Goal: Task Accomplishment & Management: Complete application form

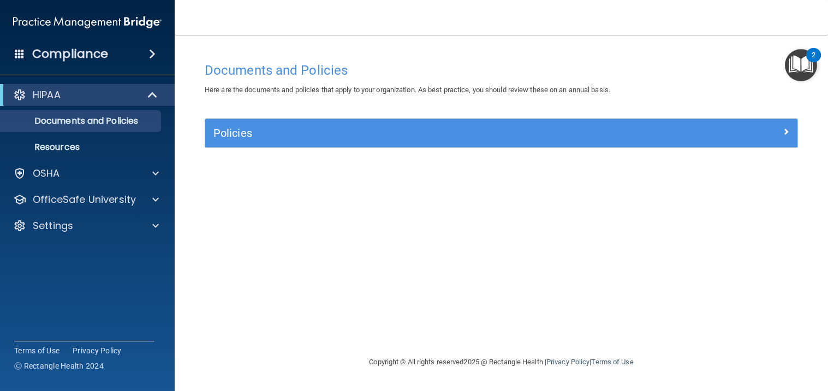
click at [806, 64] on img "Open Resource Center, 2 new notifications" at bounding box center [801, 65] width 32 height 32
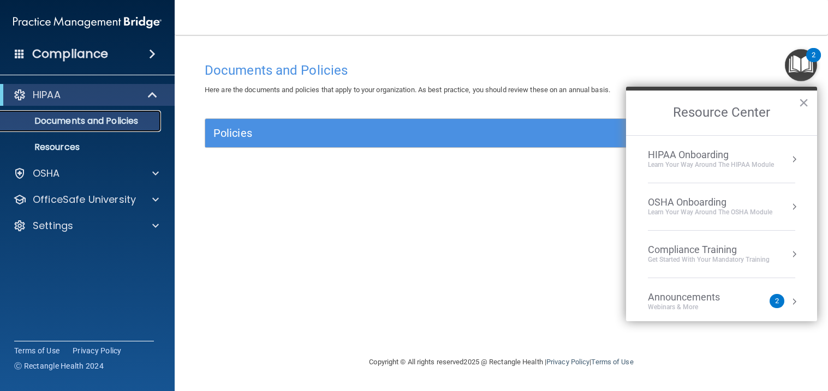
click at [100, 126] on p "Documents and Policies" at bounding box center [81, 121] width 149 height 11
click at [88, 123] on p "Documents and Policies" at bounding box center [81, 121] width 149 height 11
click at [804, 105] on button "×" at bounding box center [803, 102] width 10 height 17
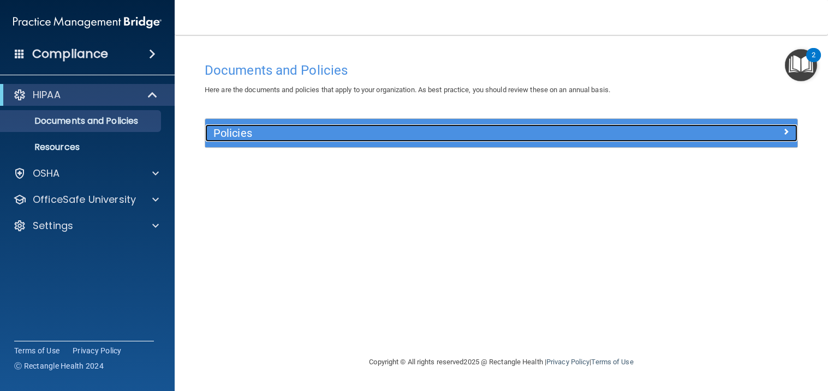
click at [784, 136] on span at bounding box center [785, 131] width 7 height 13
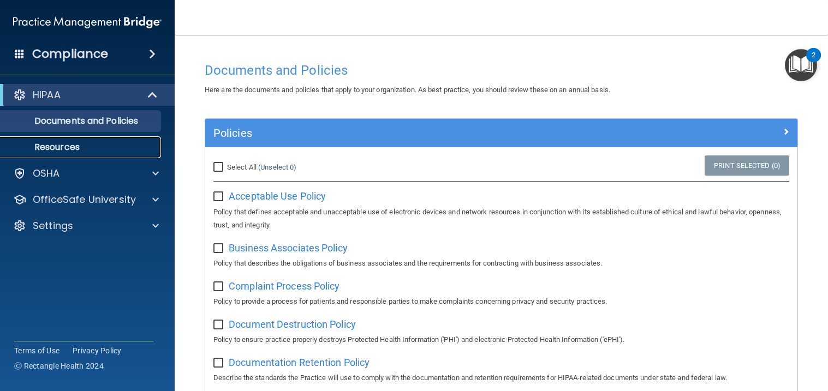
click at [87, 150] on p "Resources" at bounding box center [81, 147] width 149 height 11
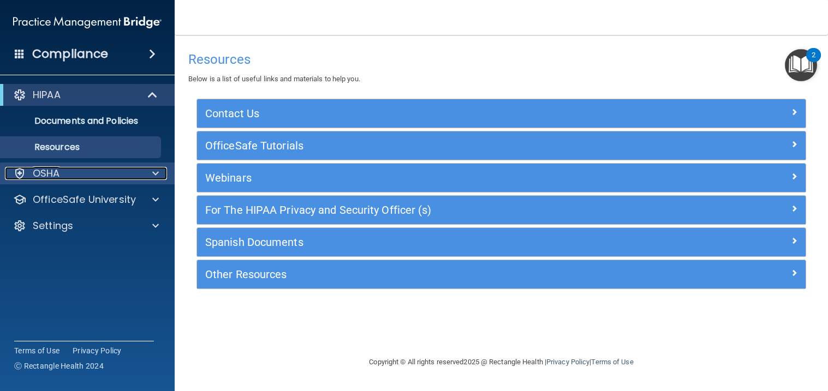
click at [77, 172] on div "OSHA" at bounding box center [72, 173] width 135 height 13
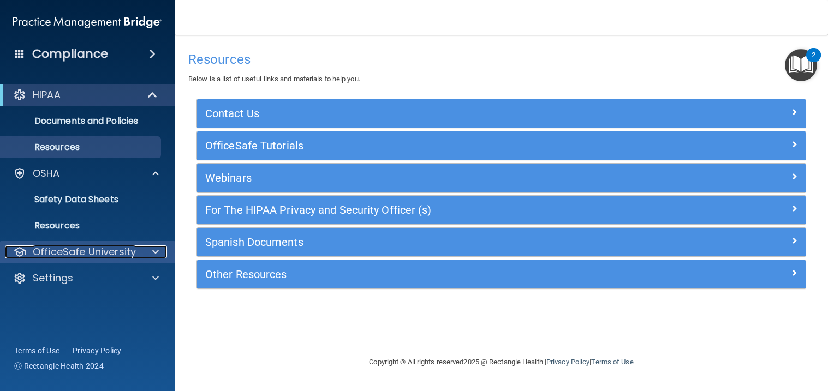
click at [75, 254] on p "OfficeSafe University" at bounding box center [84, 252] width 103 height 13
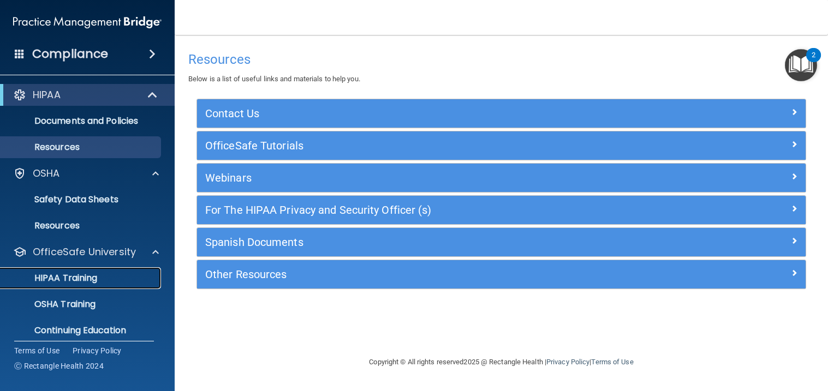
click at [72, 279] on p "HIPAA Training" at bounding box center [52, 278] width 90 height 11
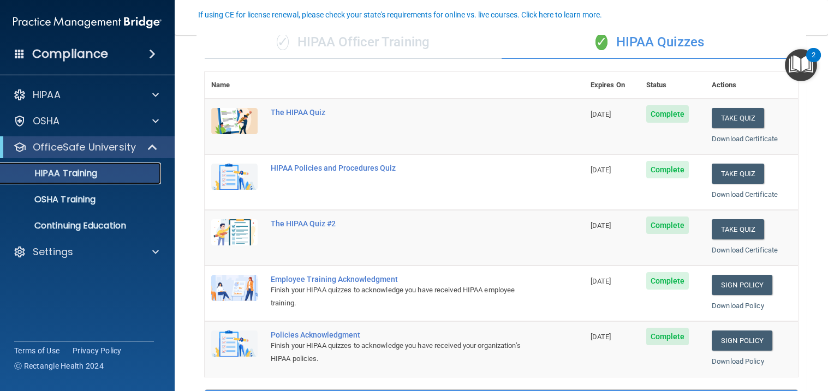
scroll to position [104, 0]
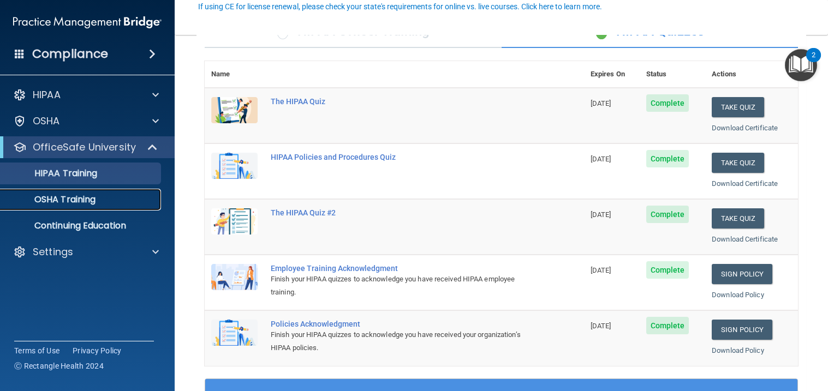
click at [49, 204] on p "OSHA Training" at bounding box center [51, 199] width 88 height 11
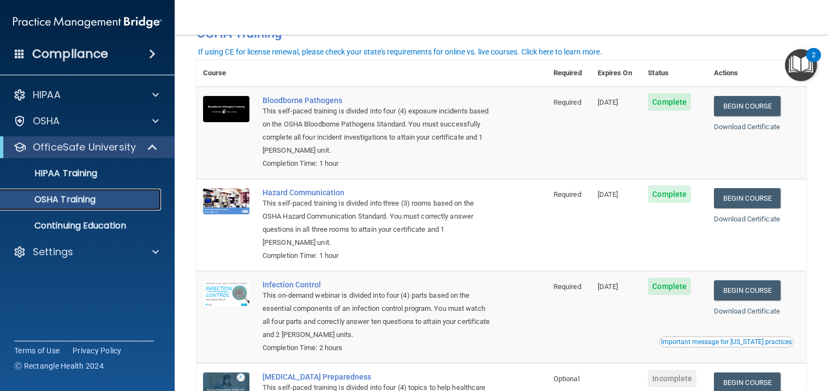
scroll to position [26, 0]
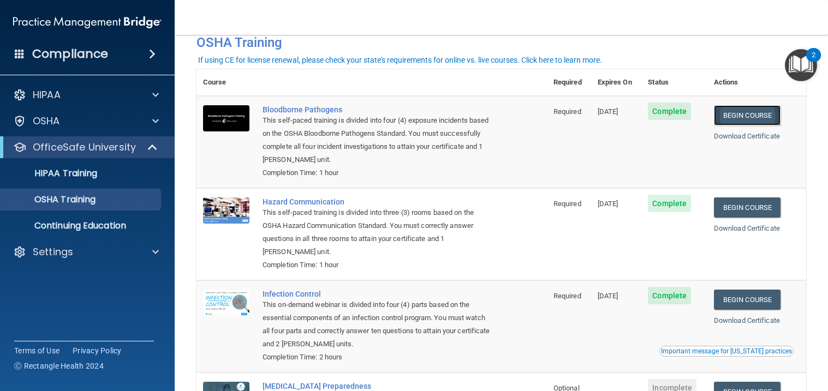
click at [756, 118] on link "Begin Course" at bounding box center [747, 115] width 67 height 20
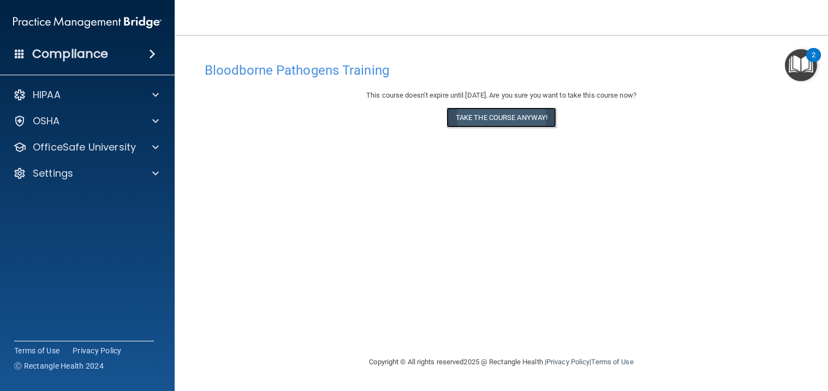
click at [500, 116] on button "Take the course anyway!" at bounding box center [501, 117] width 110 height 20
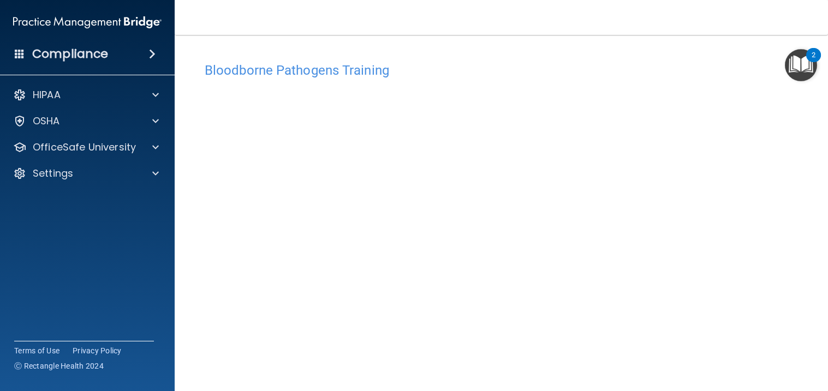
scroll to position [3, 0]
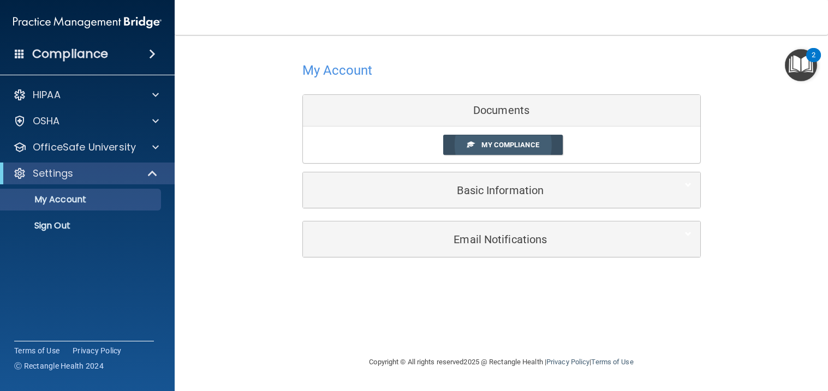
click at [489, 145] on span "My Compliance" at bounding box center [509, 145] width 57 height 8
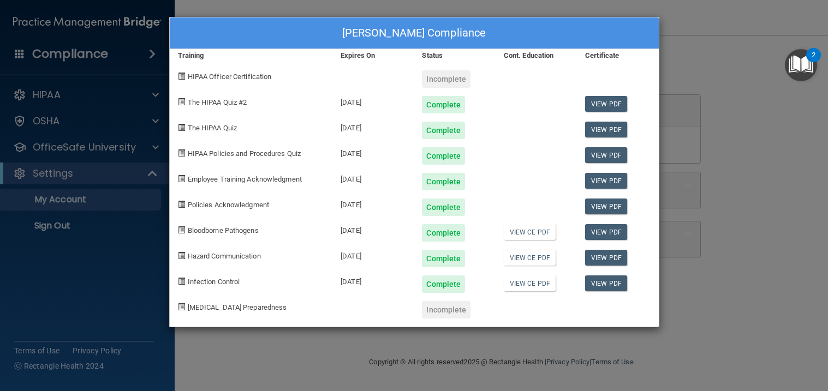
click at [709, 344] on div "Stacey C Thalhuber's Compliance Training Expires On Status Cont. Education Cert…" at bounding box center [414, 195] width 828 height 391
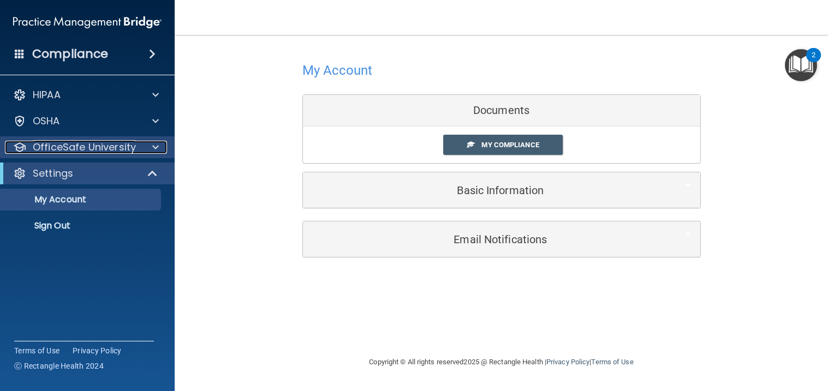
click at [148, 148] on div at bounding box center [153, 147] width 27 height 13
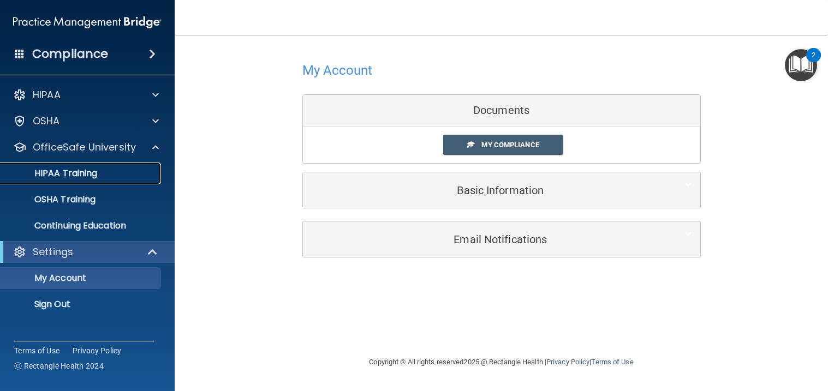
click at [100, 176] on div "HIPAA Training" at bounding box center [81, 173] width 149 height 11
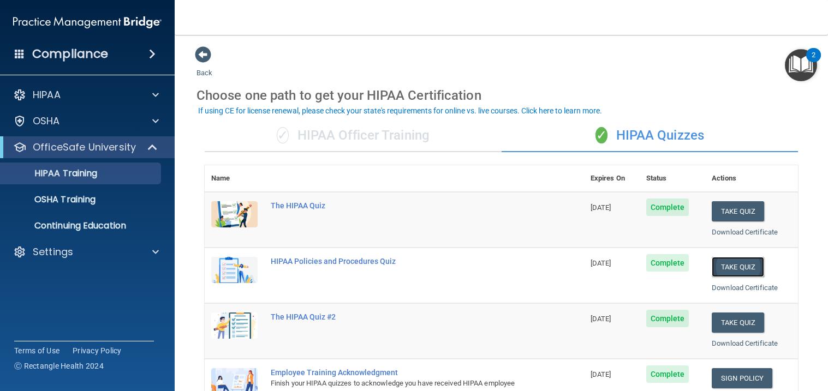
click at [735, 265] on button "Take Quiz" at bounding box center [737, 267] width 52 height 20
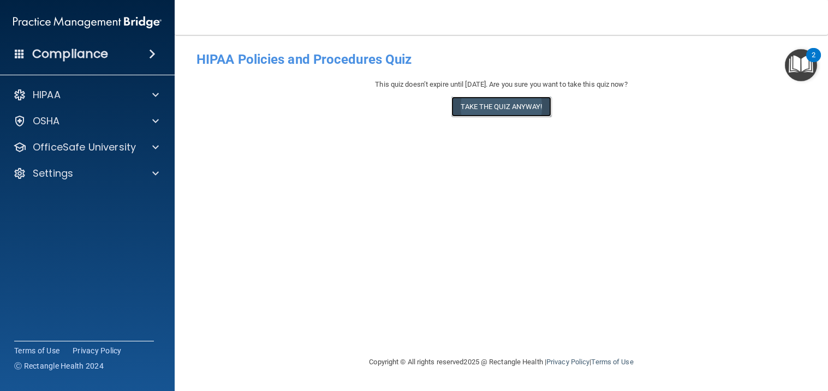
click at [489, 106] on button "Take the quiz anyway!" at bounding box center [500, 107] width 99 height 20
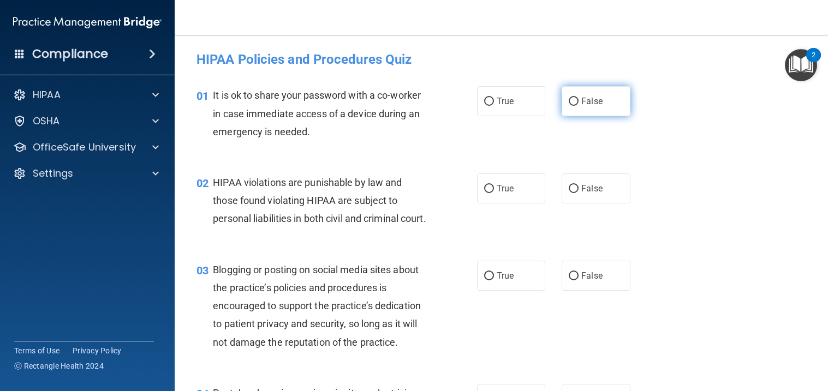
click at [575, 103] on input "False" at bounding box center [574, 102] width 10 height 8
radio input "true"
click at [487, 189] on input "True" at bounding box center [489, 189] width 10 height 8
radio input "true"
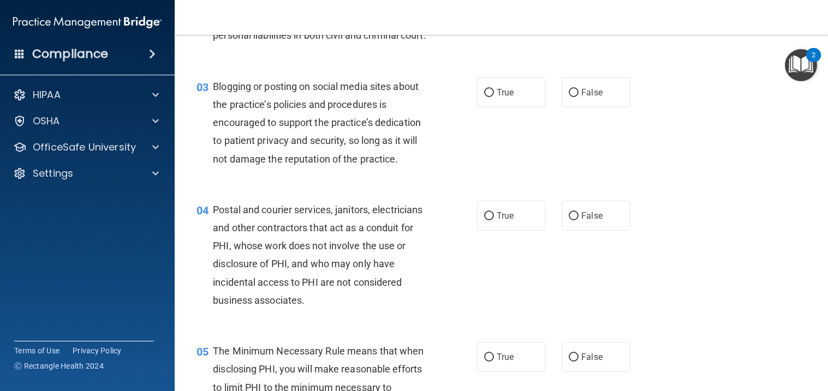
scroll to position [178, 0]
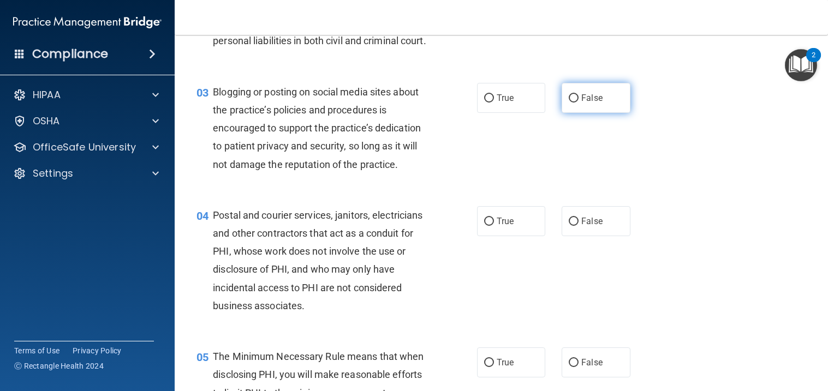
click at [575, 103] on input "False" at bounding box center [574, 98] width 10 height 8
radio input "true"
click at [573, 226] on input "False" at bounding box center [574, 222] width 10 height 8
radio input "true"
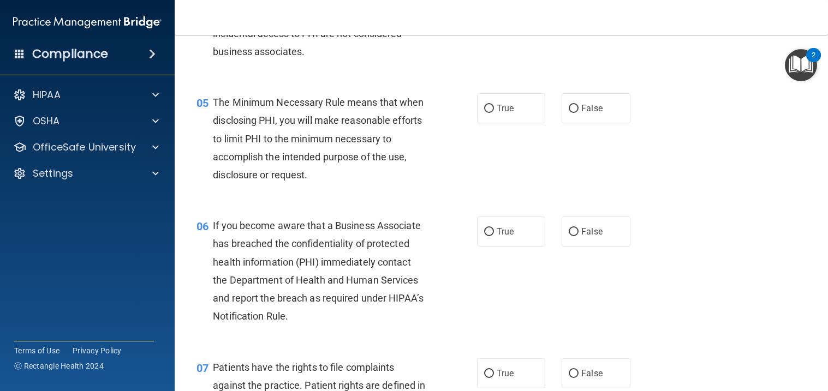
scroll to position [443, 0]
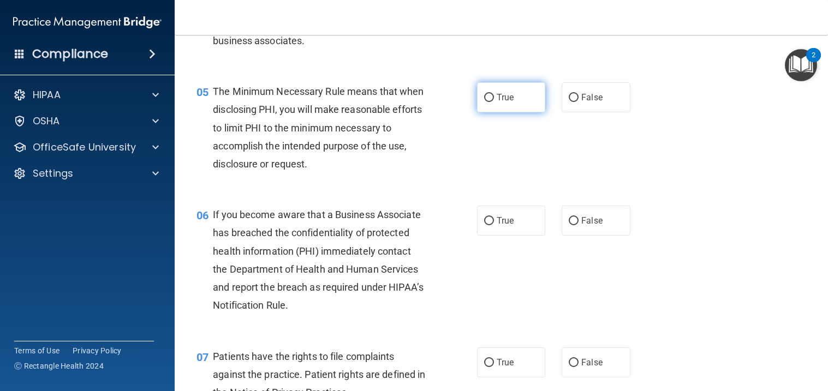
click at [491, 102] on input "True" at bounding box center [489, 98] width 10 height 8
radio input "true"
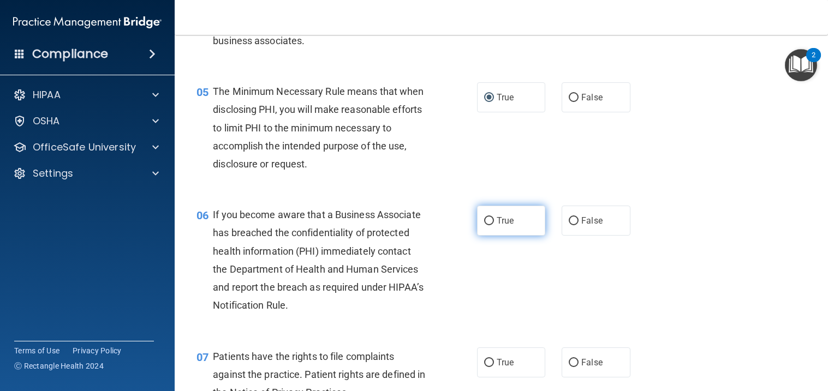
click at [488, 225] on input "True" at bounding box center [489, 221] width 10 height 8
radio input "true"
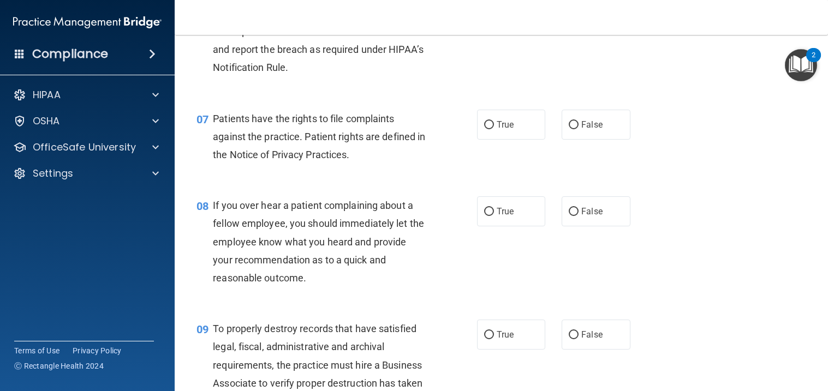
scroll to position [686, 0]
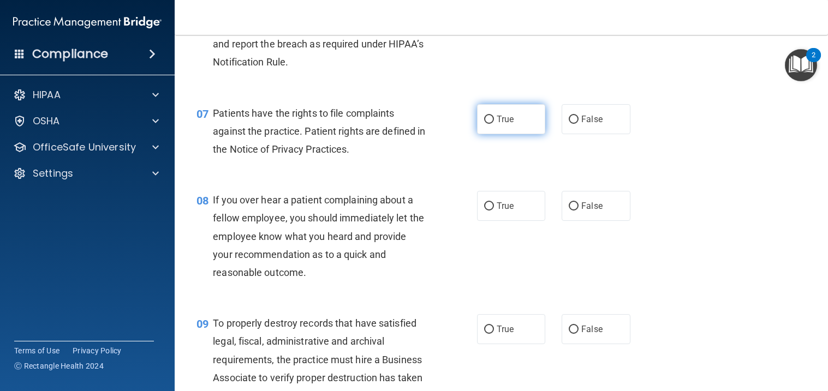
click at [492, 124] on input "True" at bounding box center [489, 120] width 10 height 8
radio input "true"
click at [579, 221] on label "False" at bounding box center [595, 206] width 69 height 30
click at [578, 211] on input "False" at bounding box center [574, 206] width 10 height 8
radio input "true"
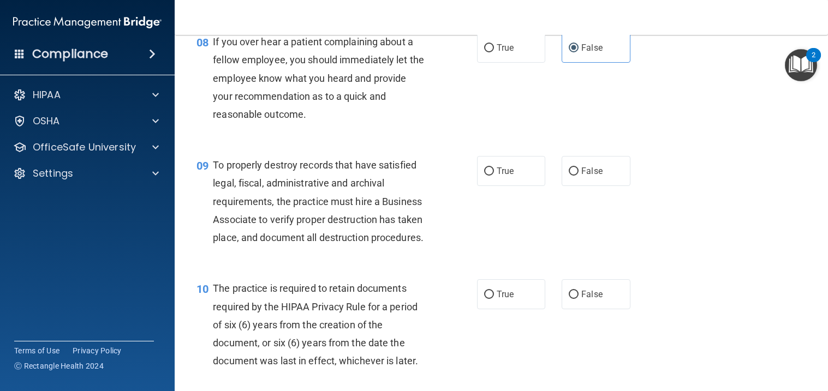
scroll to position [856, 0]
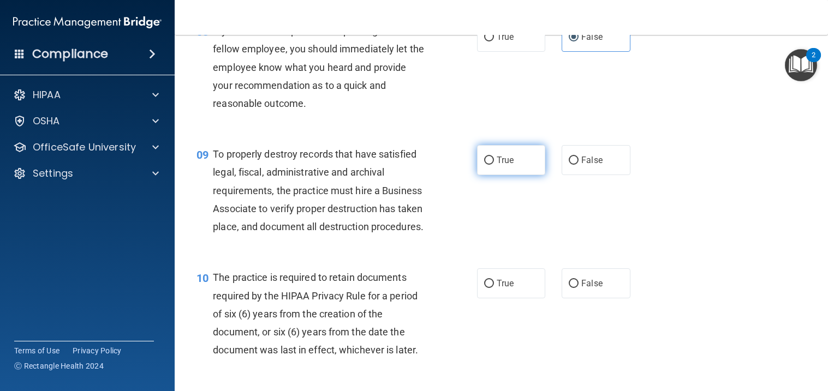
click at [488, 165] on input "True" at bounding box center [489, 161] width 10 height 8
radio input "true"
click at [578, 288] on input "False" at bounding box center [574, 284] width 10 height 8
radio input "true"
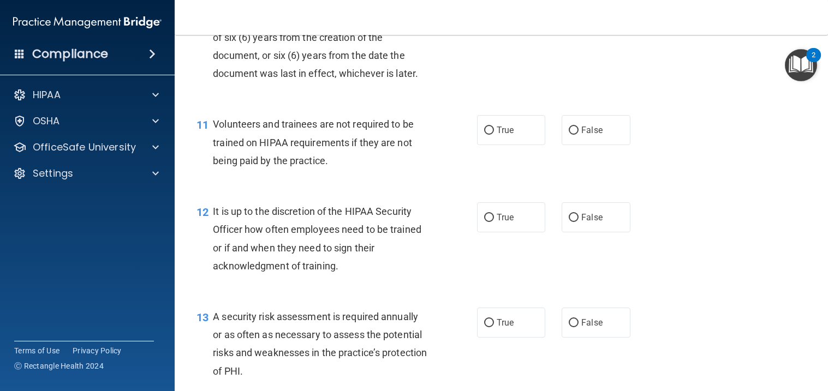
scroll to position [1127, 0]
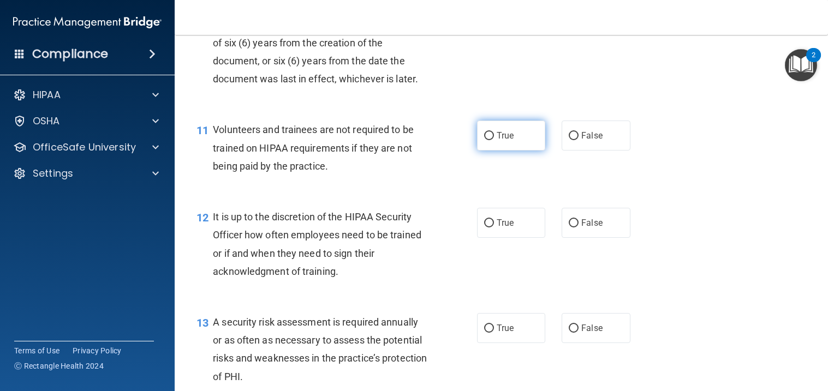
click at [490, 151] on label "True" at bounding box center [511, 136] width 69 height 30
click at [490, 140] on input "True" at bounding box center [489, 136] width 10 height 8
radio input "true"
click at [573, 228] on input "False" at bounding box center [574, 223] width 10 height 8
radio input "true"
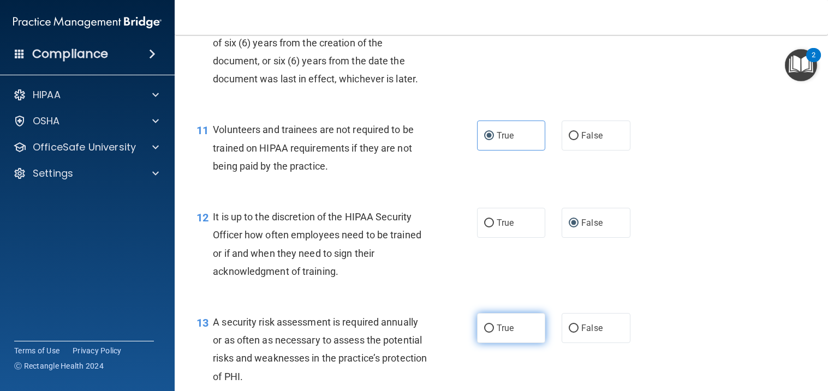
click at [489, 333] on input "True" at bounding box center [489, 329] width 10 height 8
radio input "true"
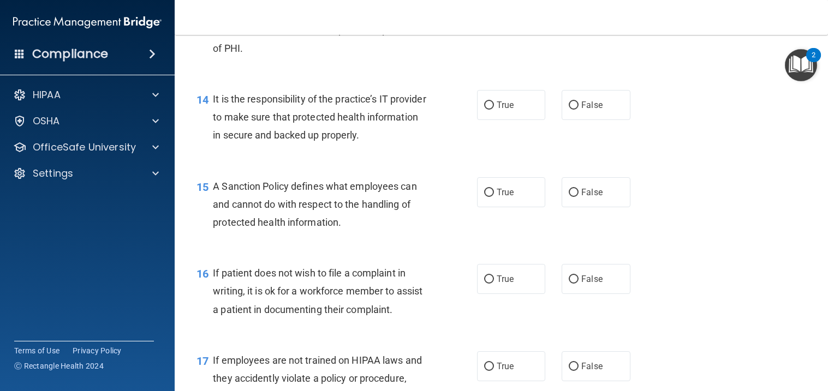
scroll to position [1461, 0]
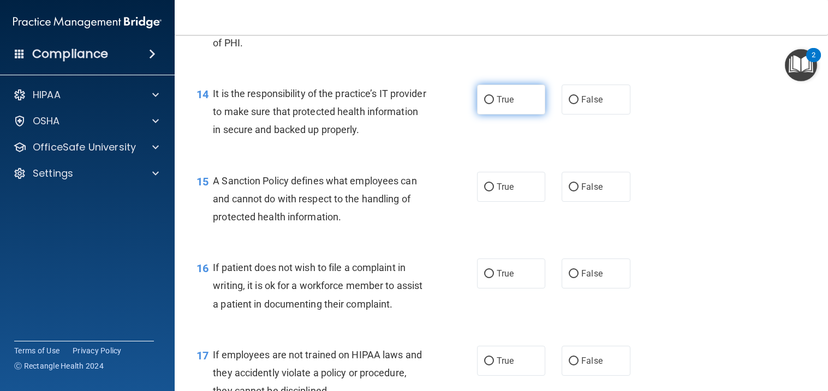
click at [490, 104] on input "True" at bounding box center [489, 100] width 10 height 8
radio input "true"
click at [484, 192] on input "True" at bounding box center [489, 187] width 10 height 8
radio input "true"
click at [575, 278] on input "False" at bounding box center [574, 274] width 10 height 8
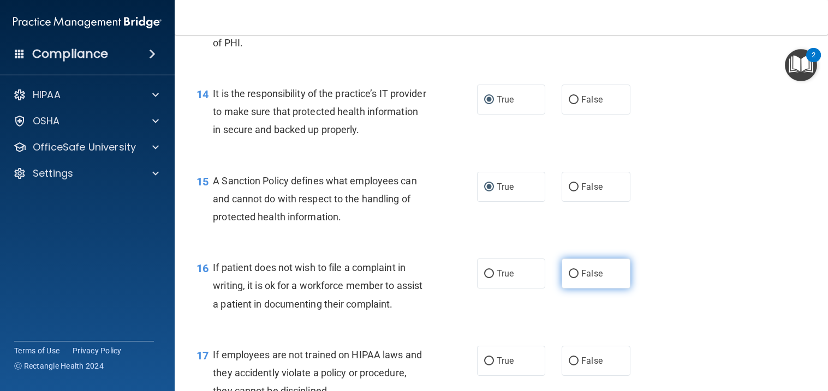
radio input "true"
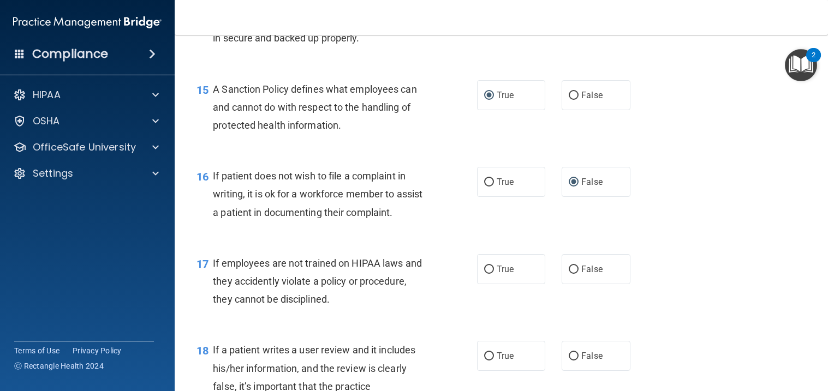
scroll to position [1574, 0]
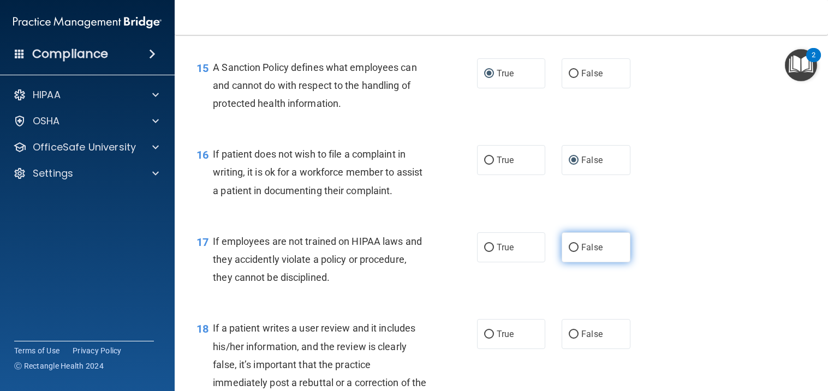
click at [571, 252] on input "False" at bounding box center [574, 248] width 10 height 8
radio input "true"
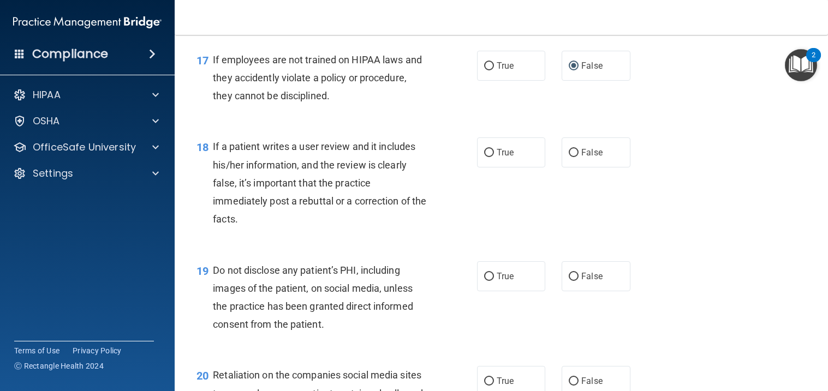
scroll to position [1761, 0]
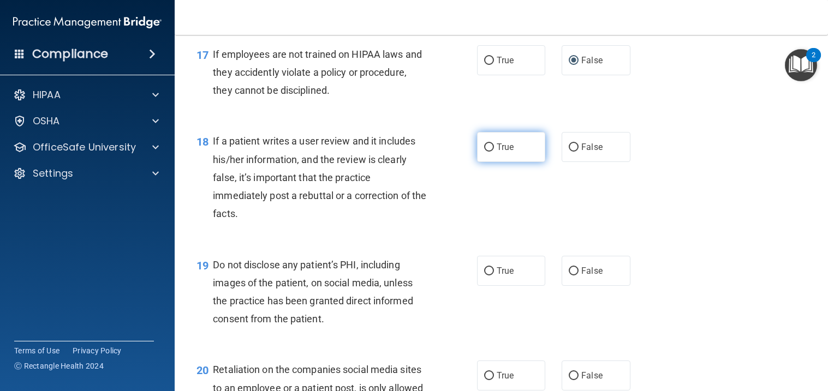
click at [487, 152] on input "True" at bounding box center [489, 147] width 10 height 8
radio input "true"
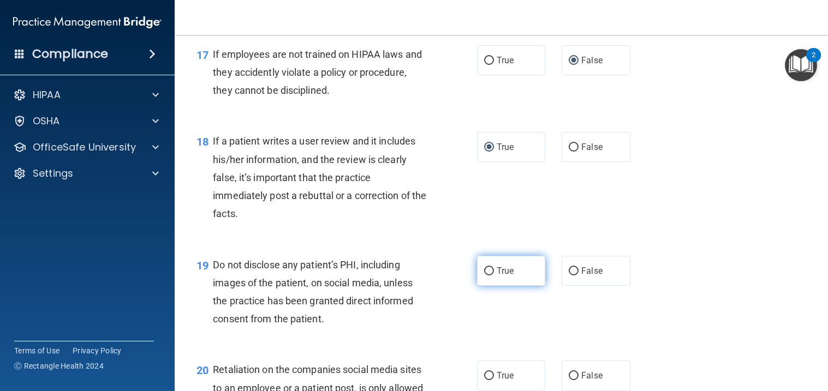
click at [491, 276] on input "True" at bounding box center [489, 271] width 10 height 8
radio input "true"
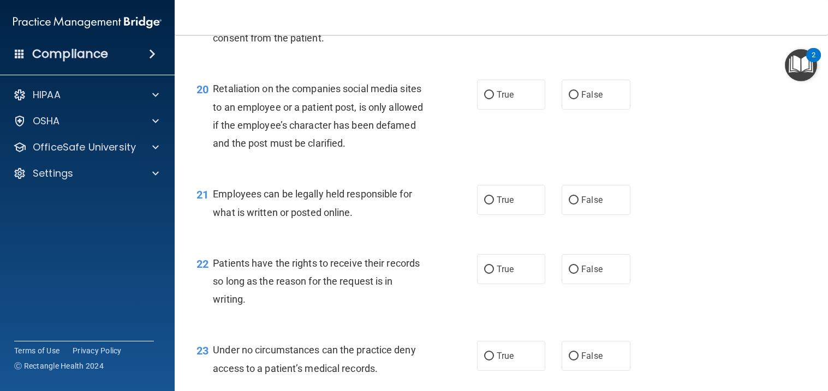
scroll to position [2053, 0]
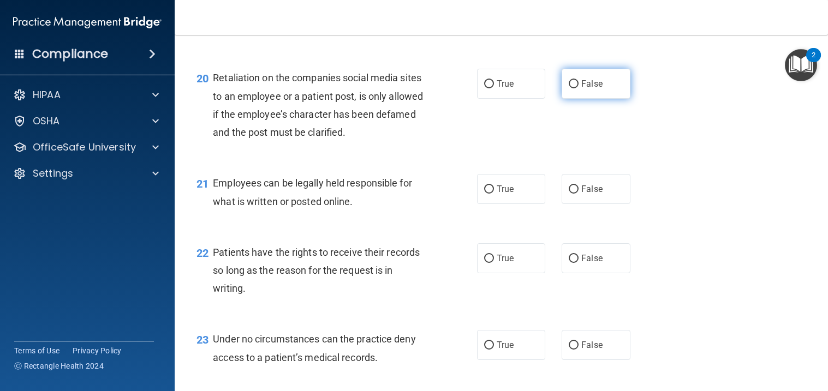
click at [581, 89] on span "False" at bounding box center [591, 84] width 21 height 10
click at [578, 88] on input "False" at bounding box center [574, 84] width 10 height 8
radio input "true"
click at [498, 194] on span "True" at bounding box center [505, 189] width 17 height 10
click at [494, 194] on input "True" at bounding box center [489, 190] width 10 height 8
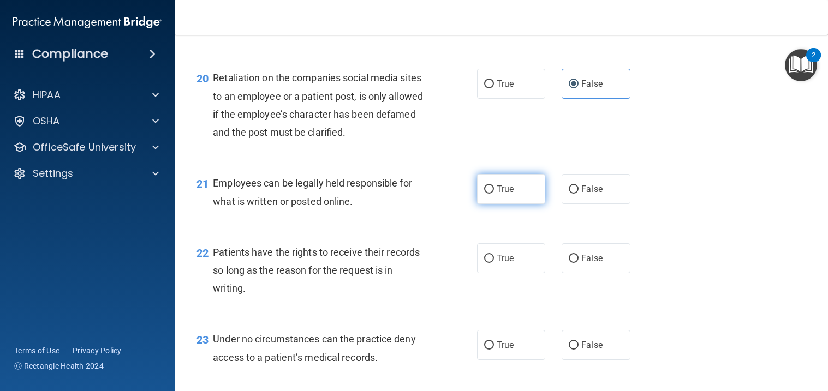
radio input "true"
click at [504, 264] on span "True" at bounding box center [505, 258] width 17 height 10
click at [494, 263] on input "True" at bounding box center [489, 259] width 10 height 8
radio input "true"
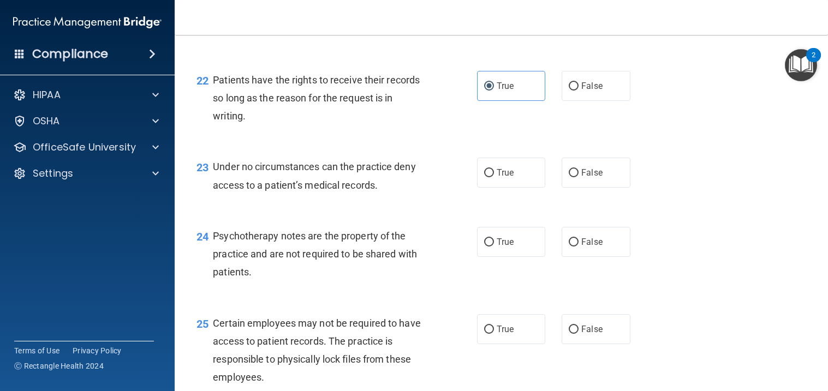
scroll to position [2231, 0]
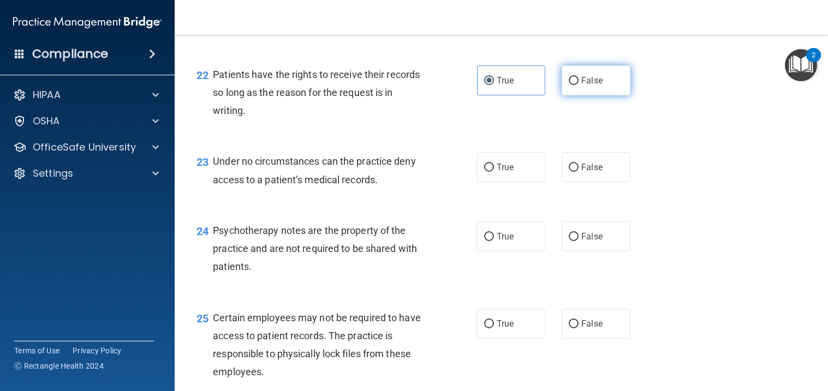
click at [591, 95] on label "False" at bounding box center [595, 80] width 69 height 30
click at [578, 85] on input "False" at bounding box center [574, 81] width 10 height 8
radio input "true"
radio input "false"
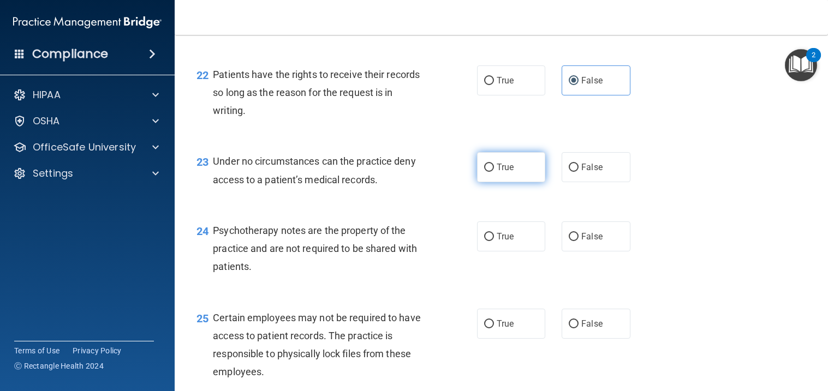
click at [489, 172] on input "True" at bounding box center [489, 168] width 10 height 8
radio input "true"
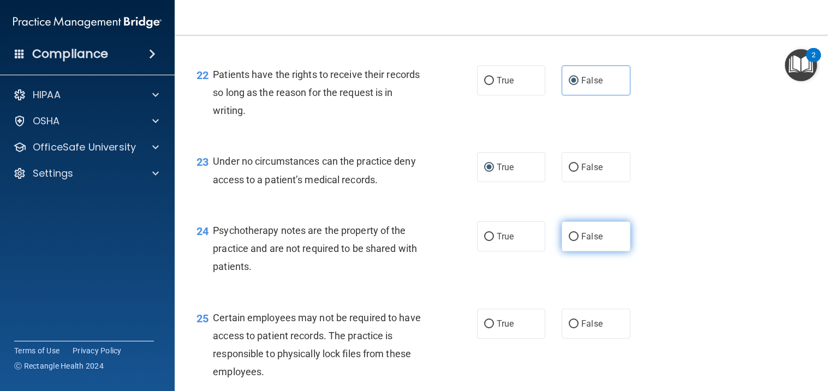
click at [581, 242] on span "False" at bounding box center [591, 236] width 21 height 10
click at [578, 241] on input "False" at bounding box center [574, 237] width 10 height 8
radio input "true"
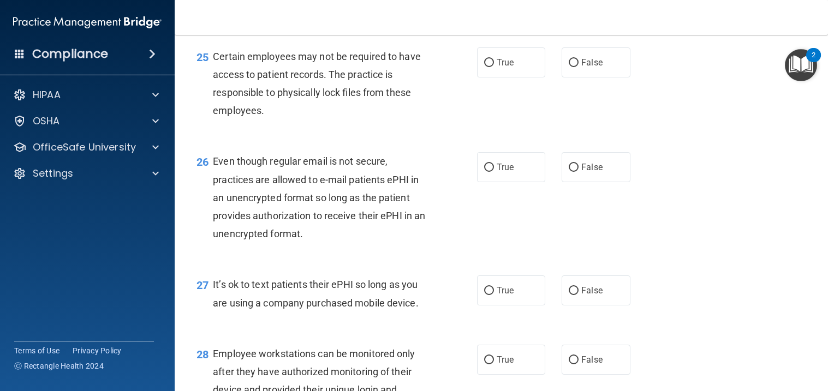
scroll to position [2498, 0]
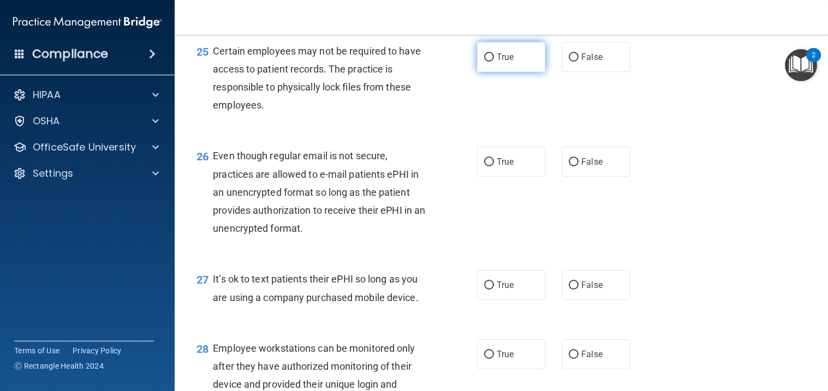
click at [493, 72] on label "True" at bounding box center [511, 57] width 69 height 30
click at [493, 62] on input "True" at bounding box center [489, 57] width 10 height 8
radio input "true"
click at [614, 177] on label "False" at bounding box center [595, 162] width 69 height 30
click at [578, 166] on input "False" at bounding box center [574, 162] width 10 height 8
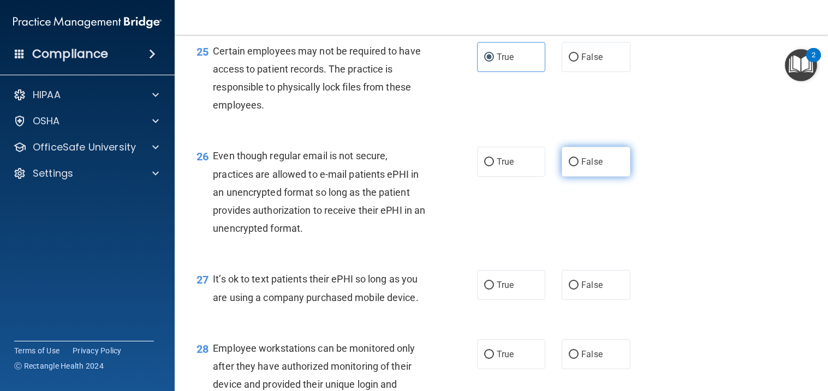
radio input "true"
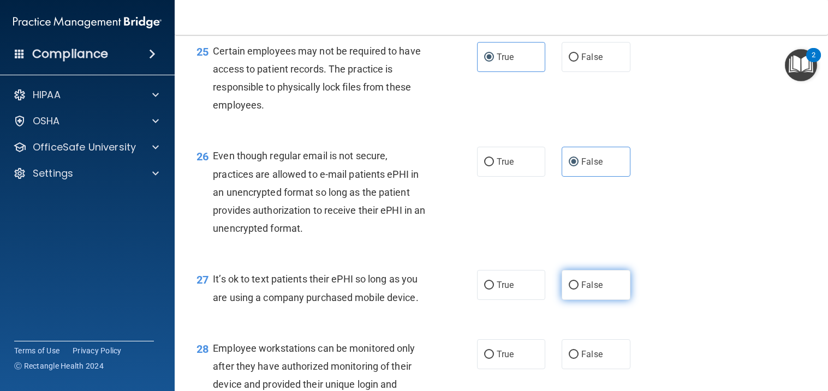
click at [598, 300] on label "False" at bounding box center [595, 285] width 69 height 30
click at [578, 290] on input "False" at bounding box center [574, 286] width 10 height 8
radio input "true"
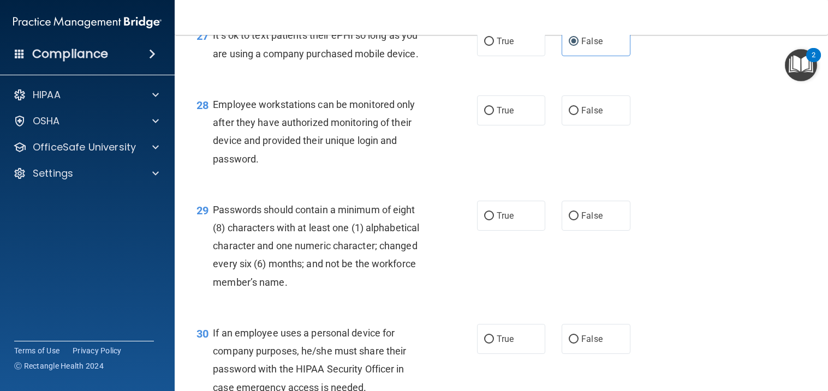
scroll to position [2753, 0]
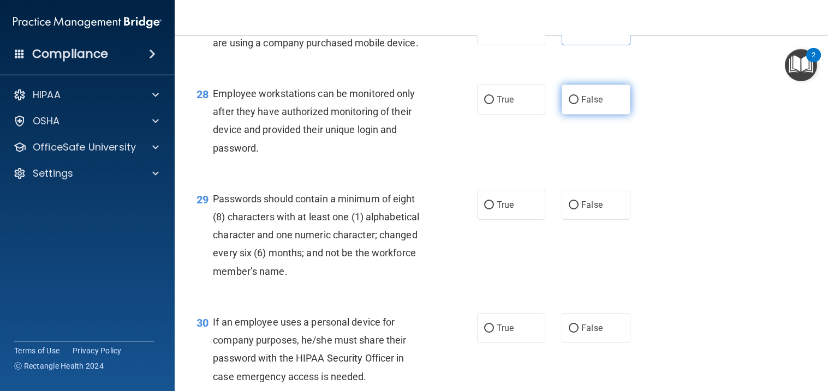
click at [599, 105] on span "False" at bounding box center [591, 99] width 21 height 10
click at [578, 104] on input "False" at bounding box center [574, 100] width 10 height 8
radio input "true"
click at [500, 210] on span "True" at bounding box center [505, 205] width 17 height 10
click at [494, 210] on input "True" at bounding box center [489, 205] width 10 height 8
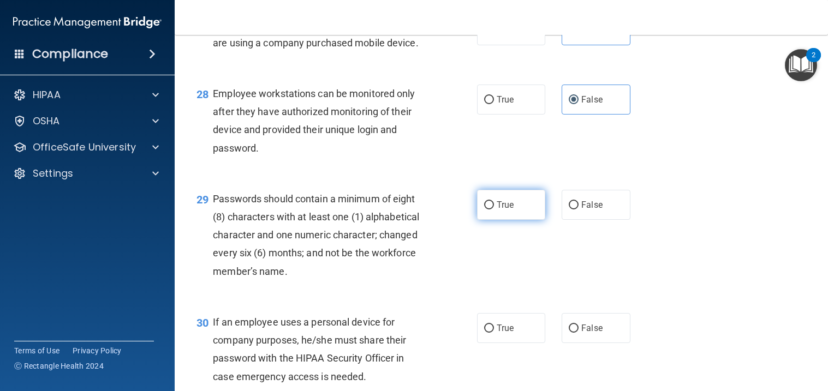
radio input "true"
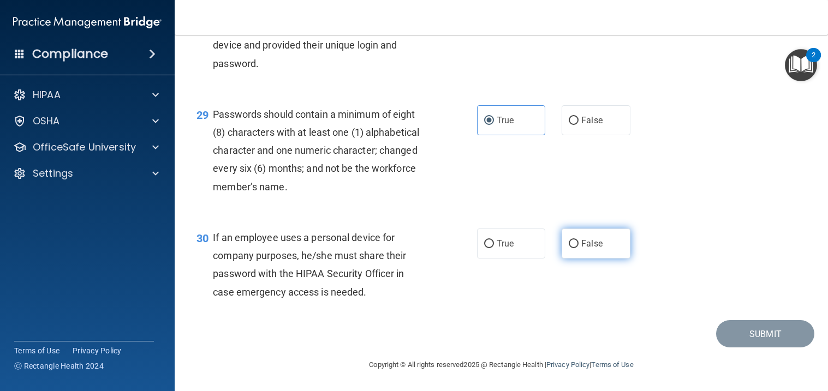
click at [599, 246] on span "False" at bounding box center [591, 243] width 21 height 10
click at [578, 246] on input "False" at bounding box center [574, 244] width 10 height 8
radio input "true"
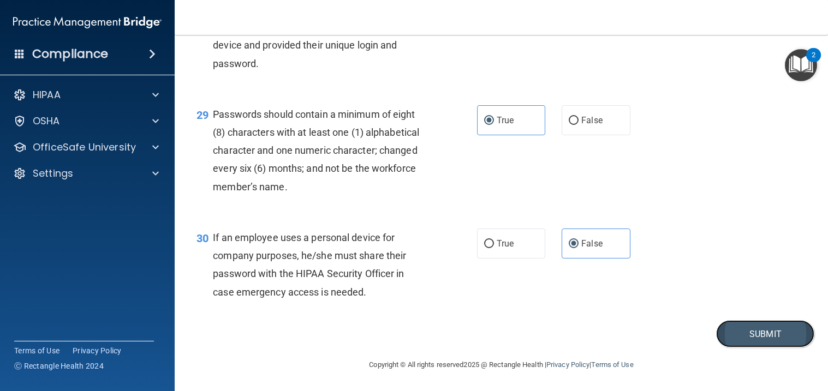
click at [729, 330] on button "Submit" at bounding box center [765, 334] width 98 height 28
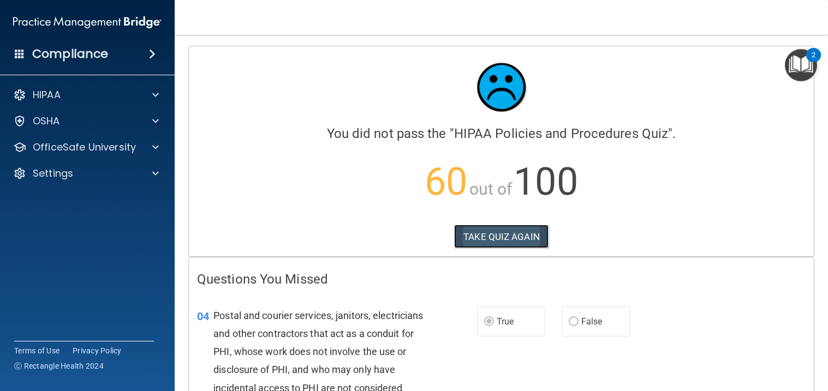
click at [509, 246] on button "TAKE QUIZ AGAIN" at bounding box center [501, 237] width 94 height 24
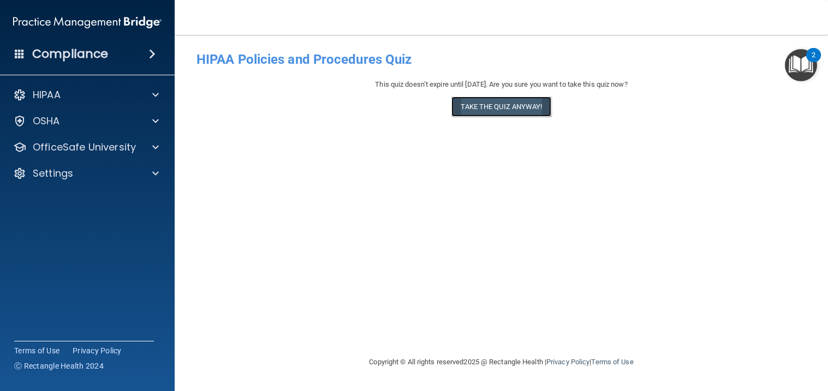
click at [515, 105] on button "Take the quiz anyway!" at bounding box center [500, 107] width 99 height 20
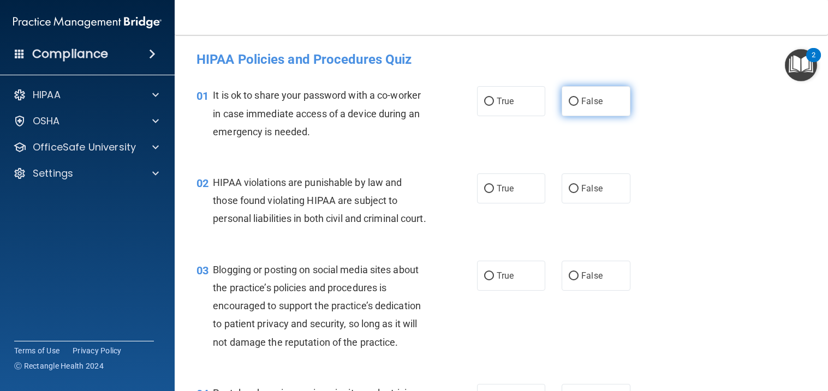
click at [578, 101] on input "False" at bounding box center [574, 102] width 10 height 8
radio input "true"
click at [489, 188] on input "True" at bounding box center [489, 189] width 10 height 8
radio input "true"
click at [571, 280] on input "False" at bounding box center [574, 276] width 10 height 8
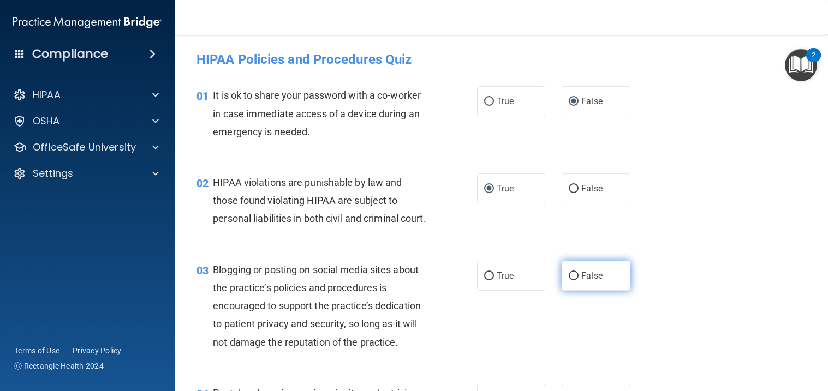
radio input "true"
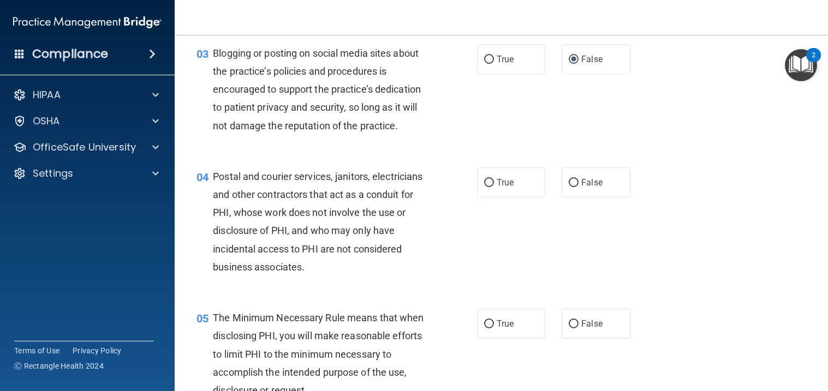
scroll to position [277, 0]
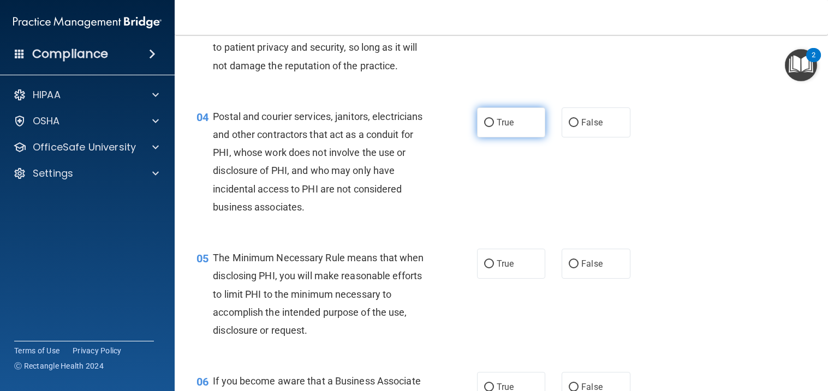
click at [487, 127] on input "True" at bounding box center [489, 123] width 10 height 8
radio input "true"
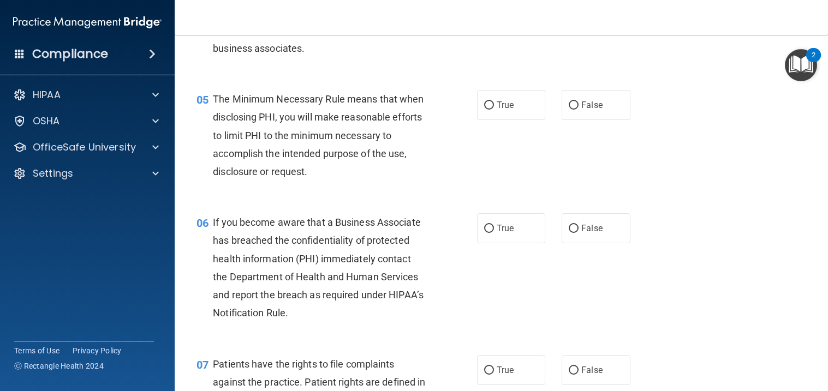
scroll to position [441, 0]
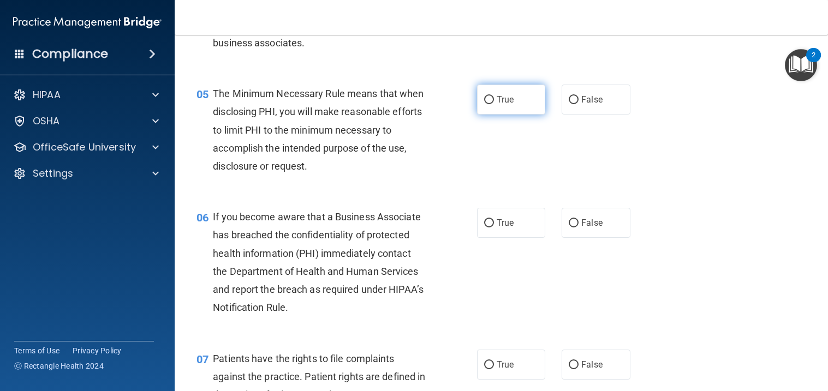
click at [491, 104] on input "True" at bounding box center [489, 100] width 10 height 8
radio input "true"
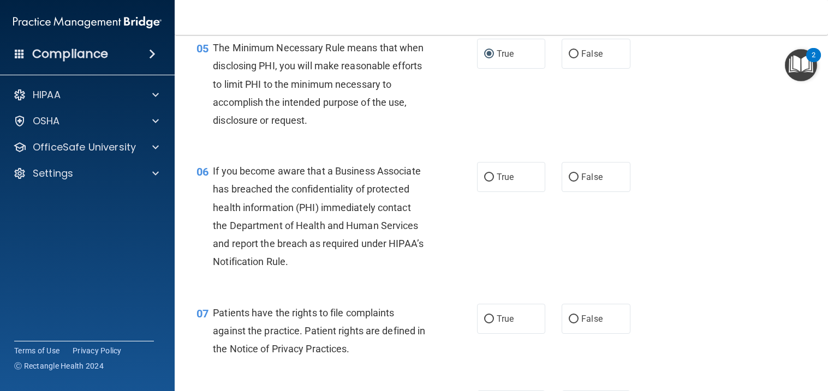
scroll to position [498, 0]
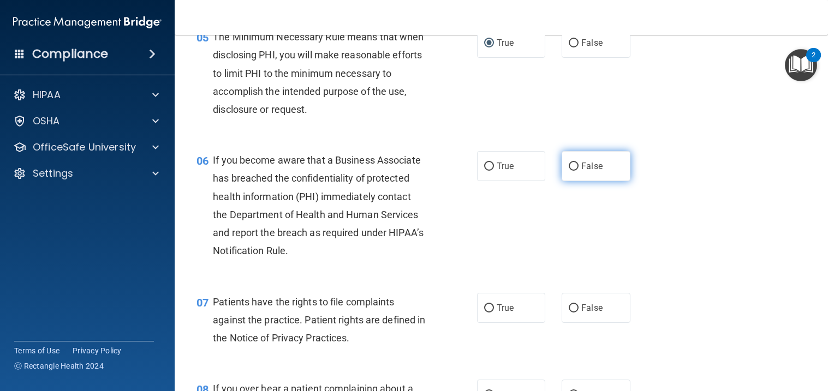
click at [576, 171] on input "False" at bounding box center [574, 167] width 10 height 8
radio input "true"
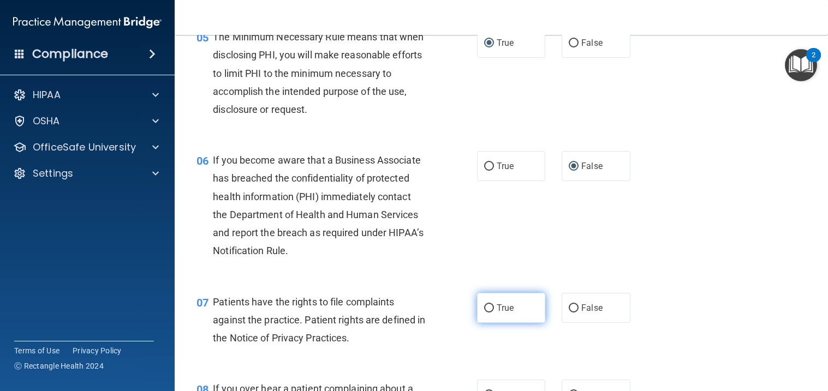
click at [490, 313] on input "True" at bounding box center [489, 308] width 10 height 8
radio input "true"
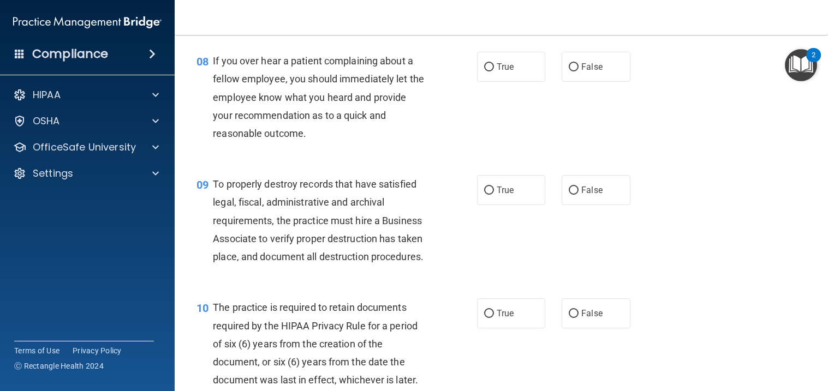
scroll to position [831, 0]
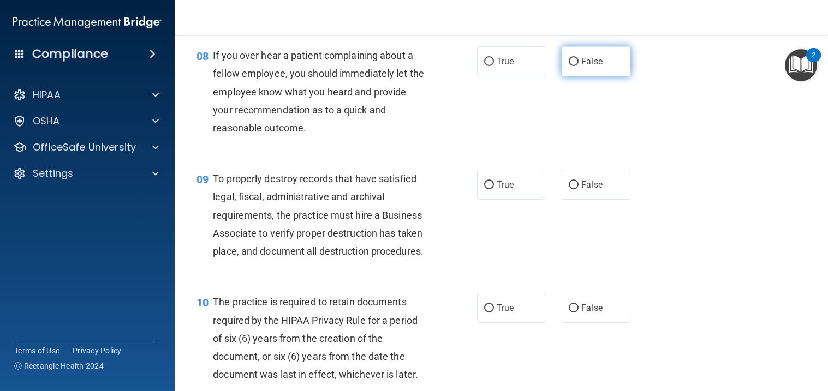
click at [574, 66] on input "False" at bounding box center [574, 62] width 10 height 8
radio input "true"
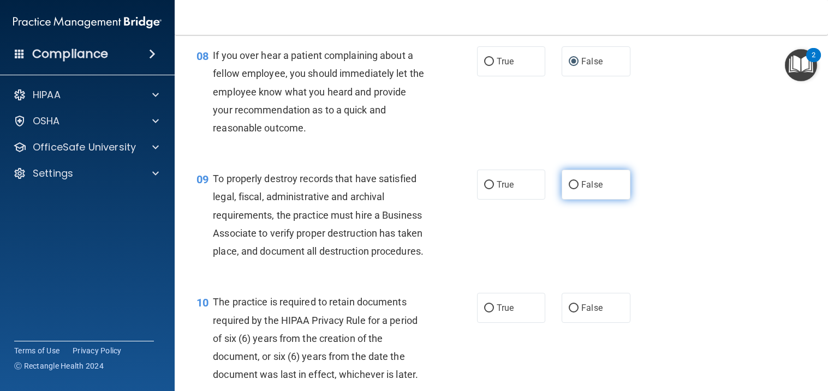
click at [572, 189] on input "False" at bounding box center [574, 185] width 10 height 8
radio input "true"
click at [489, 313] on input "True" at bounding box center [489, 308] width 10 height 8
radio input "true"
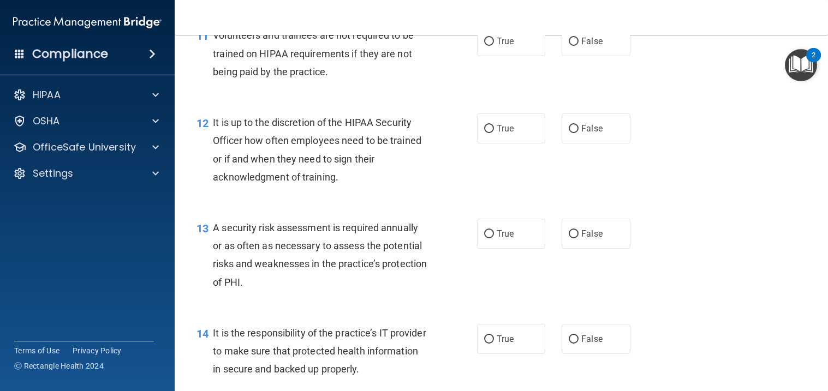
scroll to position [1227, 0]
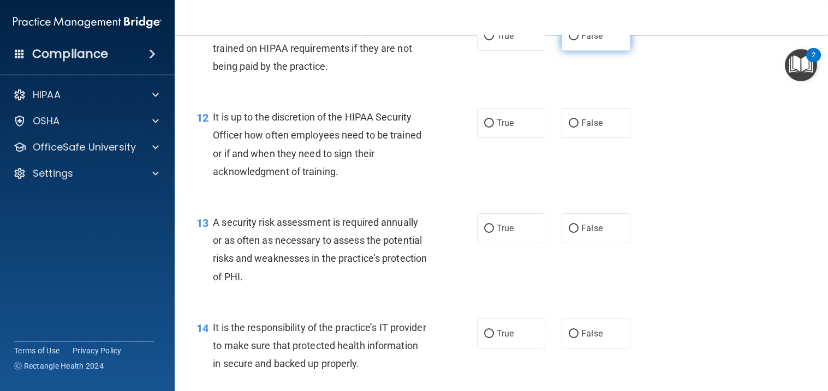
click at [572, 40] on input "False" at bounding box center [574, 36] width 10 height 8
radio input "true"
click at [489, 233] on input "True" at bounding box center [489, 229] width 10 height 8
radio input "true"
click at [490, 128] on input "True" at bounding box center [489, 123] width 10 height 8
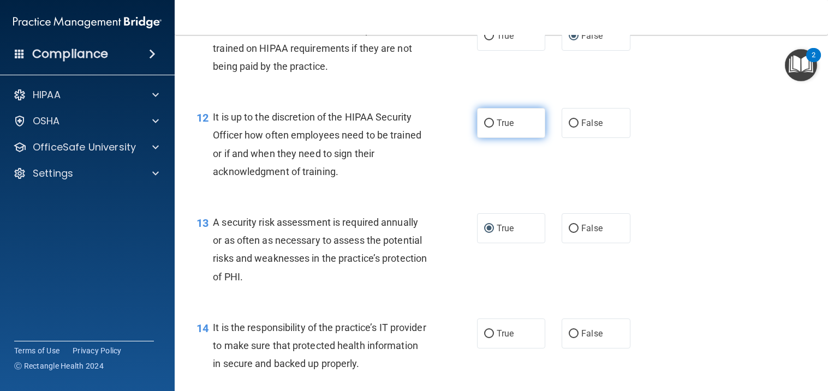
radio input "true"
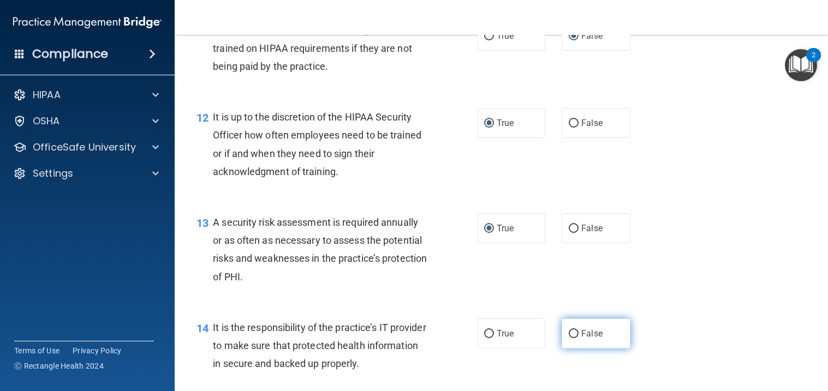
click at [577, 338] on input "False" at bounding box center [574, 334] width 10 height 8
radio input "true"
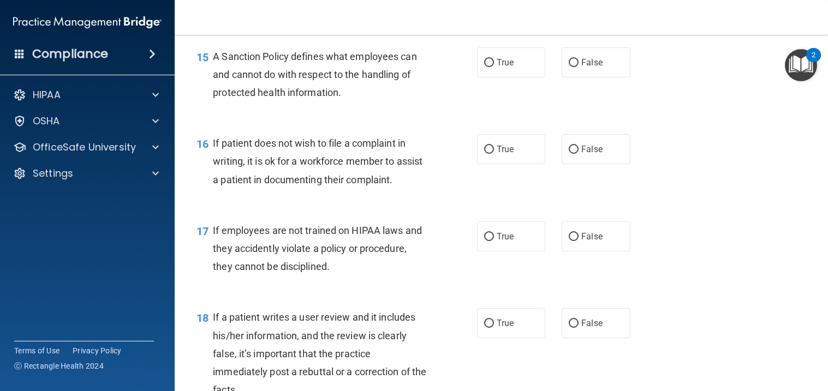
scroll to position [1596, 0]
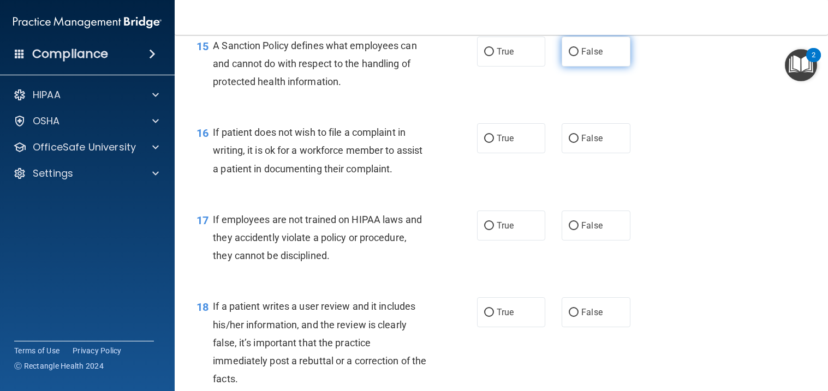
click at [575, 56] on input "False" at bounding box center [574, 52] width 10 height 8
radio input "true"
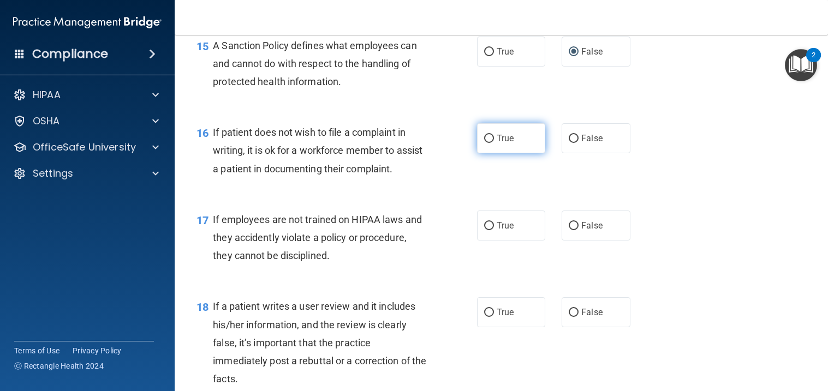
click at [491, 143] on input "True" at bounding box center [489, 139] width 10 height 8
radio input "true"
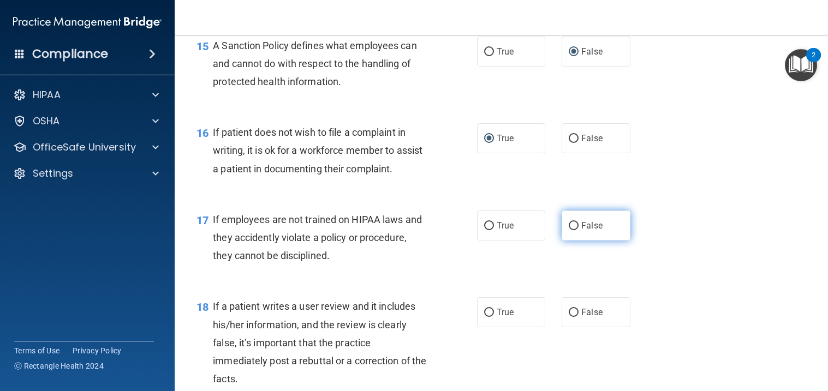
click at [572, 230] on input "False" at bounding box center [574, 226] width 10 height 8
radio input "true"
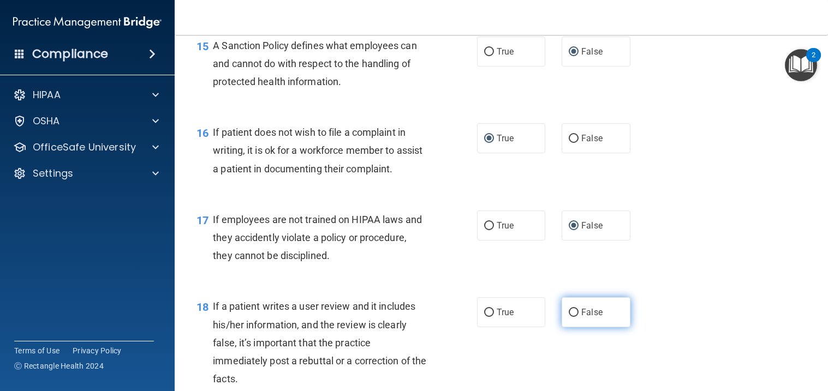
click at [573, 317] on input "False" at bounding box center [574, 313] width 10 height 8
radio input "true"
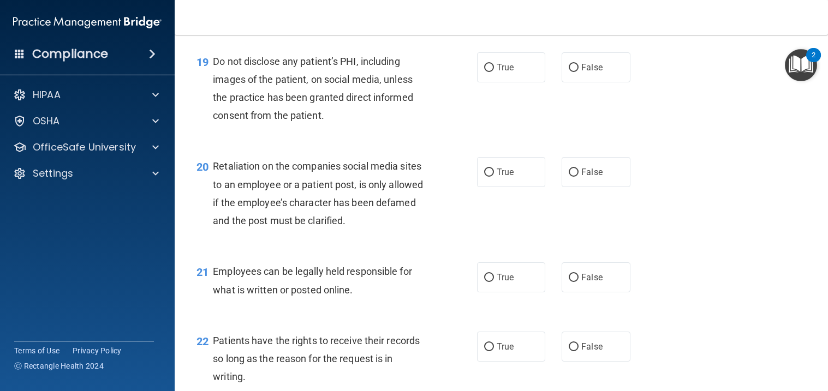
scroll to position [1976, 0]
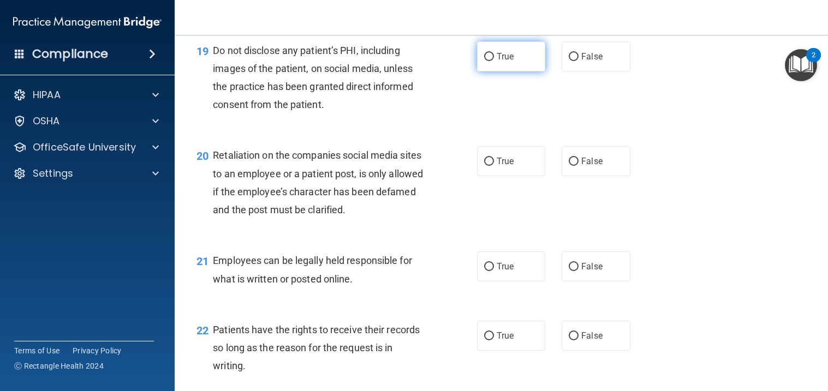
click at [488, 61] on input "True" at bounding box center [489, 57] width 10 height 8
radio input "true"
click at [574, 166] on input "False" at bounding box center [574, 162] width 10 height 8
radio input "true"
click at [488, 271] on input "True" at bounding box center [489, 267] width 10 height 8
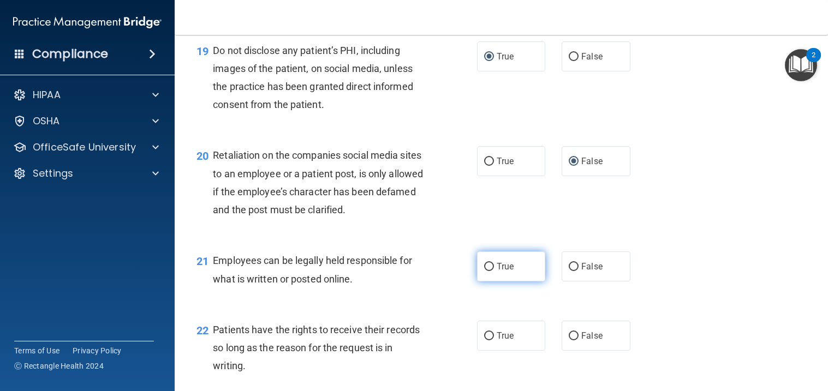
radio input "true"
click at [493, 340] on input "True" at bounding box center [489, 336] width 10 height 8
radio input "true"
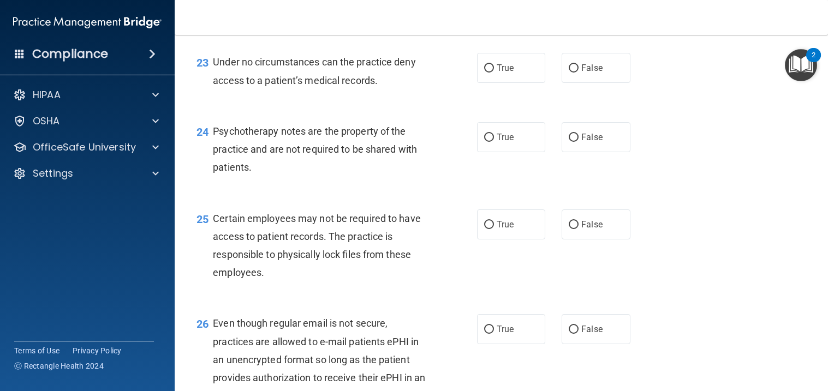
scroll to position [2352, 0]
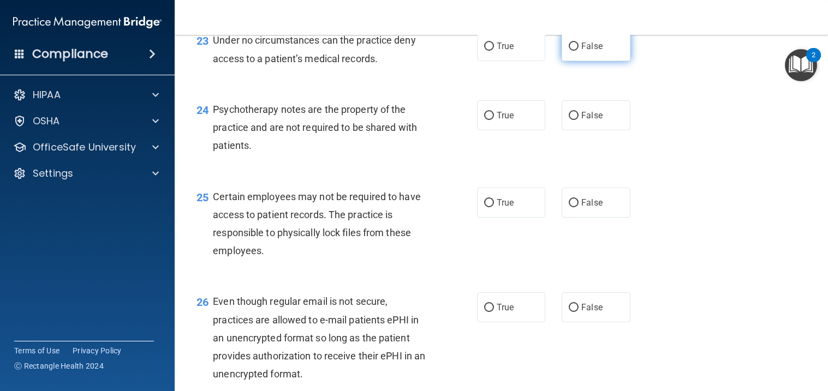
click at [573, 51] on input "False" at bounding box center [574, 47] width 10 height 8
radio input "true"
click at [491, 120] on input "True" at bounding box center [489, 116] width 10 height 8
radio input "true"
click at [491, 213] on label "True" at bounding box center [511, 203] width 69 height 30
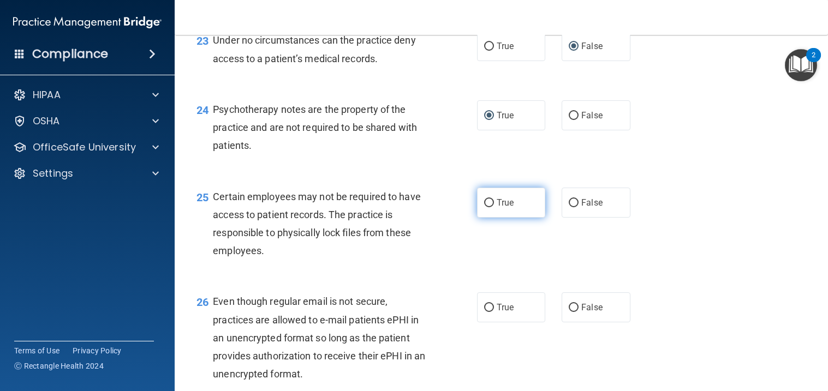
click at [491, 207] on input "True" at bounding box center [489, 203] width 10 height 8
radio input "true"
click at [489, 312] on input "True" at bounding box center [489, 308] width 10 height 8
radio input "true"
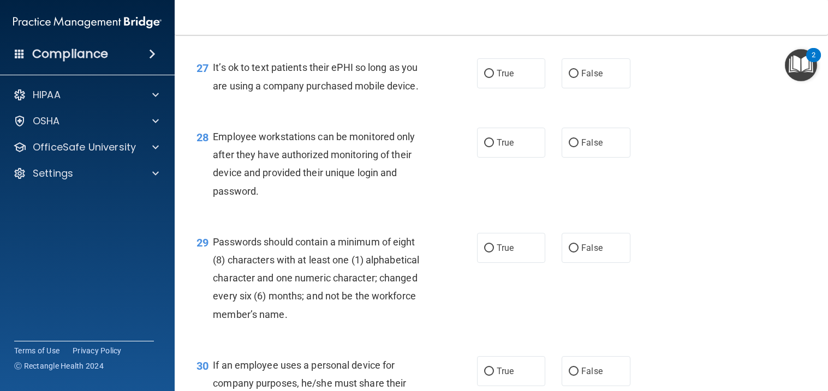
scroll to position [2726, 0]
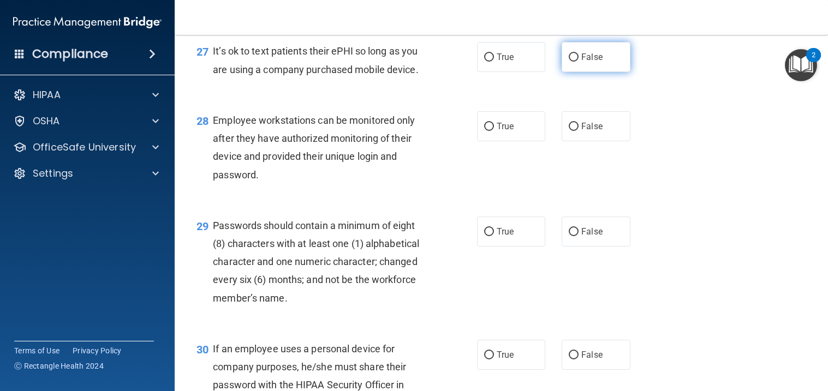
click at [578, 62] on input "False" at bounding box center [574, 57] width 10 height 8
radio input "true"
click at [576, 131] on input "False" at bounding box center [574, 127] width 10 height 8
radio input "true"
click at [498, 242] on label "True" at bounding box center [511, 232] width 69 height 30
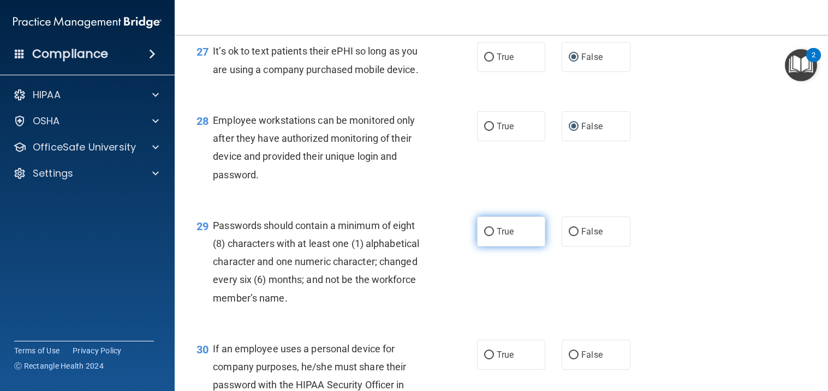
click at [494, 236] on input "True" at bounding box center [489, 232] width 10 height 8
radio input "true"
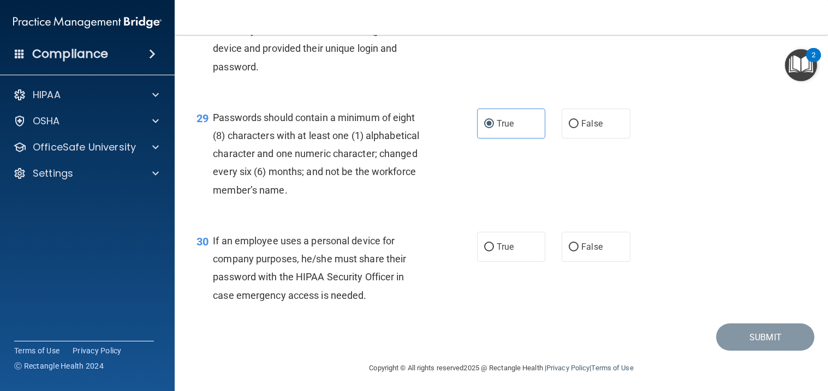
scroll to position [2844, 0]
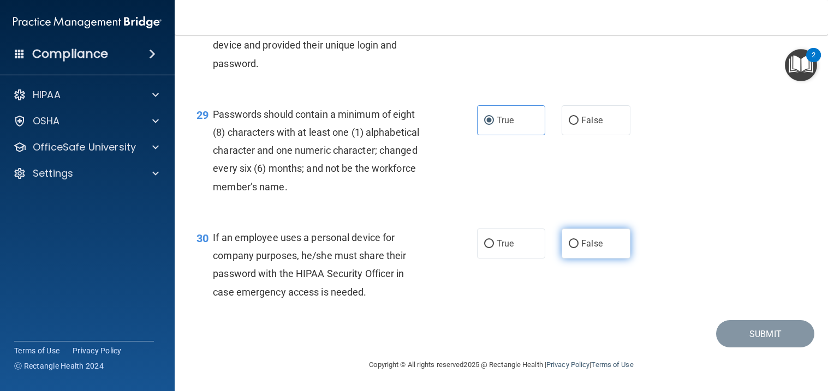
click at [575, 248] on input "False" at bounding box center [574, 244] width 10 height 8
radio input "true"
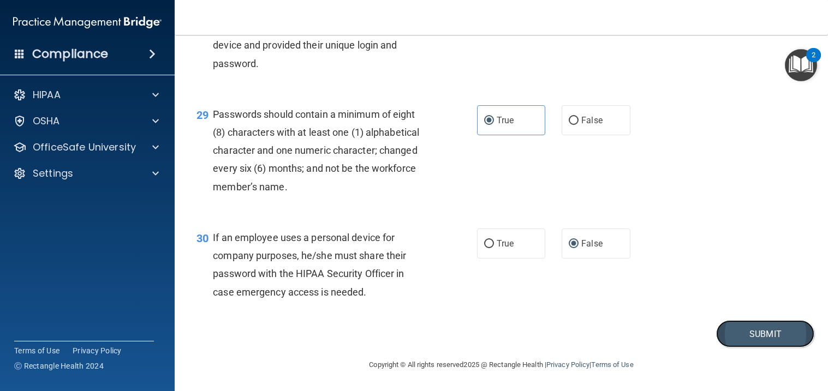
click at [745, 347] on button "Submit" at bounding box center [765, 334] width 98 height 28
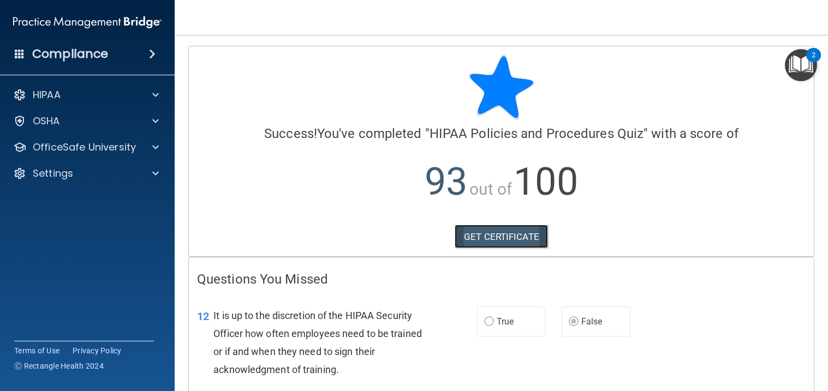
click at [492, 235] on link "GET CERTIFICATE" at bounding box center [501, 237] width 93 height 24
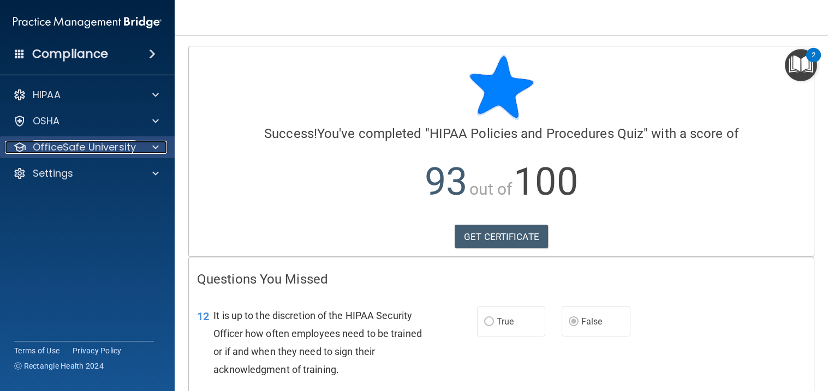
click at [113, 146] on p "OfficeSafe University" at bounding box center [84, 147] width 103 height 13
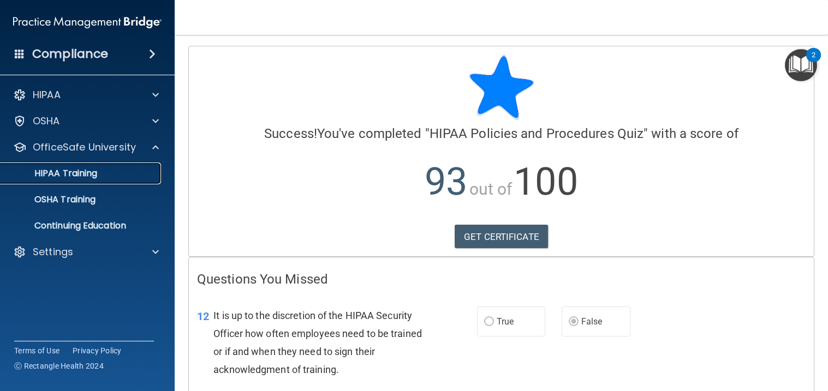
click at [107, 171] on div "HIPAA Training" at bounding box center [81, 173] width 149 height 11
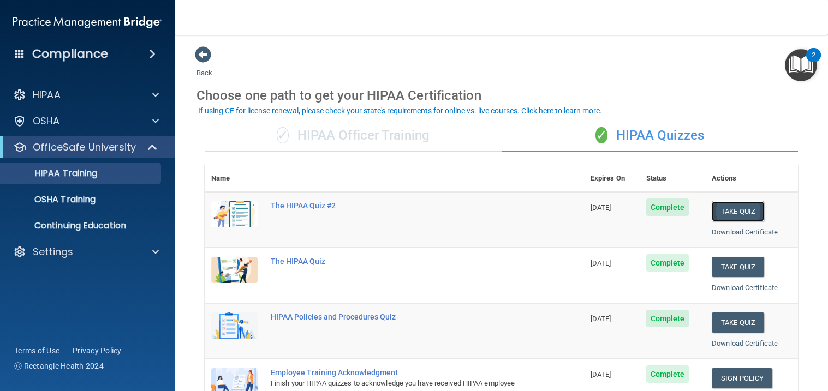
click at [732, 209] on button "Take Quiz" at bounding box center [737, 211] width 52 height 20
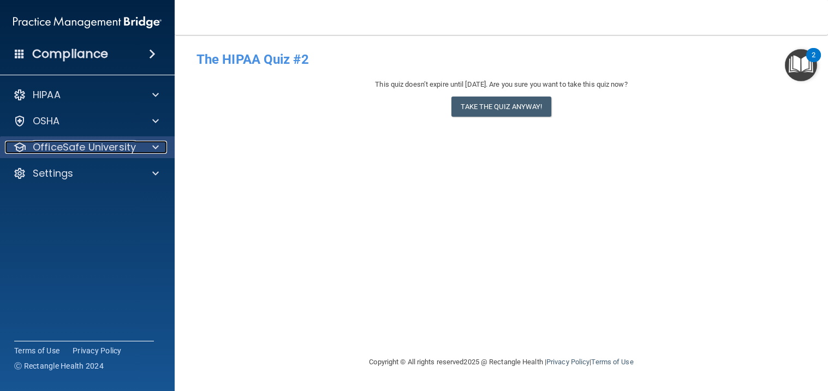
click at [111, 148] on p "OfficeSafe University" at bounding box center [84, 147] width 103 height 13
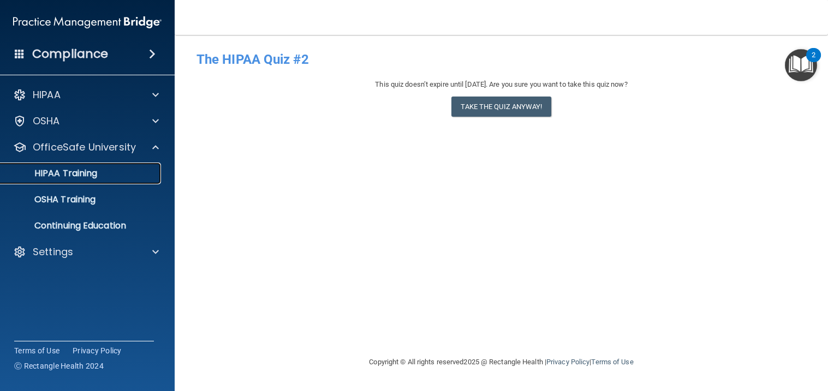
click at [111, 171] on div "HIPAA Training" at bounding box center [81, 173] width 149 height 11
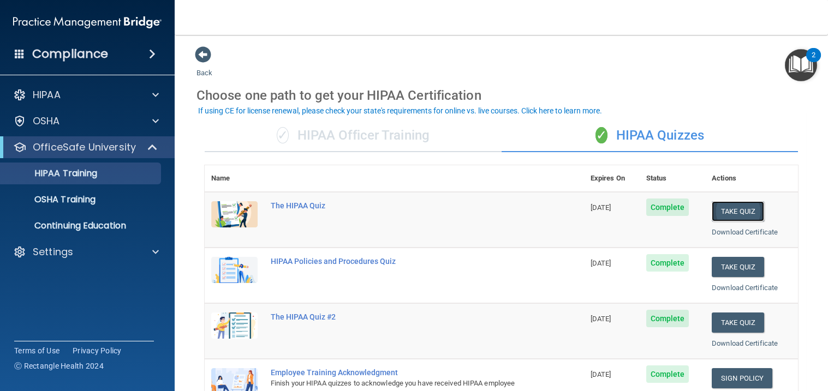
click at [733, 211] on button "Take Quiz" at bounding box center [737, 211] width 52 height 20
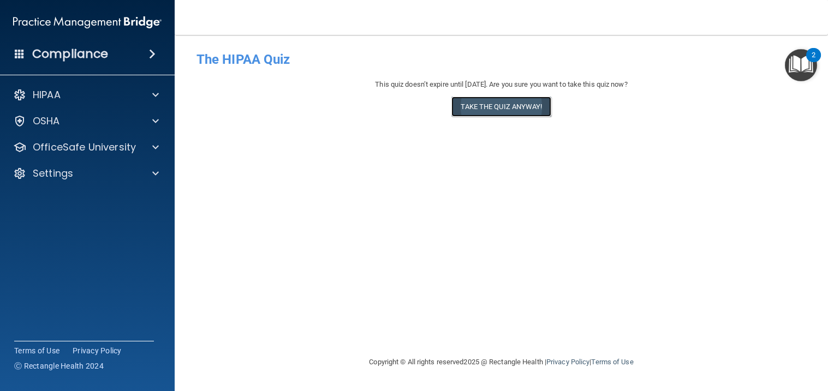
click at [519, 111] on button "Take the quiz anyway!" at bounding box center [500, 107] width 99 height 20
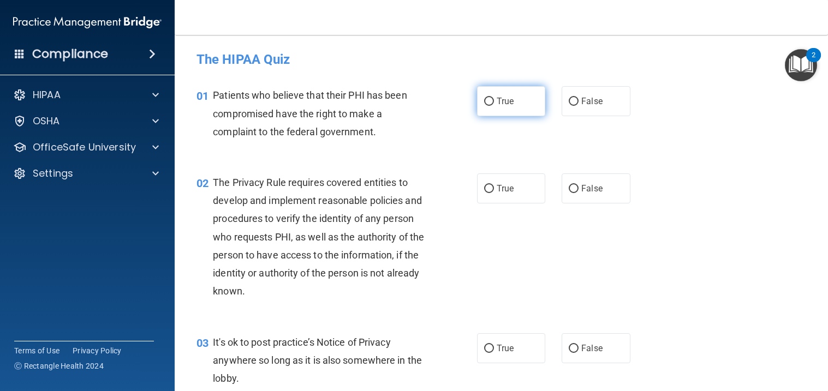
click at [492, 104] on input "True" at bounding box center [489, 102] width 10 height 8
radio input "true"
click at [491, 189] on input "True" at bounding box center [489, 189] width 10 height 8
radio input "true"
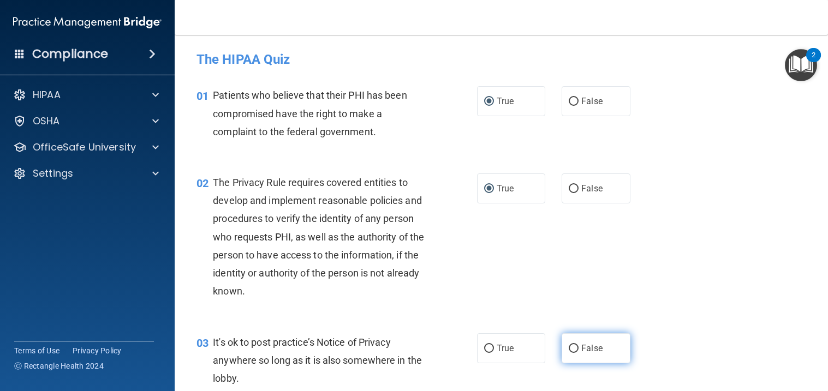
click at [576, 349] on input "False" at bounding box center [574, 349] width 10 height 8
radio input "true"
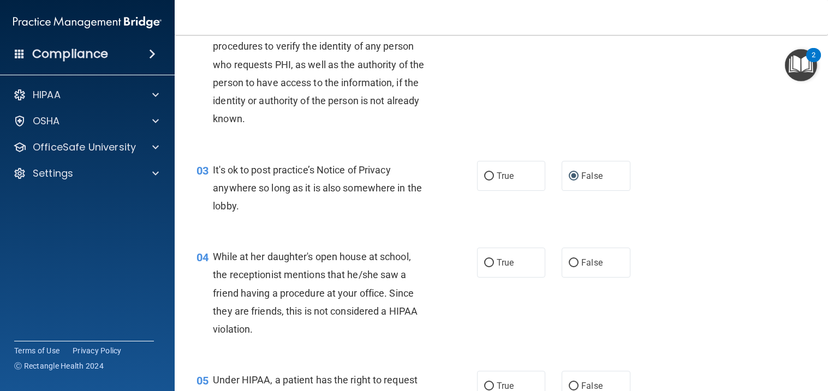
scroll to position [182, 0]
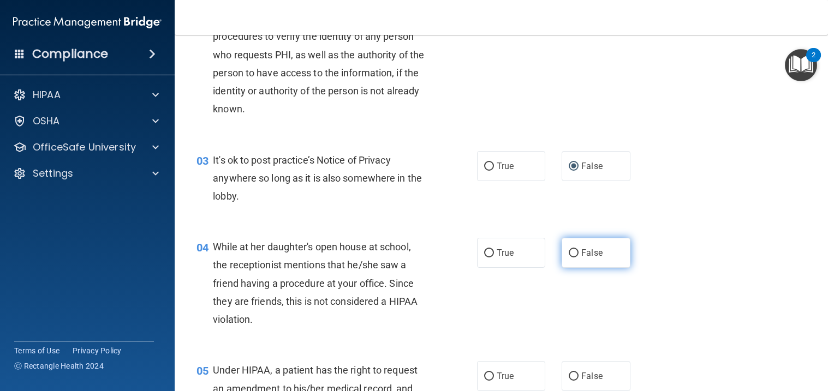
click at [571, 252] on input "False" at bounding box center [574, 253] width 10 height 8
radio input "true"
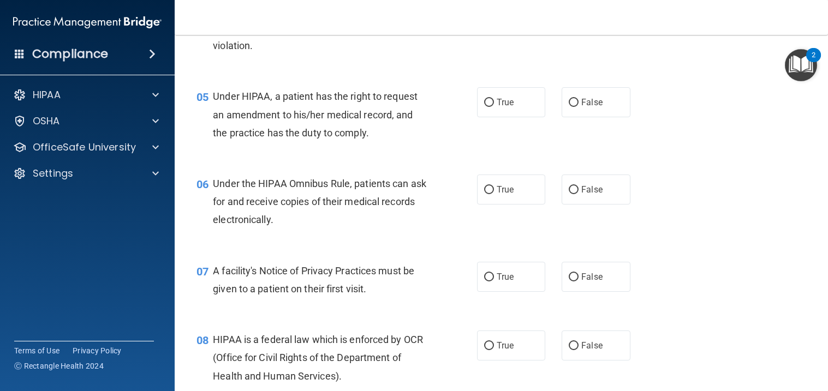
scroll to position [467, 0]
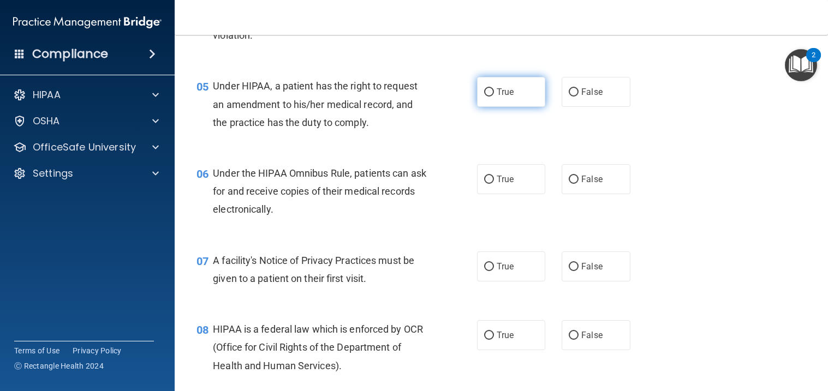
click at [490, 93] on input "True" at bounding box center [489, 92] width 10 height 8
radio input "true"
click at [492, 177] on input "True" at bounding box center [489, 180] width 10 height 8
radio input "true"
click at [487, 263] on input "True" at bounding box center [489, 267] width 10 height 8
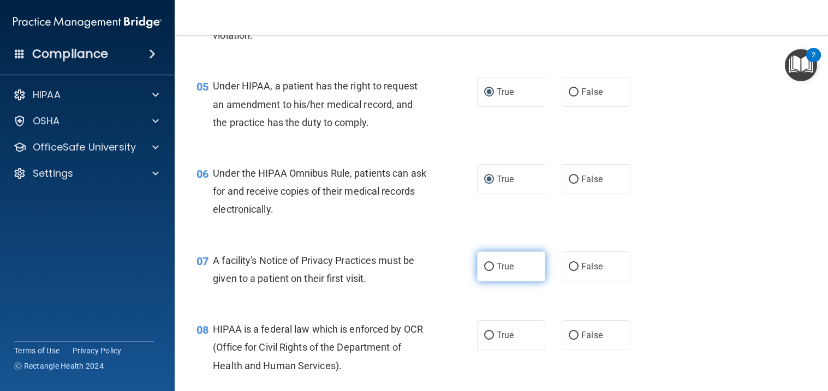
radio input "true"
click at [488, 266] on input "True" at bounding box center [489, 267] width 10 height 8
click at [494, 338] on label "True" at bounding box center [511, 335] width 69 height 30
click at [494, 338] on input "True" at bounding box center [489, 336] width 10 height 8
radio input "true"
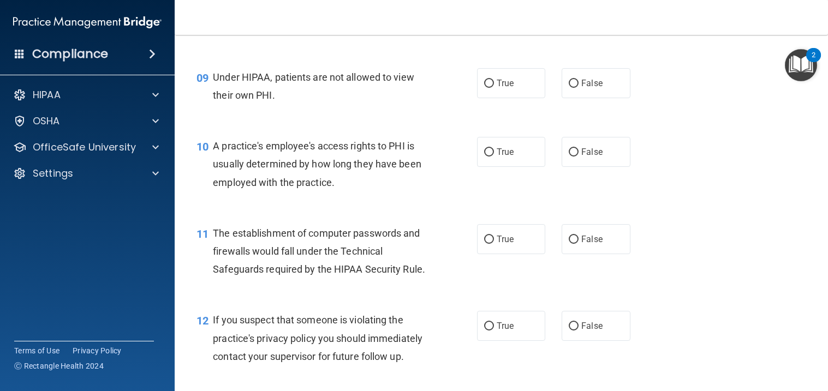
scroll to position [816, 0]
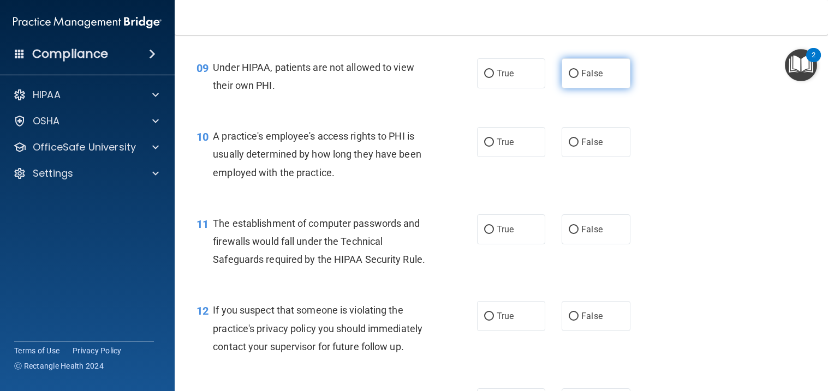
click at [572, 74] on input "False" at bounding box center [574, 74] width 10 height 8
radio input "true"
click at [573, 139] on input "False" at bounding box center [574, 143] width 10 height 8
radio input "true"
click at [495, 226] on label "True" at bounding box center [511, 229] width 69 height 30
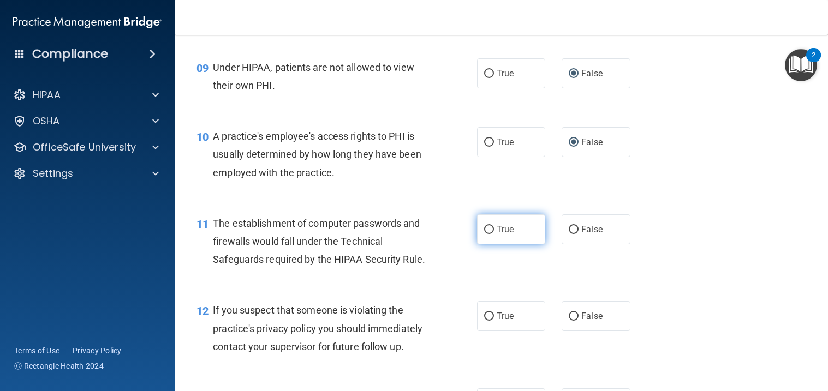
click at [494, 226] on input "True" at bounding box center [489, 230] width 10 height 8
radio input "true"
click at [489, 314] on input "True" at bounding box center [489, 317] width 10 height 8
radio input "true"
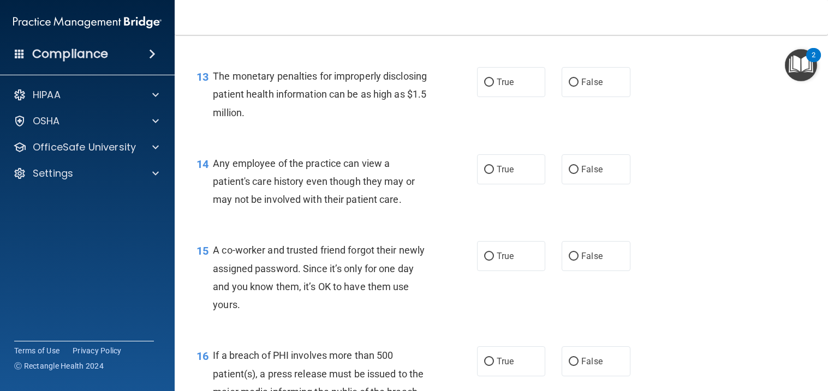
scroll to position [1143, 0]
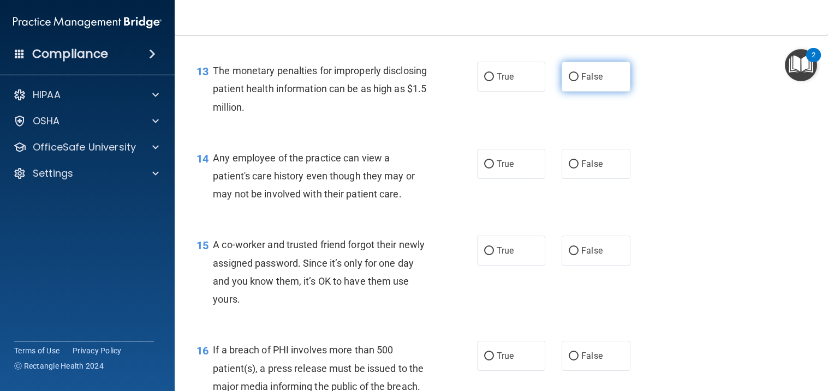
click at [596, 71] on span "False" at bounding box center [591, 76] width 21 height 10
click at [578, 73] on input "False" at bounding box center [574, 77] width 10 height 8
radio input "true"
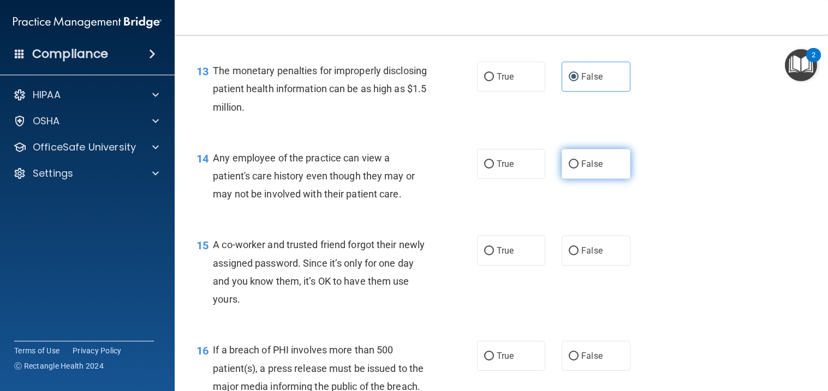
click at [587, 155] on label "False" at bounding box center [595, 164] width 69 height 30
click at [578, 160] on input "False" at bounding box center [574, 164] width 10 height 8
radio input "true"
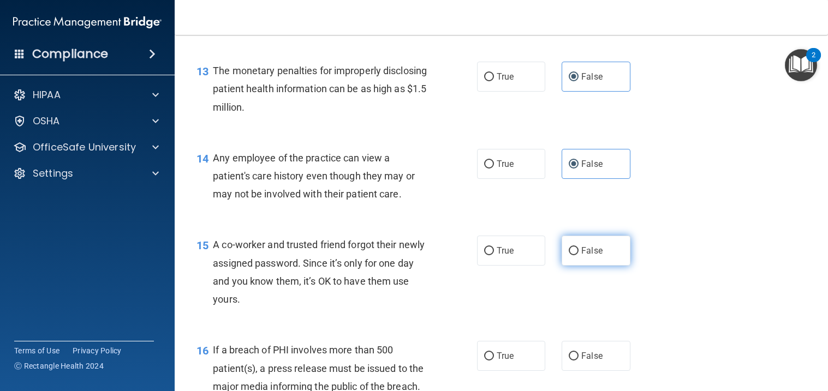
click at [603, 244] on label "False" at bounding box center [595, 251] width 69 height 30
click at [578, 247] on input "False" at bounding box center [574, 251] width 10 height 8
radio input "true"
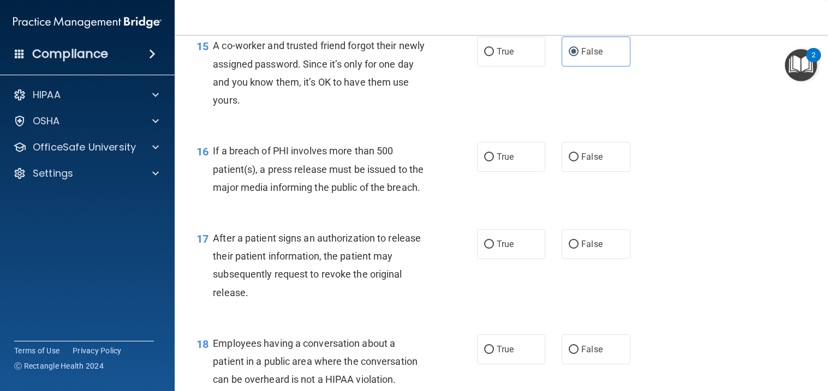
scroll to position [1367, 0]
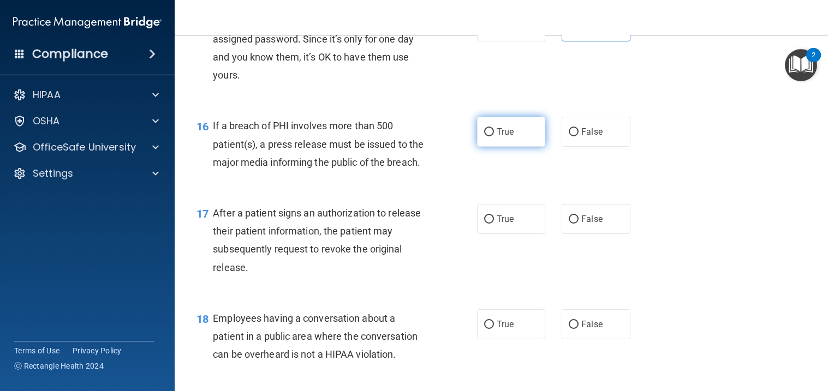
click at [516, 137] on label "True" at bounding box center [511, 132] width 69 height 30
click at [494, 136] on input "True" at bounding box center [489, 132] width 10 height 8
radio input "true"
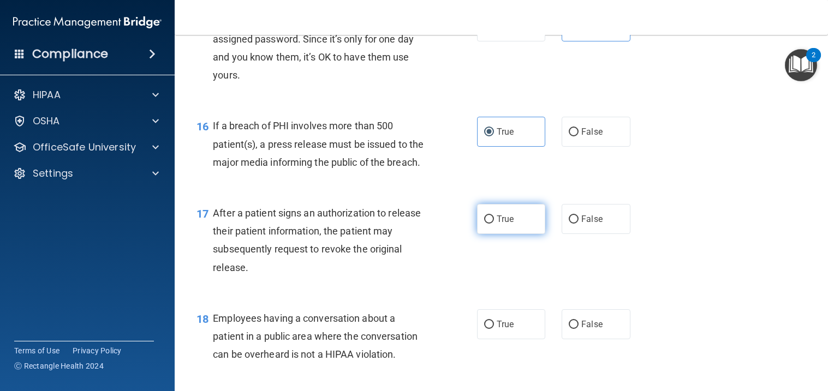
click at [500, 230] on label "True" at bounding box center [511, 219] width 69 height 30
click at [494, 224] on input "True" at bounding box center [489, 220] width 10 height 8
radio input "true"
click at [593, 328] on span "False" at bounding box center [591, 324] width 21 height 10
click at [578, 328] on input "False" at bounding box center [574, 325] width 10 height 8
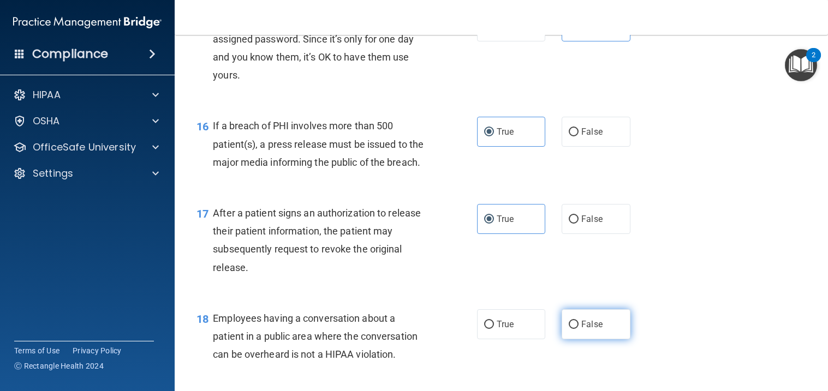
radio input "true"
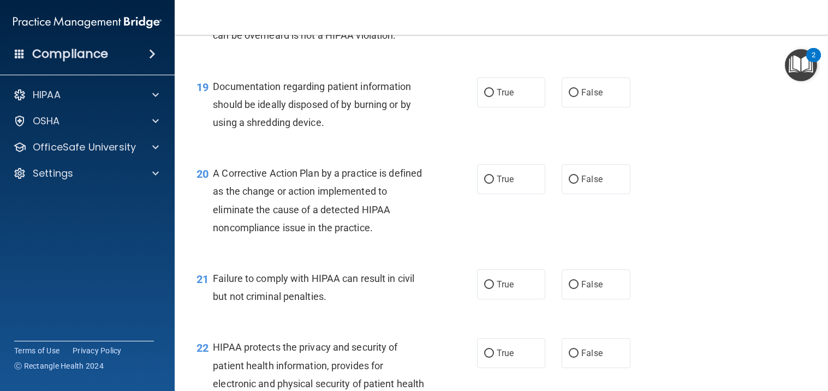
scroll to position [1691, 0]
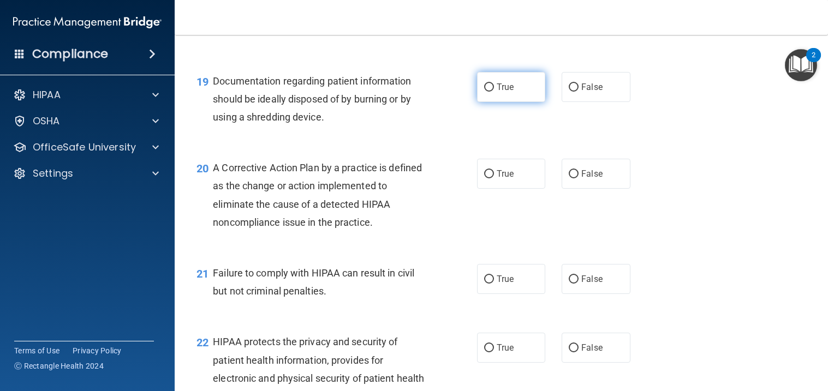
click at [486, 72] on label "True" at bounding box center [511, 87] width 69 height 30
click at [486, 83] on input "True" at bounding box center [489, 87] width 10 height 8
radio input "true"
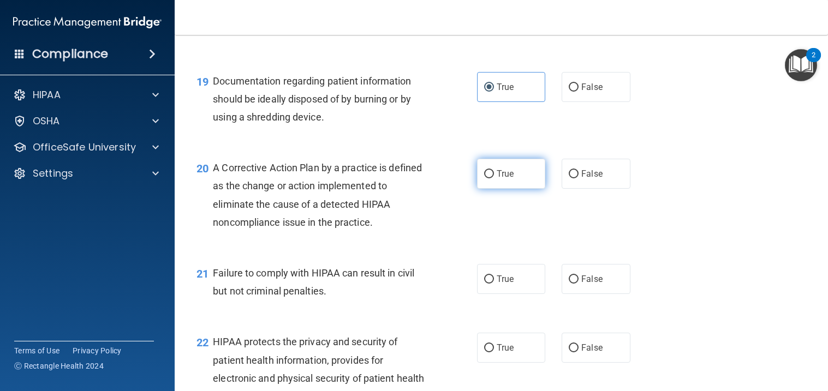
click at [505, 177] on span "True" at bounding box center [505, 174] width 17 height 10
click at [494, 177] on input "True" at bounding box center [489, 174] width 10 height 8
radio input "true"
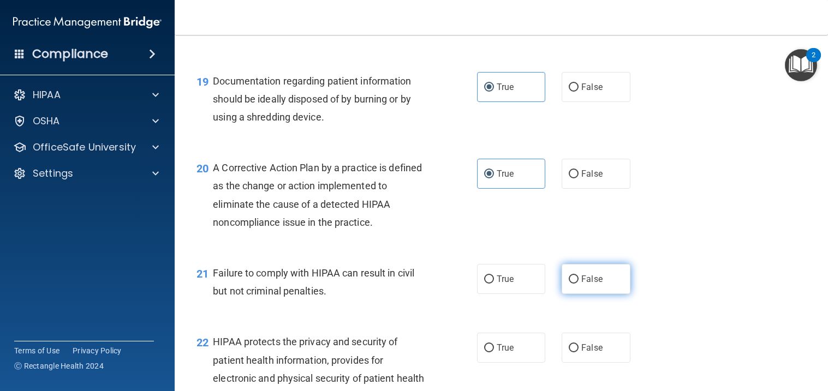
click at [590, 270] on label "False" at bounding box center [595, 279] width 69 height 30
click at [578, 276] on input "False" at bounding box center [574, 280] width 10 height 8
radio input "true"
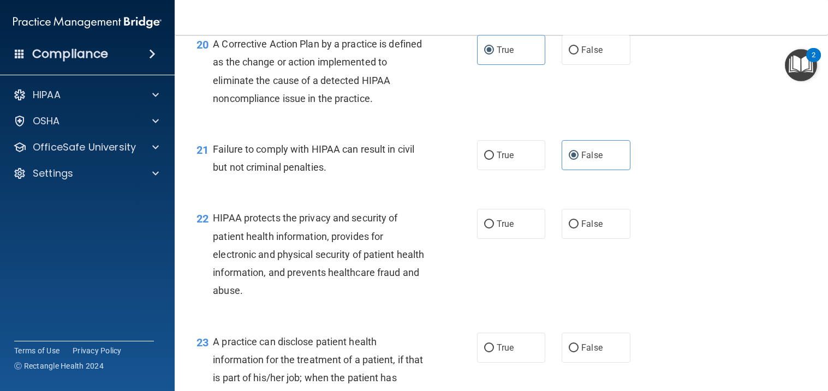
scroll to position [1821, 0]
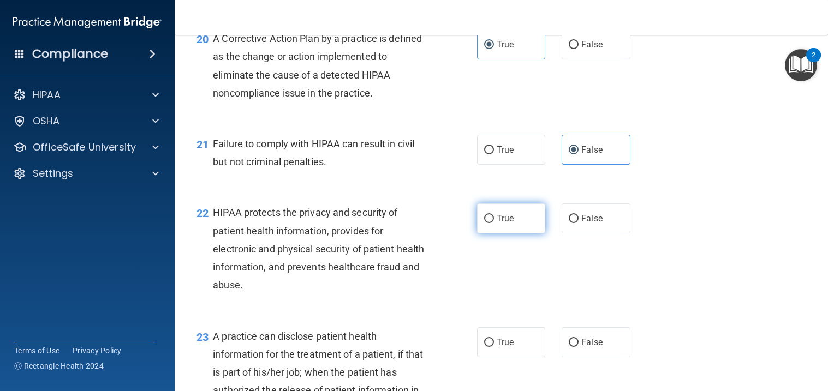
click at [539, 216] on label "True" at bounding box center [511, 219] width 69 height 30
click at [494, 216] on input "True" at bounding box center [489, 219] width 10 height 8
radio input "true"
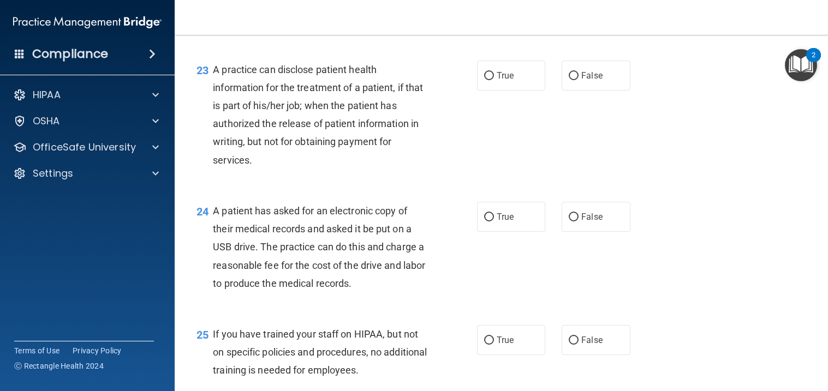
scroll to position [2098, 0]
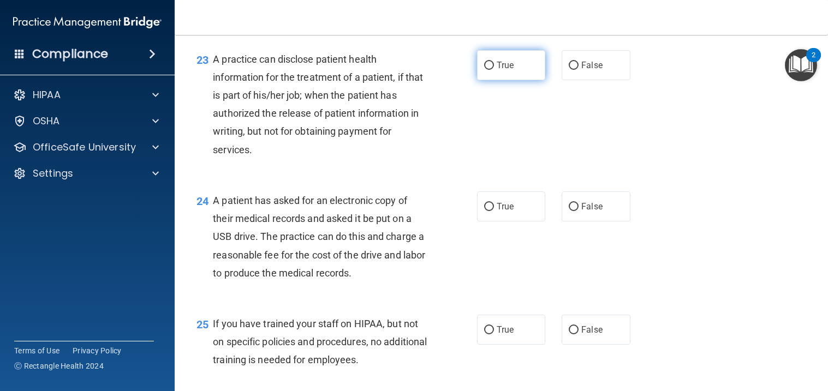
click at [541, 71] on label "True" at bounding box center [511, 65] width 69 height 30
click at [494, 70] on input "True" at bounding box center [489, 66] width 10 height 8
radio input "true"
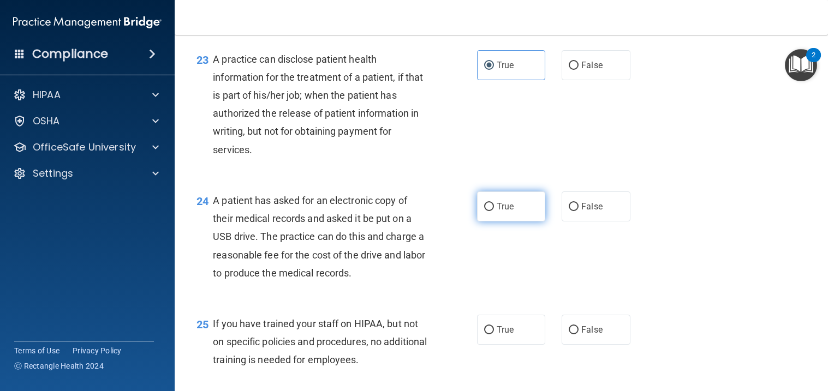
click at [505, 216] on label "True" at bounding box center [511, 207] width 69 height 30
click at [494, 211] on input "True" at bounding box center [489, 207] width 10 height 8
radio input "true"
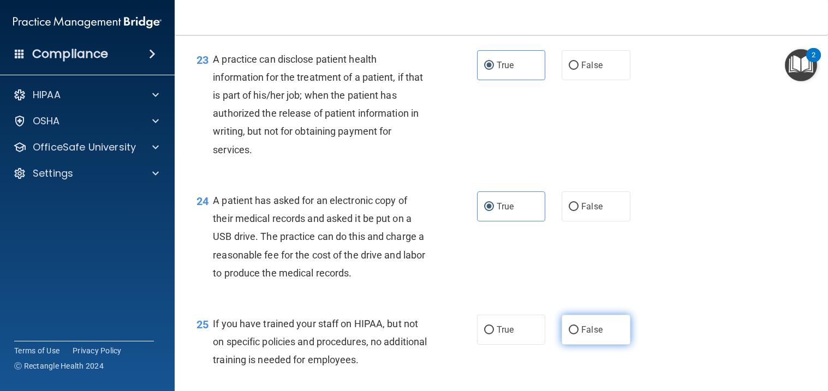
click at [613, 331] on label "False" at bounding box center [595, 330] width 69 height 30
click at [578, 331] on input "False" at bounding box center [574, 330] width 10 height 8
radio input "true"
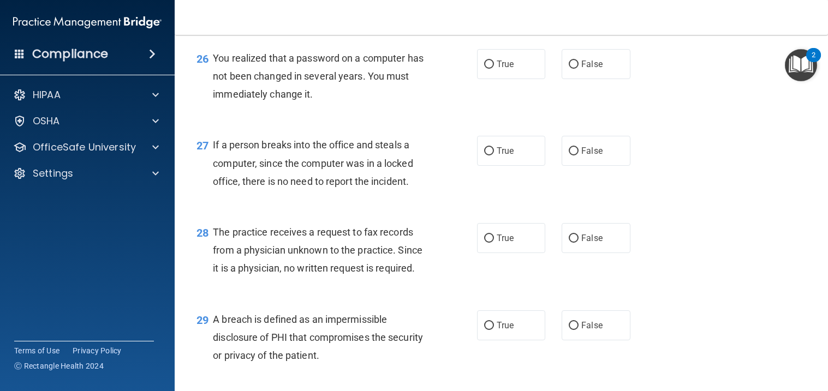
scroll to position [2456, 0]
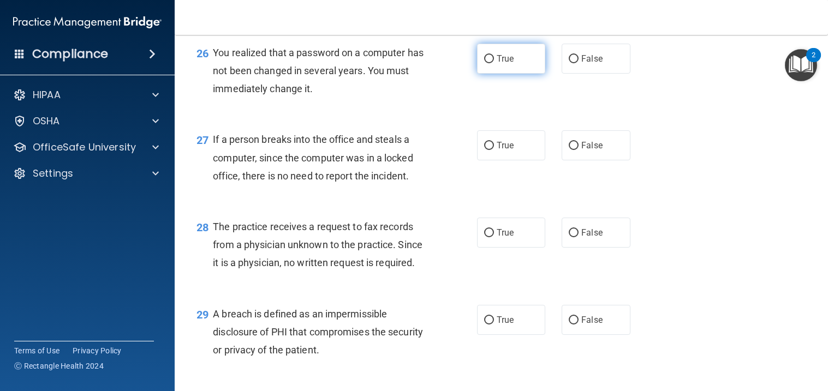
click at [515, 65] on label "True" at bounding box center [511, 59] width 69 height 30
click at [494, 63] on input "True" at bounding box center [489, 59] width 10 height 8
radio input "true"
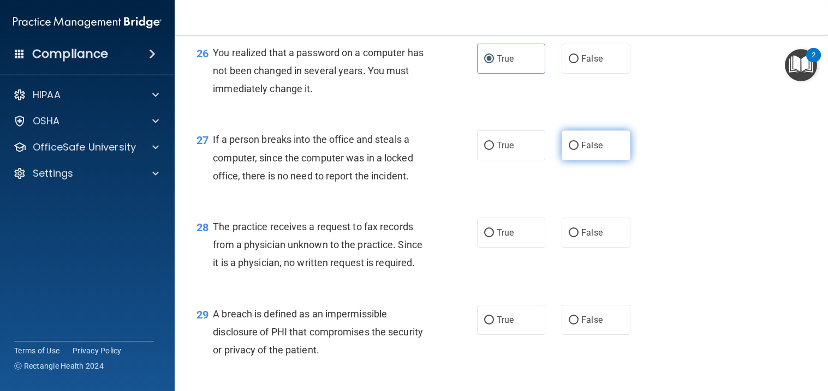
click at [624, 152] on label "False" at bounding box center [595, 145] width 69 height 30
click at [578, 150] on input "False" at bounding box center [574, 146] width 10 height 8
radio input "true"
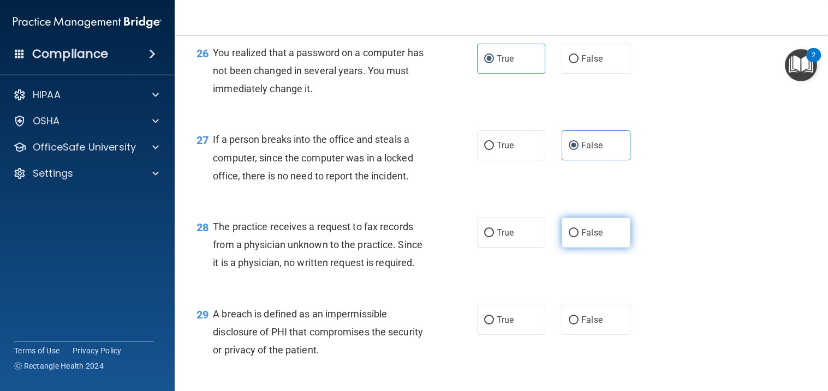
click at [578, 237] on label "False" at bounding box center [595, 233] width 69 height 30
click at [578, 237] on input "False" at bounding box center [574, 233] width 10 height 8
radio input "true"
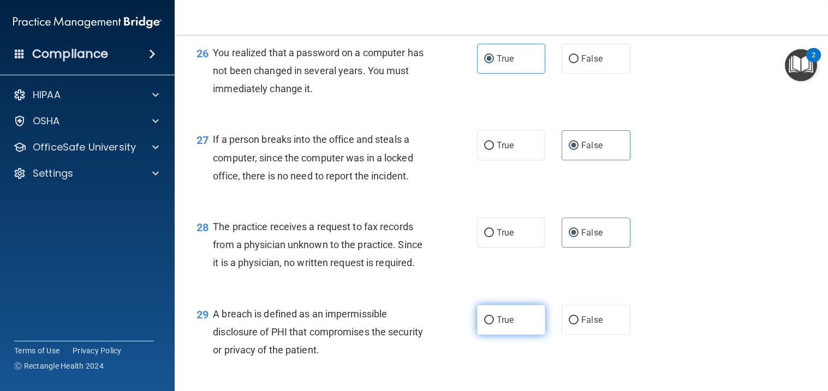
click at [510, 315] on span "True" at bounding box center [505, 320] width 17 height 10
click at [494, 316] on input "True" at bounding box center [489, 320] width 10 height 8
radio input "true"
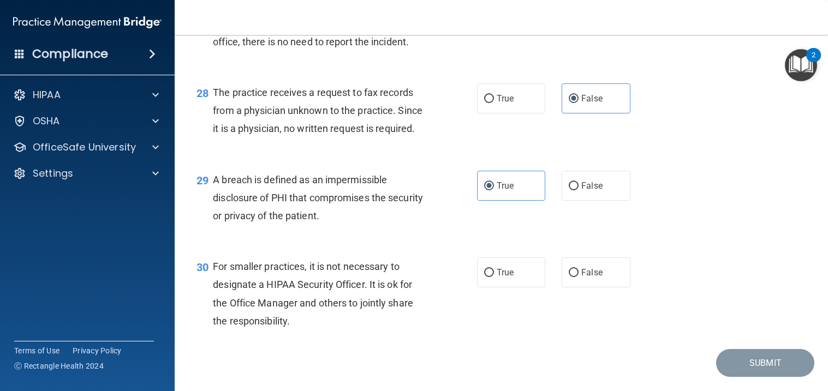
scroll to position [2618, 0]
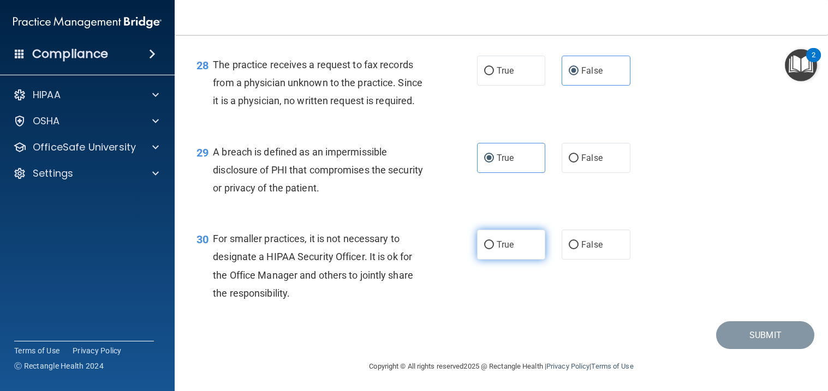
click at [516, 253] on label "True" at bounding box center [511, 245] width 69 height 30
click at [494, 249] on input "True" at bounding box center [489, 245] width 10 height 8
radio input "true"
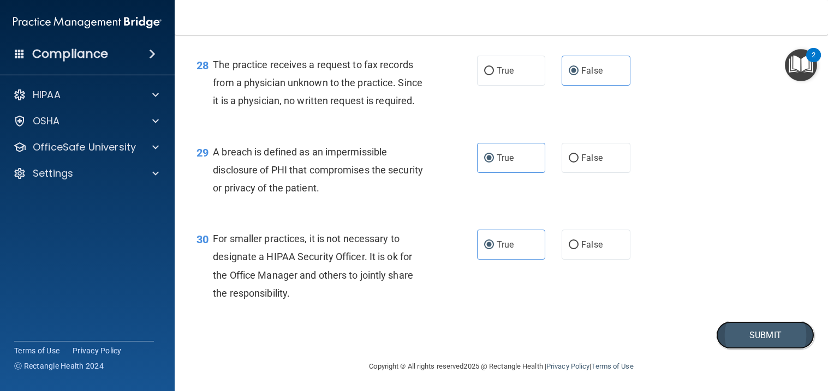
click at [739, 331] on button "Submit" at bounding box center [765, 335] width 98 height 28
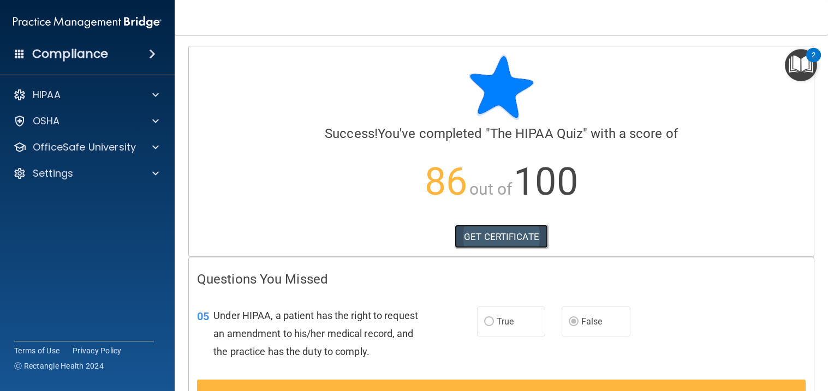
click at [501, 237] on link "GET CERTIFICATE" at bounding box center [501, 237] width 93 height 24
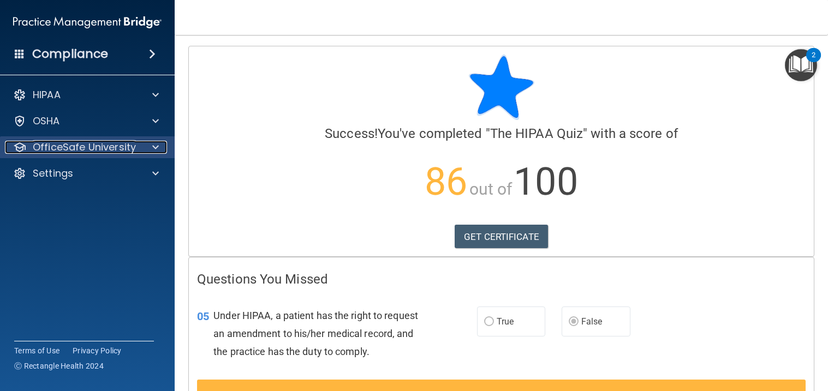
click at [151, 147] on div at bounding box center [153, 147] width 27 height 13
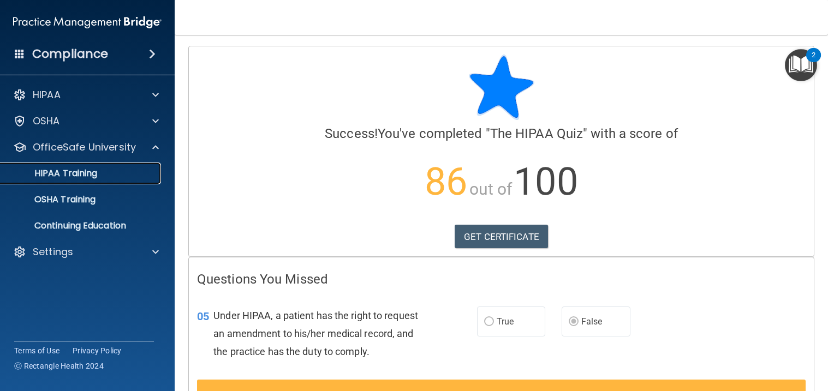
click at [123, 181] on link "HIPAA Training" at bounding box center [75, 174] width 172 height 22
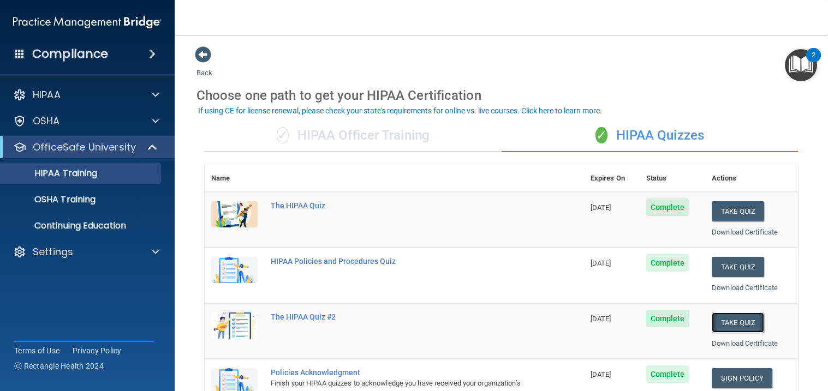
click at [742, 323] on button "Take Quiz" at bounding box center [737, 323] width 52 height 20
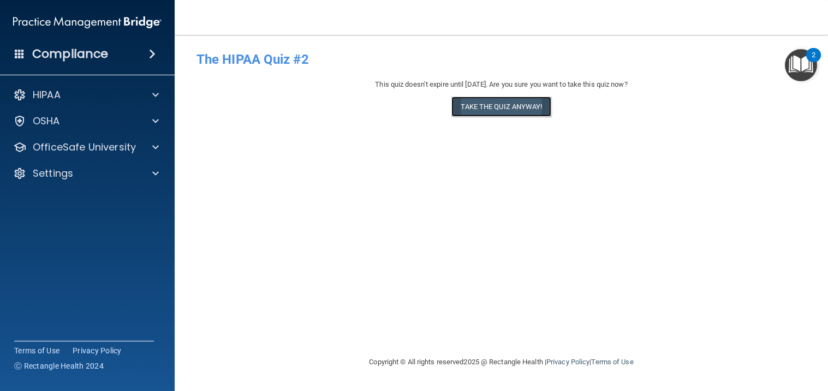
click at [495, 104] on button "Take the quiz anyway!" at bounding box center [500, 107] width 99 height 20
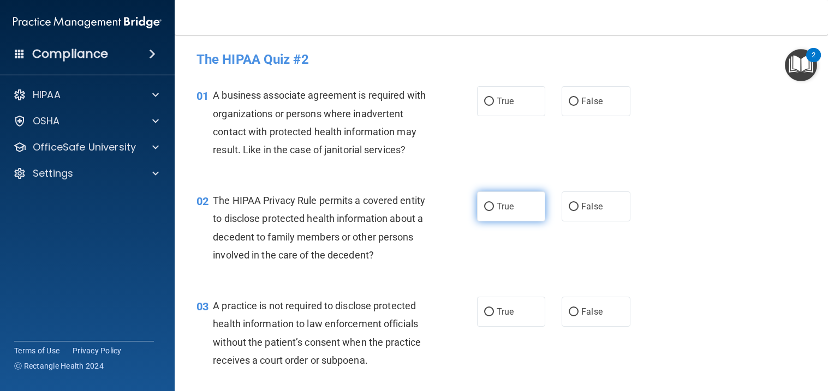
click at [487, 209] on input "True" at bounding box center [489, 207] width 10 height 8
radio input "true"
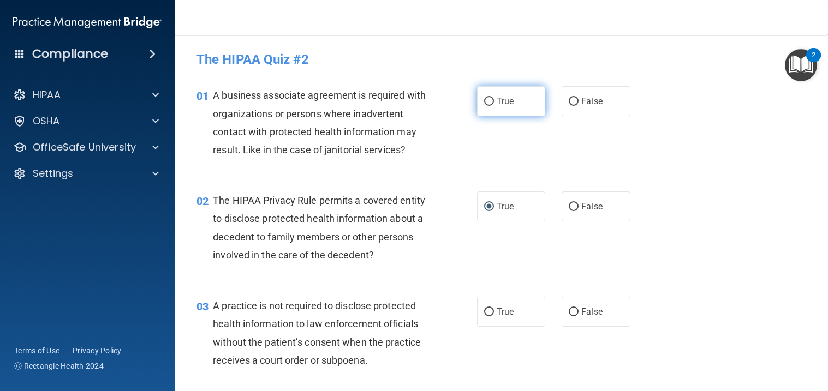
click at [494, 101] on label "True" at bounding box center [511, 101] width 69 height 30
click at [494, 101] on input "True" at bounding box center [489, 102] width 10 height 8
radio input "true"
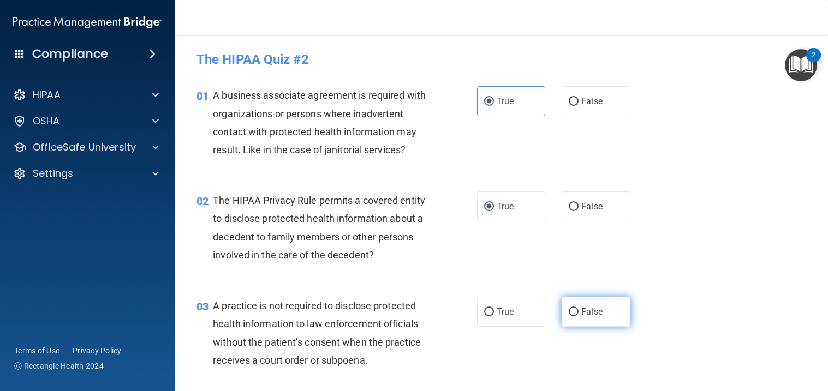
click at [584, 320] on label "False" at bounding box center [595, 312] width 69 height 30
click at [578, 316] on input "False" at bounding box center [574, 312] width 10 height 8
radio input "true"
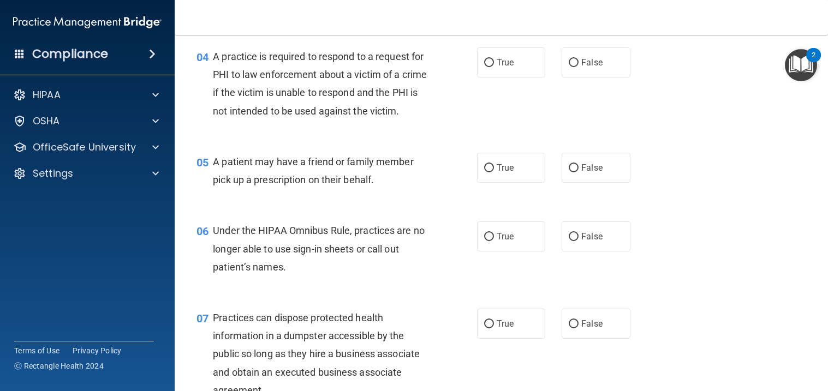
scroll to position [360, 0]
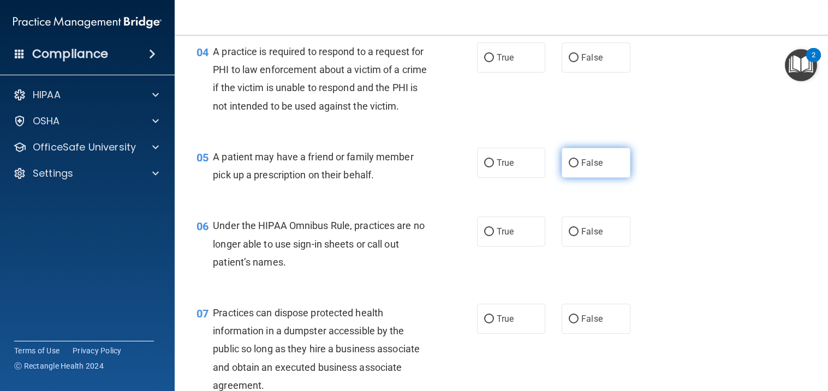
click at [578, 178] on label "False" at bounding box center [595, 163] width 69 height 30
click at [578, 168] on input "False" at bounding box center [574, 163] width 10 height 8
radio input "true"
click at [488, 58] on input "True" at bounding box center [489, 58] width 10 height 8
radio input "true"
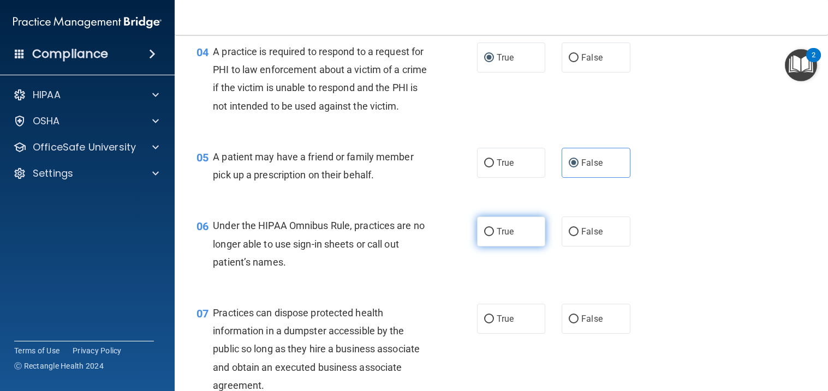
click at [509, 247] on label "True" at bounding box center [511, 232] width 69 height 30
click at [494, 236] on input "True" at bounding box center [489, 232] width 10 height 8
radio input "true"
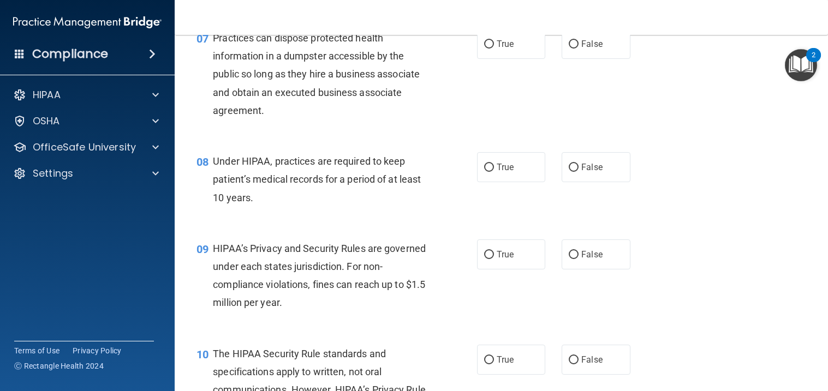
scroll to position [645, 0]
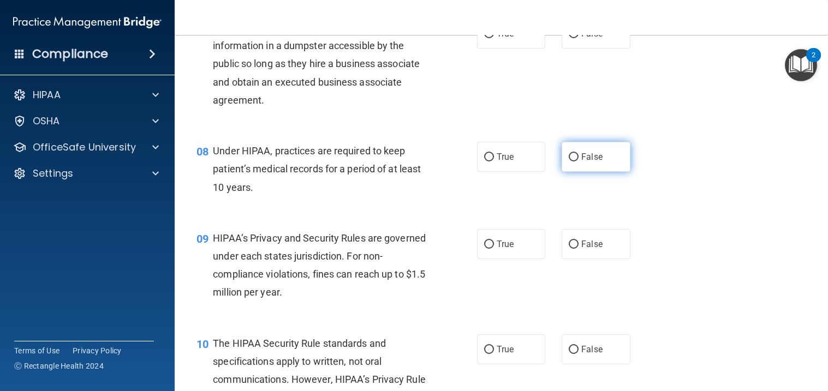
click at [577, 162] on input "False" at bounding box center [574, 157] width 10 height 8
radio input "true"
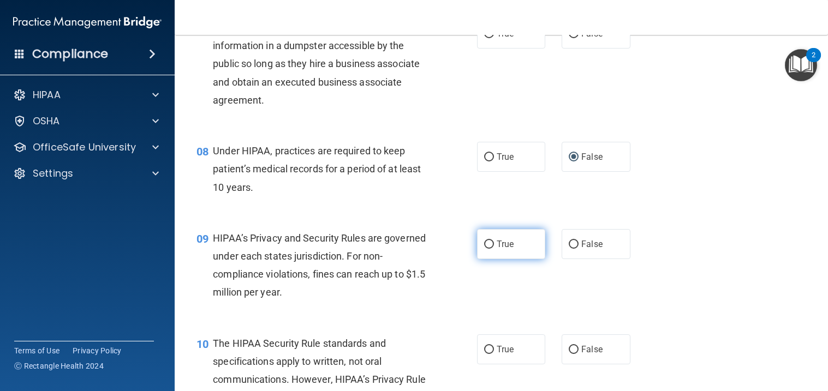
click at [505, 259] on label "True" at bounding box center [511, 244] width 69 height 30
click at [494, 249] on input "True" at bounding box center [489, 245] width 10 height 8
radio input "true"
click at [582, 49] on label "False" at bounding box center [595, 34] width 69 height 30
click at [578, 38] on input "False" at bounding box center [574, 34] width 10 height 8
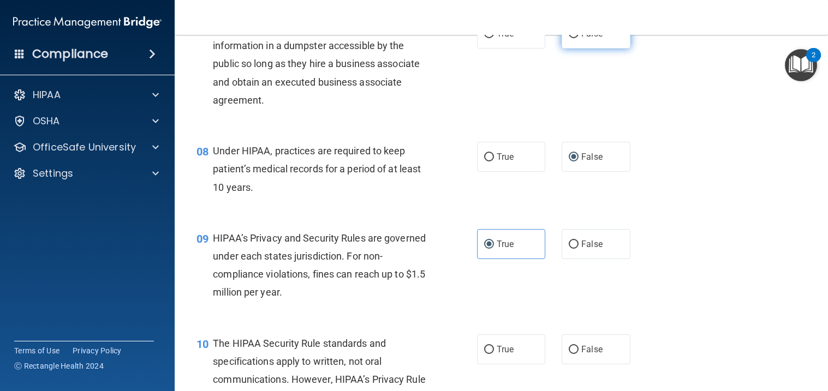
radio input "true"
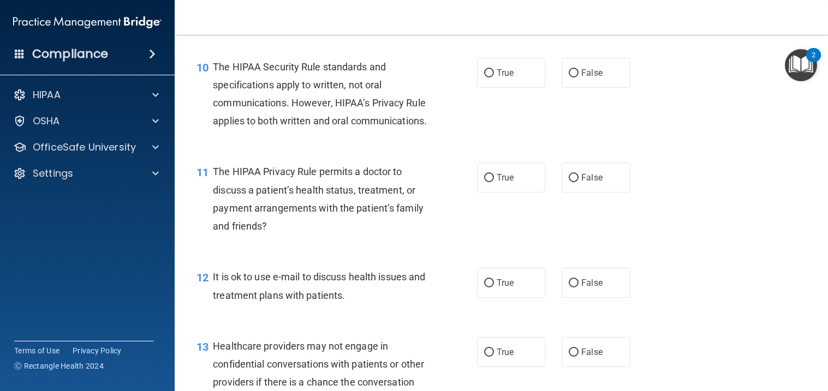
scroll to position [926, 0]
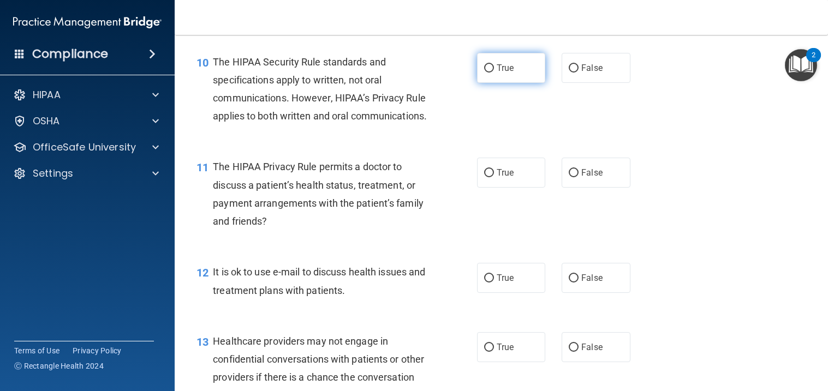
click at [517, 83] on label "True" at bounding box center [511, 68] width 69 height 30
click at [494, 73] on input "True" at bounding box center [489, 68] width 10 height 8
radio input "true"
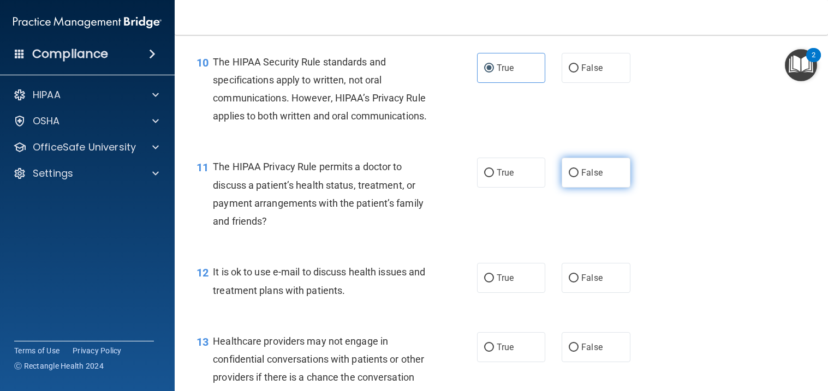
click at [589, 188] on label "False" at bounding box center [595, 173] width 69 height 30
click at [578, 177] on input "False" at bounding box center [574, 173] width 10 height 8
radio input "true"
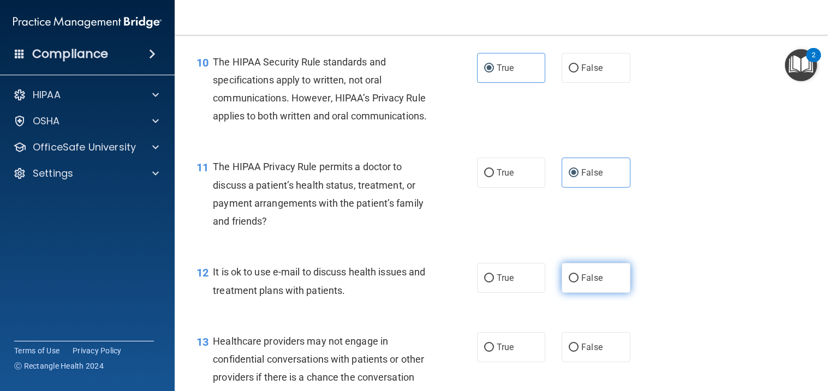
click at [575, 283] on input "False" at bounding box center [574, 278] width 10 height 8
radio input "true"
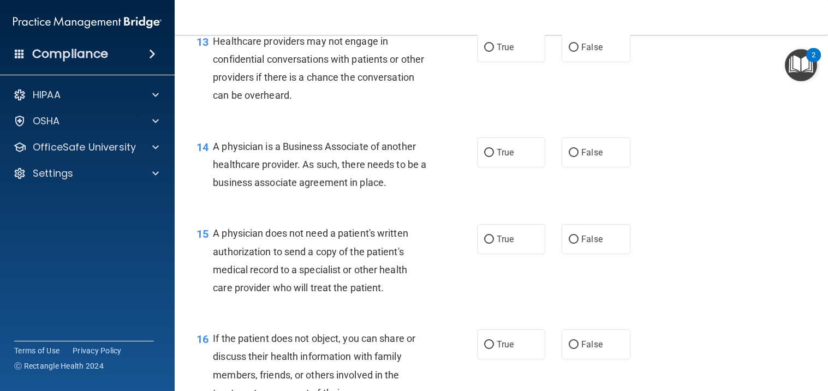
scroll to position [1237, 0]
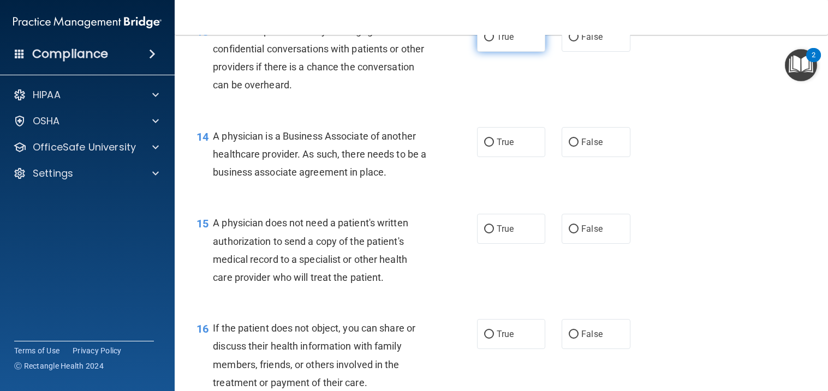
click at [519, 52] on label "True" at bounding box center [511, 37] width 69 height 30
click at [494, 41] on input "True" at bounding box center [489, 37] width 10 height 8
radio input "true"
click at [505, 147] on span "True" at bounding box center [505, 142] width 17 height 10
click at [494, 147] on input "True" at bounding box center [489, 143] width 10 height 8
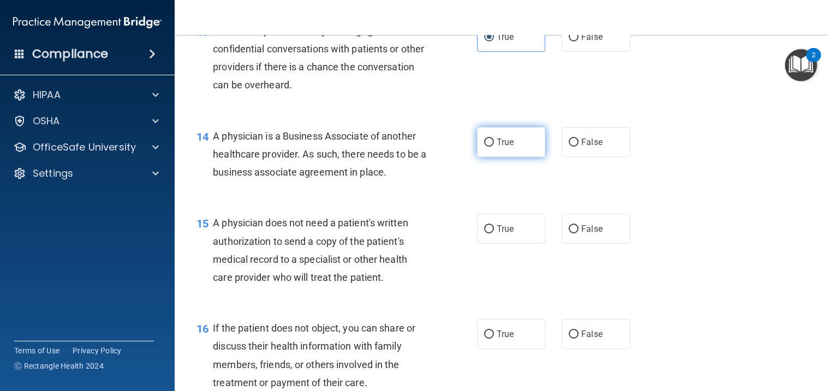
radio input "true"
click at [607, 244] on label "False" at bounding box center [595, 229] width 69 height 30
click at [578, 234] on input "False" at bounding box center [574, 229] width 10 height 8
radio input "true"
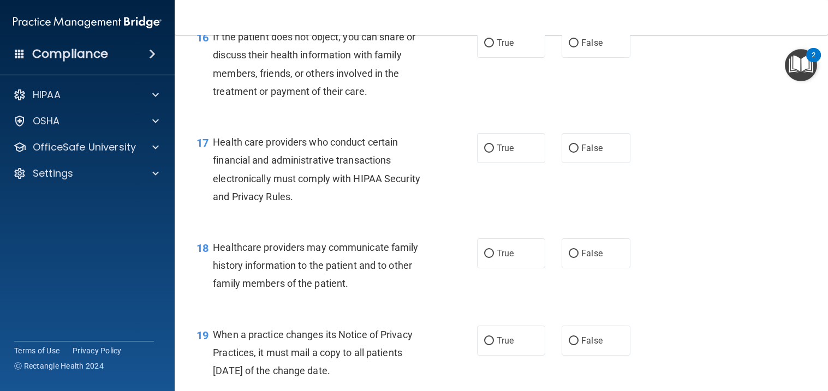
scroll to position [1533, 0]
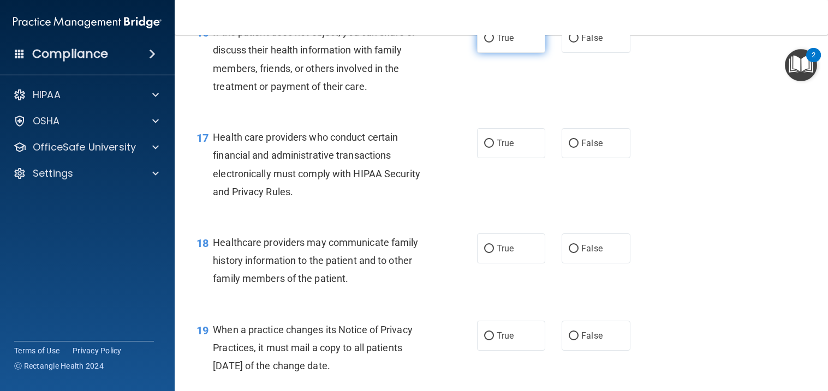
click at [494, 53] on label "True" at bounding box center [511, 38] width 69 height 30
click at [494, 43] on input "True" at bounding box center [489, 38] width 10 height 8
radio input "true"
click at [521, 158] on label "True" at bounding box center [511, 143] width 69 height 30
click at [494, 148] on input "True" at bounding box center [489, 144] width 10 height 8
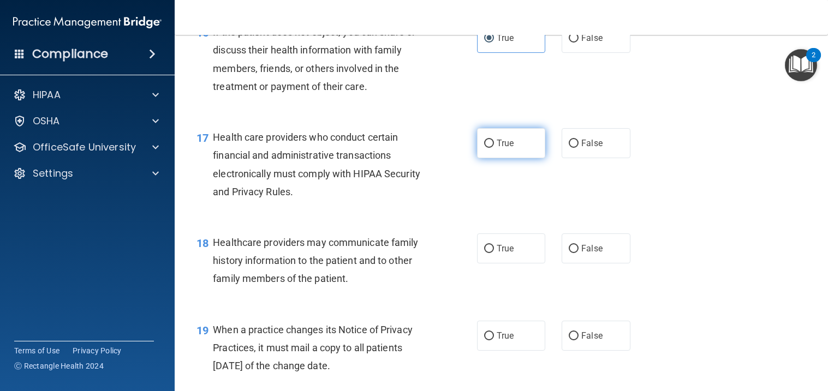
radio input "true"
click at [598, 254] on span "False" at bounding box center [591, 248] width 21 height 10
click at [578, 253] on input "False" at bounding box center [574, 249] width 10 height 8
radio input "true"
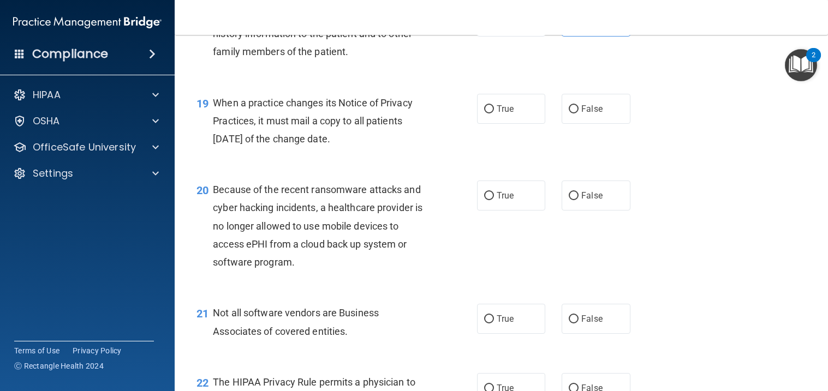
scroll to position [1765, 0]
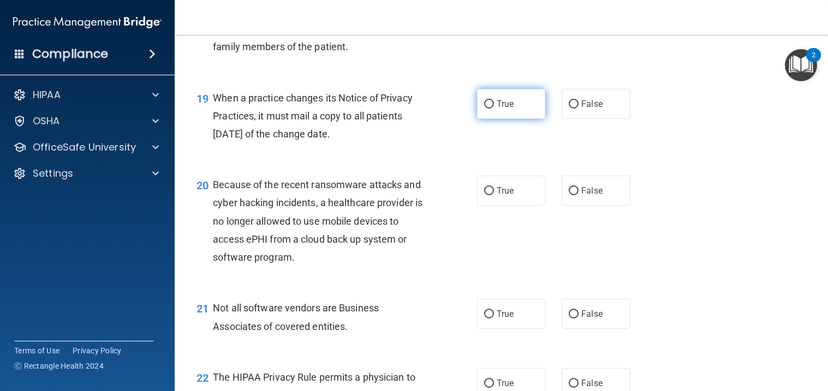
click at [515, 119] on label "True" at bounding box center [511, 104] width 69 height 30
click at [494, 109] on input "True" at bounding box center [489, 104] width 10 height 8
radio input "true"
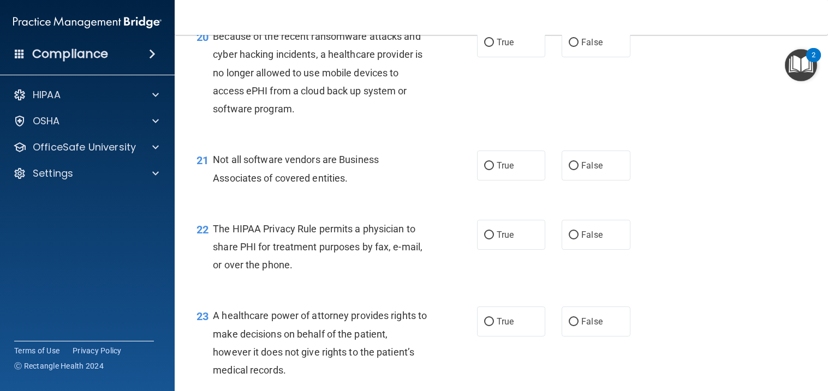
scroll to position [1923, 0]
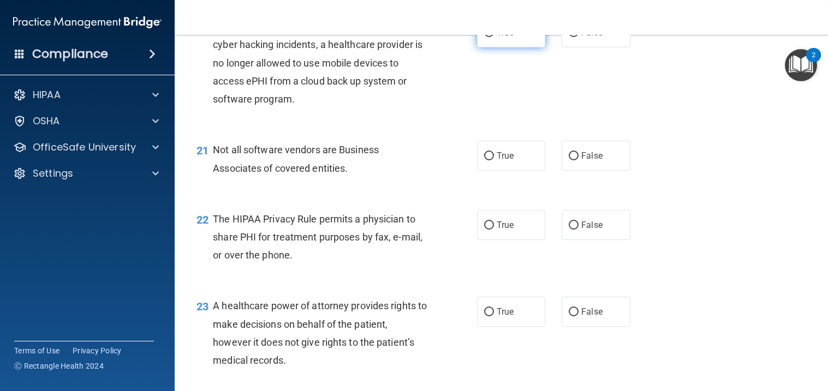
click at [489, 47] on label "True" at bounding box center [511, 32] width 69 height 30
click at [489, 37] on input "True" at bounding box center [489, 33] width 10 height 8
radio input "true"
click at [508, 161] on span "True" at bounding box center [505, 156] width 17 height 10
click at [494, 160] on input "True" at bounding box center [489, 156] width 10 height 8
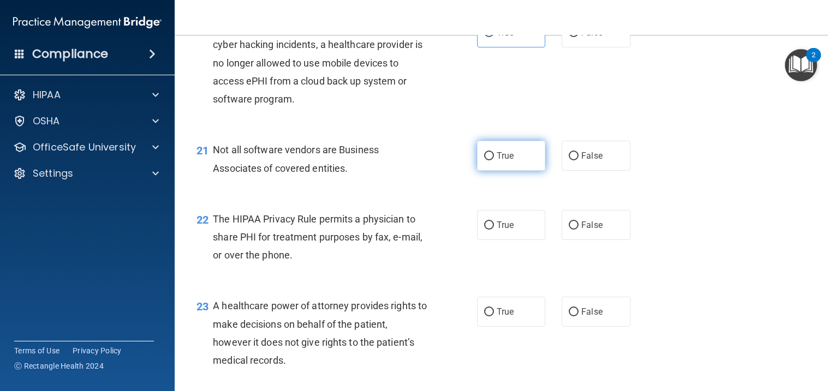
radio input "true"
click at [516, 281] on div "22 The HIPAA Privacy Rule permits a physician to share PHI for treatment purpos…" at bounding box center [501, 239] width 626 height 87
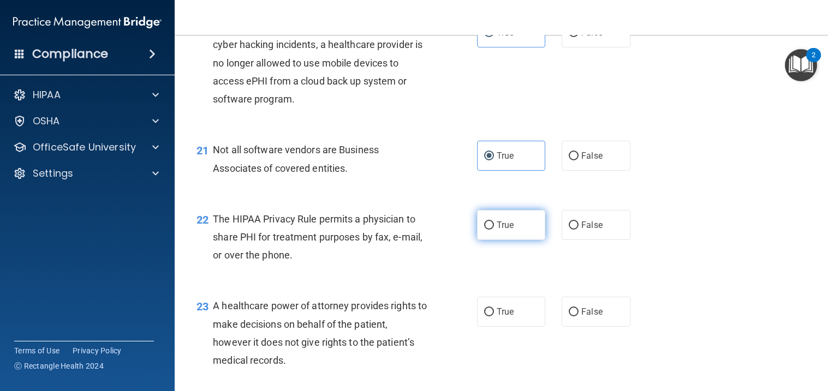
click at [522, 240] on label "True" at bounding box center [511, 225] width 69 height 30
click at [494, 230] on input "True" at bounding box center [489, 226] width 10 height 8
radio input "true"
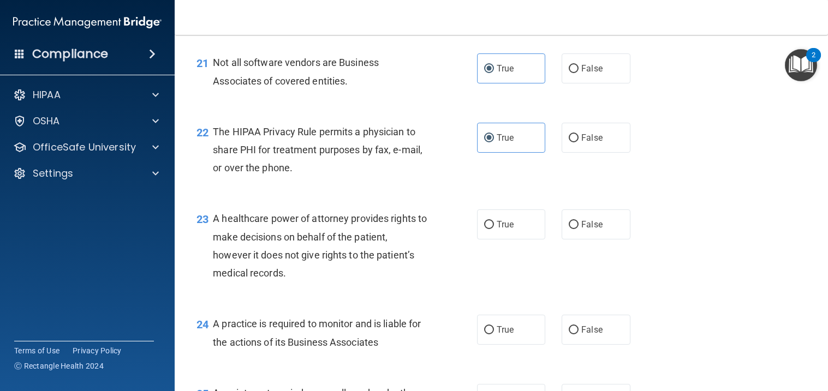
scroll to position [2021, 0]
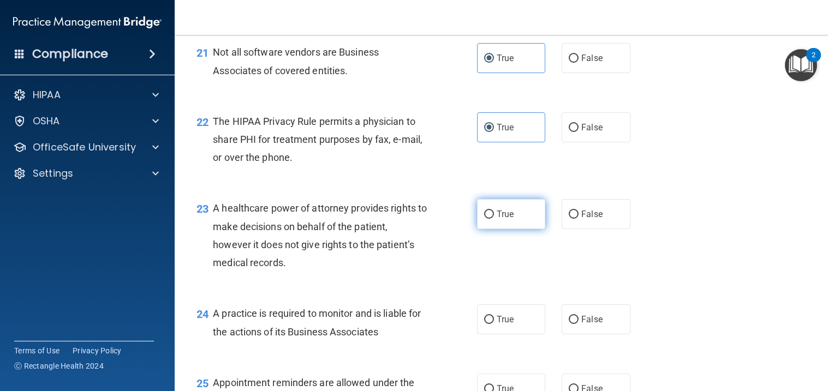
click at [494, 229] on label "True" at bounding box center [511, 214] width 69 height 30
click at [494, 219] on input "True" at bounding box center [489, 215] width 10 height 8
radio input "true"
click at [485, 334] on label "True" at bounding box center [511, 319] width 69 height 30
click at [485, 324] on input "True" at bounding box center [489, 320] width 10 height 8
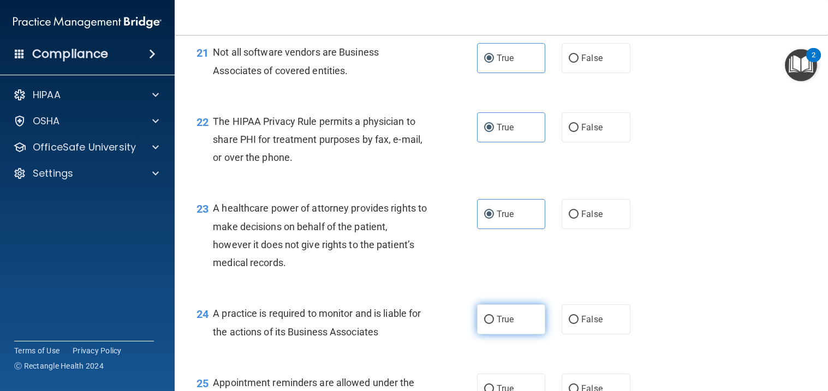
radio input "true"
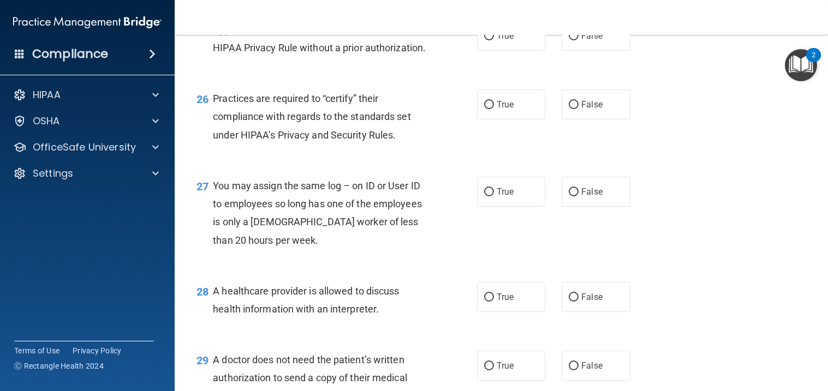
scroll to position [2378, 0]
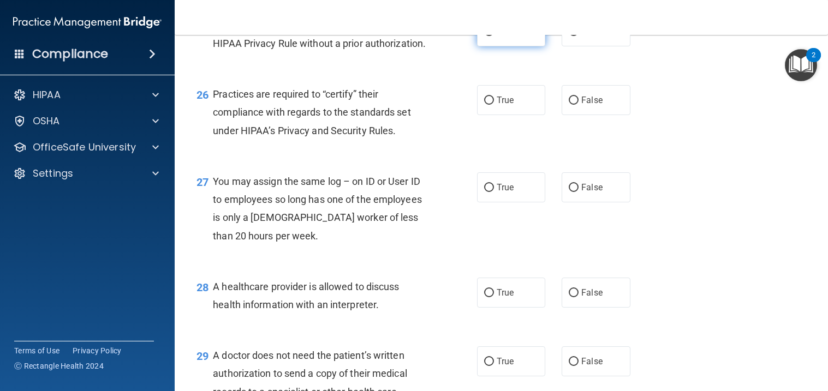
click at [500, 37] on span "True" at bounding box center [505, 31] width 17 height 10
click at [494, 36] on input "True" at bounding box center [489, 32] width 10 height 8
radio input "true"
click at [523, 115] on label "True" at bounding box center [511, 100] width 69 height 30
click at [494, 105] on input "True" at bounding box center [489, 101] width 10 height 8
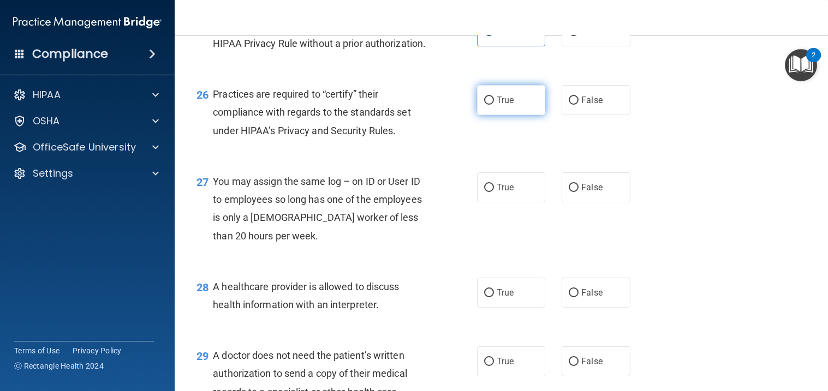
radio input "true"
click at [593, 193] on span "False" at bounding box center [591, 187] width 21 height 10
click at [578, 192] on input "False" at bounding box center [574, 188] width 10 height 8
radio input "true"
click at [522, 308] on label "True" at bounding box center [511, 293] width 69 height 30
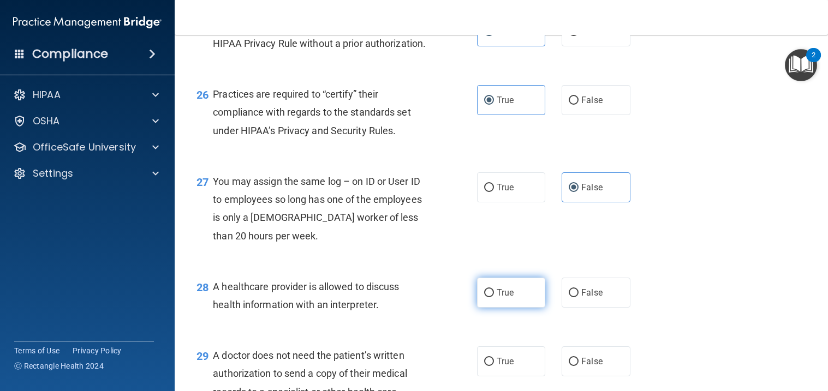
click at [494, 297] on input "True" at bounding box center [489, 293] width 10 height 8
radio input "true"
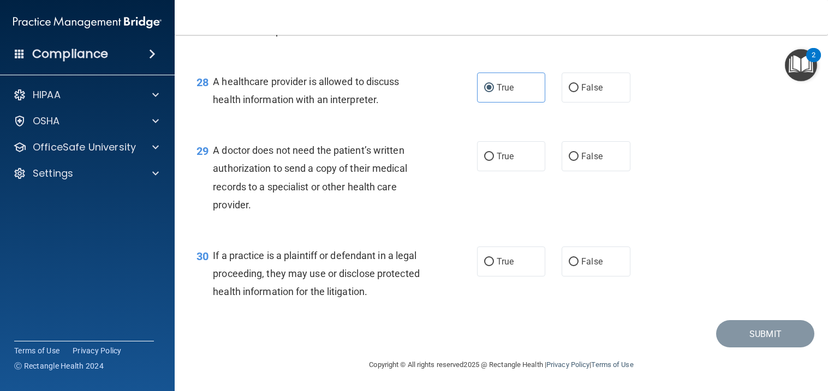
scroll to position [2618, 0]
click at [625, 159] on label "False" at bounding box center [595, 156] width 69 height 30
click at [578, 159] on input "False" at bounding box center [574, 157] width 10 height 8
radio input "true"
click at [524, 261] on label "True" at bounding box center [511, 262] width 69 height 30
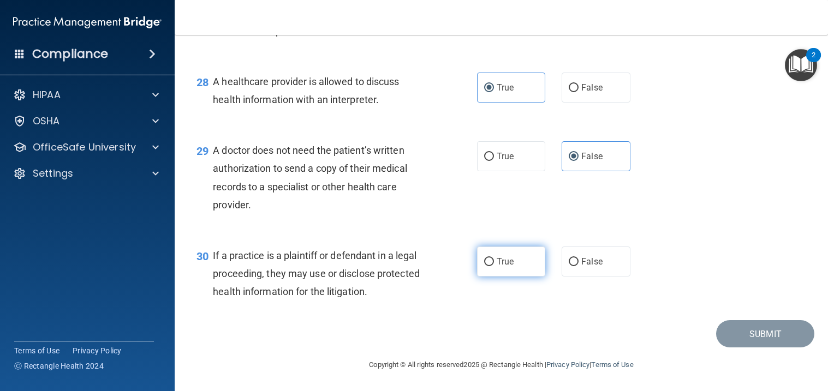
click at [494, 261] on input "True" at bounding box center [489, 262] width 10 height 8
radio input "true"
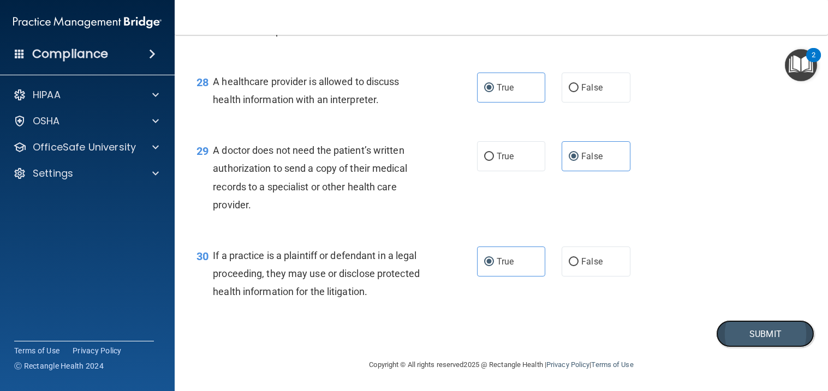
click at [740, 334] on button "Submit" at bounding box center [765, 334] width 98 height 28
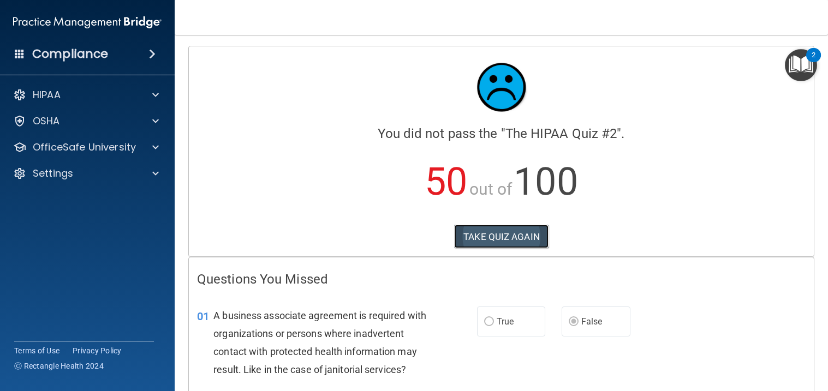
click at [503, 240] on button "TAKE QUIZ AGAIN" at bounding box center [501, 237] width 94 height 24
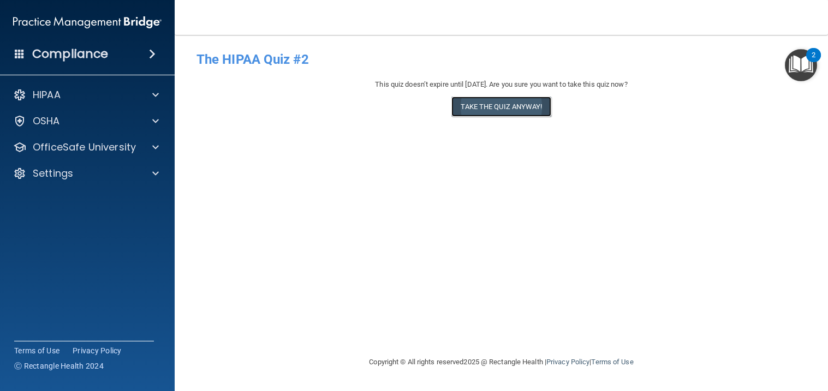
click at [508, 113] on button "Take the quiz anyway!" at bounding box center [500, 107] width 99 height 20
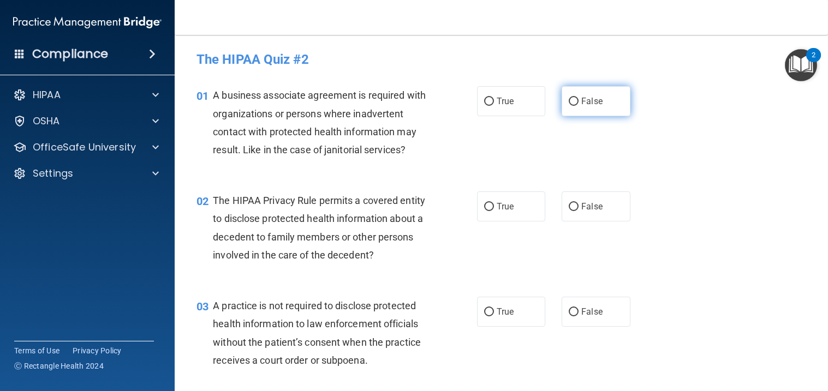
click at [573, 102] on input "False" at bounding box center [574, 102] width 10 height 8
radio input "true"
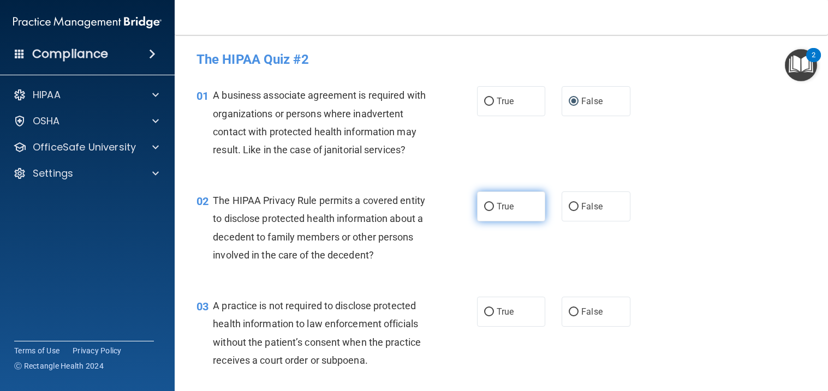
click at [489, 207] on input "True" at bounding box center [489, 207] width 10 height 8
radio input "true"
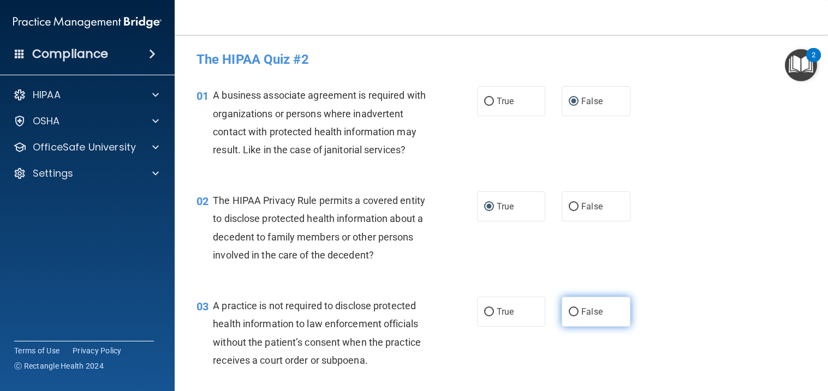
click at [576, 312] on input "False" at bounding box center [574, 312] width 10 height 8
radio input "true"
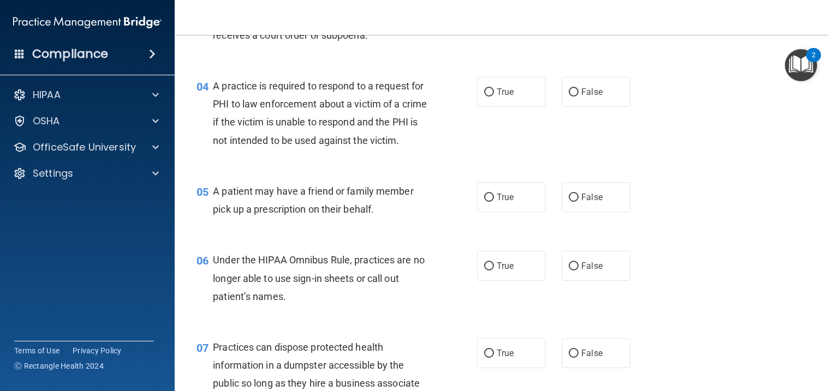
scroll to position [335, 0]
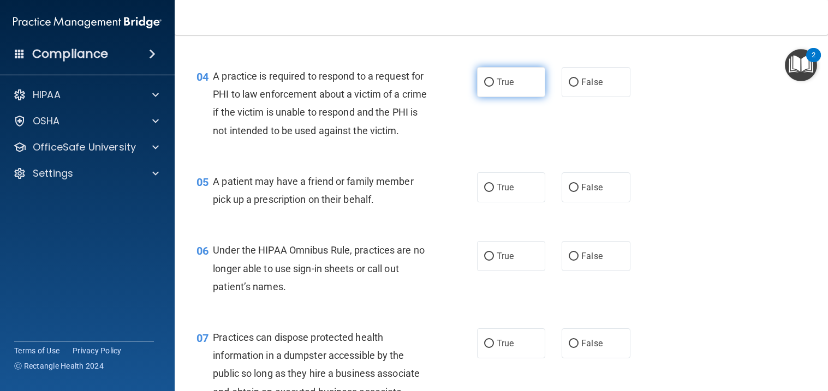
click at [491, 83] on input "True" at bounding box center [489, 83] width 10 height 8
radio input "true"
click at [489, 192] on input "True" at bounding box center [489, 188] width 10 height 8
radio input "true"
click at [576, 261] on input "False" at bounding box center [574, 257] width 10 height 8
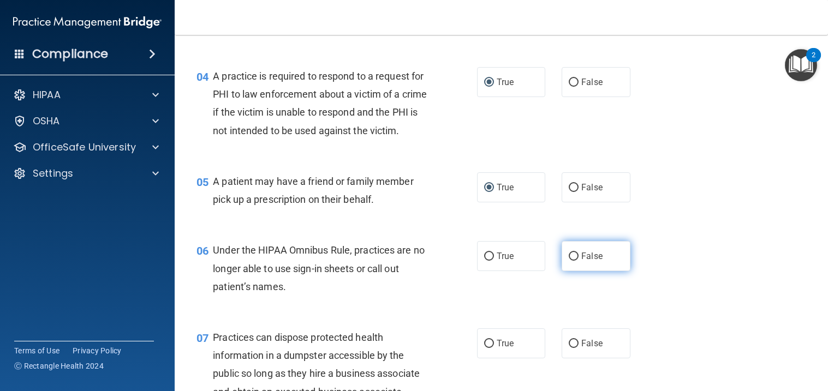
radio input "true"
click at [576, 348] on input "False" at bounding box center [574, 344] width 10 height 8
radio input "true"
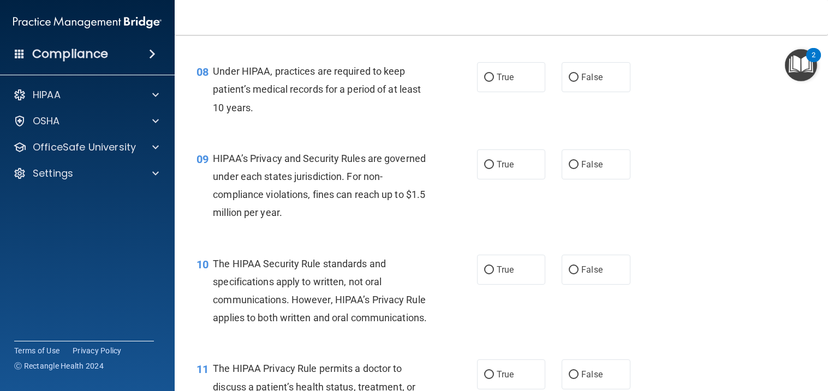
scroll to position [739, 0]
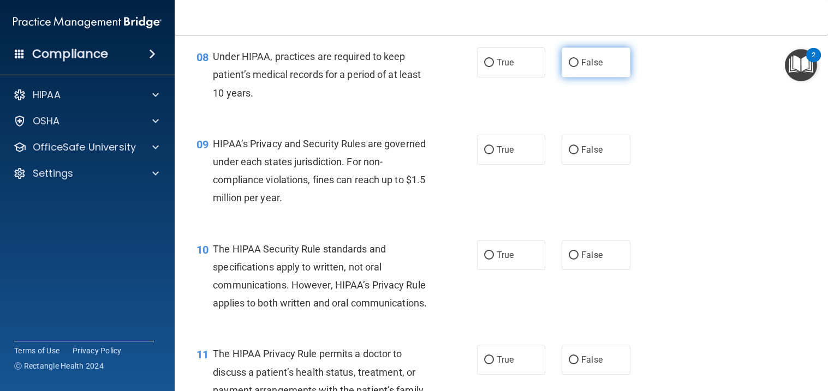
click at [576, 67] on input "False" at bounding box center [574, 63] width 10 height 8
radio input "true"
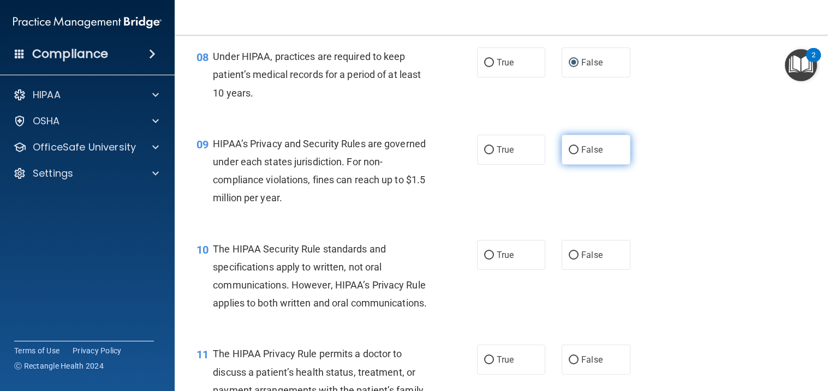
click at [574, 154] on input "False" at bounding box center [574, 150] width 10 height 8
radio input "true"
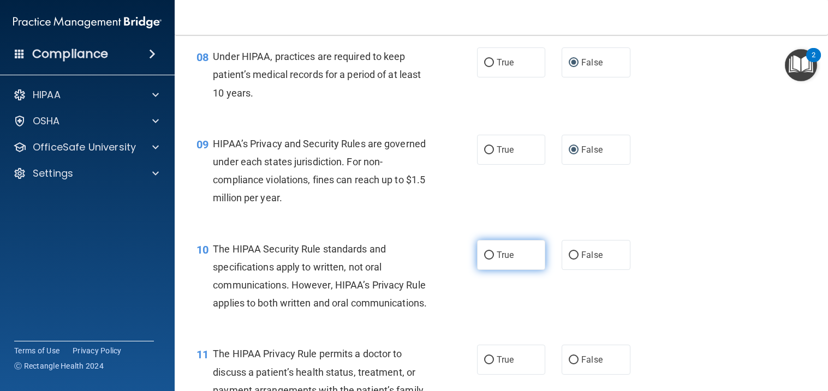
click at [488, 260] on input "True" at bounding box center [489, 256] width 10 height 8
radio input "true"
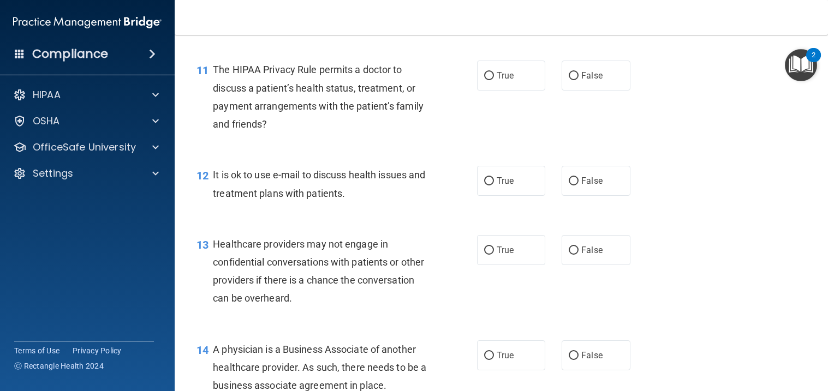
scroll to position [1033, 0]
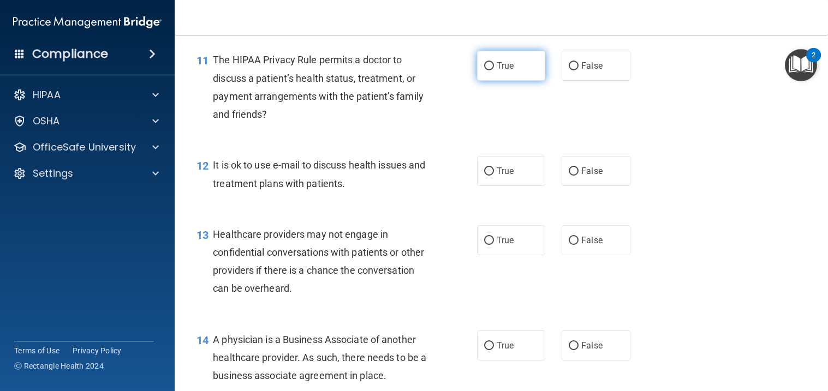
click at [489, 70] on input "True" at bounding box center [489, 66] width 10 height 8
radio input "true"
click at [488, 176] on input "True" at bounding box center [489, 172] width 10 height 8
radio input "true"
click at [574, 245] on input "False" at bounding box center [574, 241] width 10 height 8
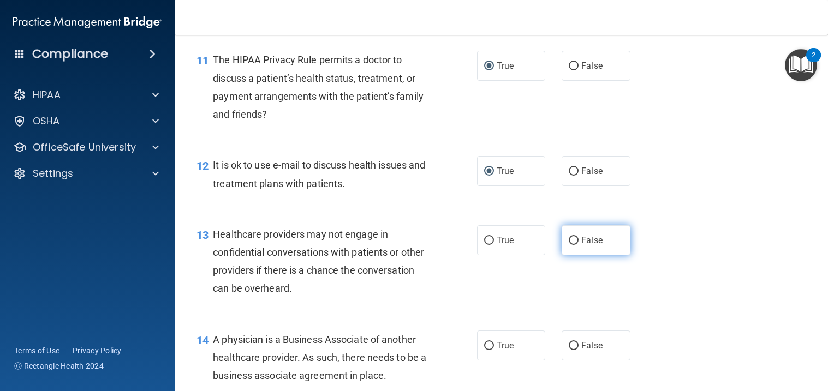
radio input "true"
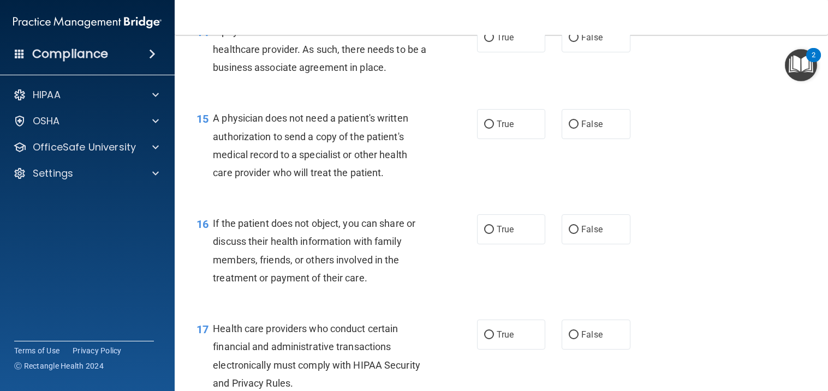
scroll to position [1347, 0]
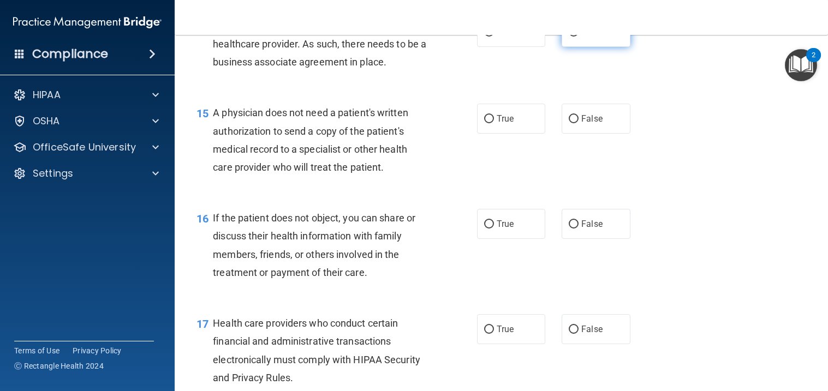
click at [577, 37] on input "False" at bounding box center [574, 32] width 10 height 8
radio input "true"
click at [493, 134] on label "True" at bounding box center [511, 119] width 69 height 30
click at [493, 123] on input "True" at bounding box center [489, 119] width 10 height 8
radio input "true"
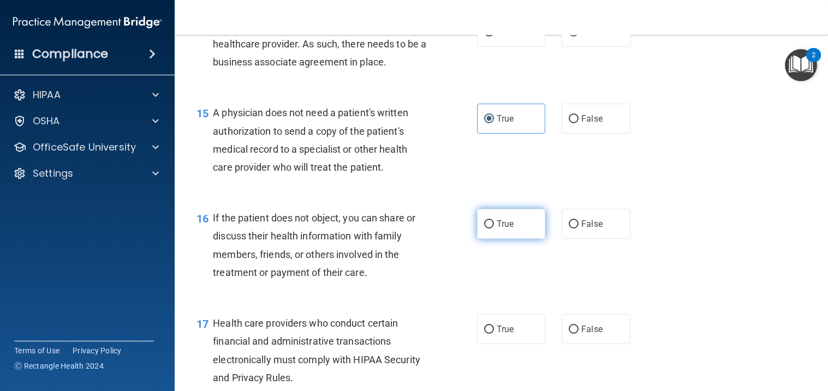
click at [492, 229] on input "True" at bounding box center [489, 224] width 10 height 8
radio input "true"
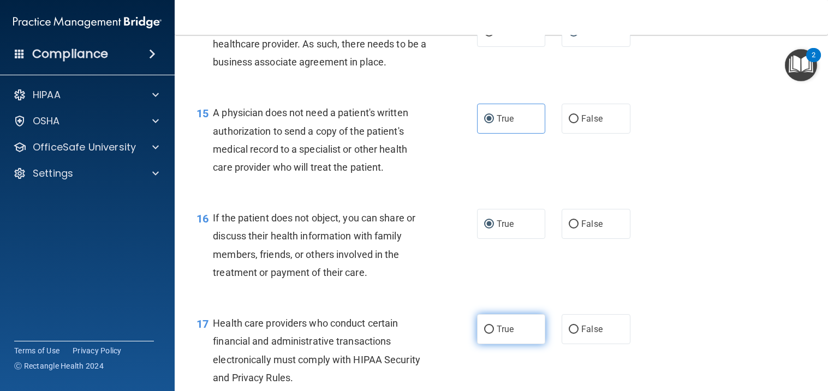
click at [490, 334] on input "True" at bounding box center [489, 330] width 10 height 8
radio input "true"
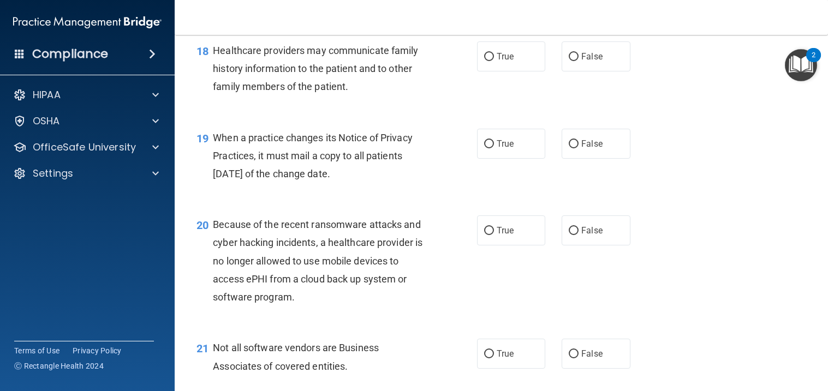
scroll to position [1735, 0]
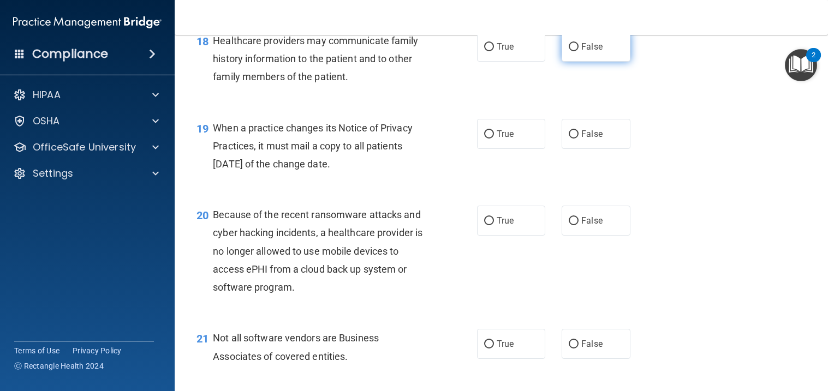
click at [575, 51] on input "False" at bounding box center [574, 47] width 10 height 8
radio input "true"
click at [573, 139] on input "False" at bounding box center [574, 134] width 10 height 8
radio input "true"
click at [576, 225] on input "False" at bounding box center [574, 221] width 10 height 8
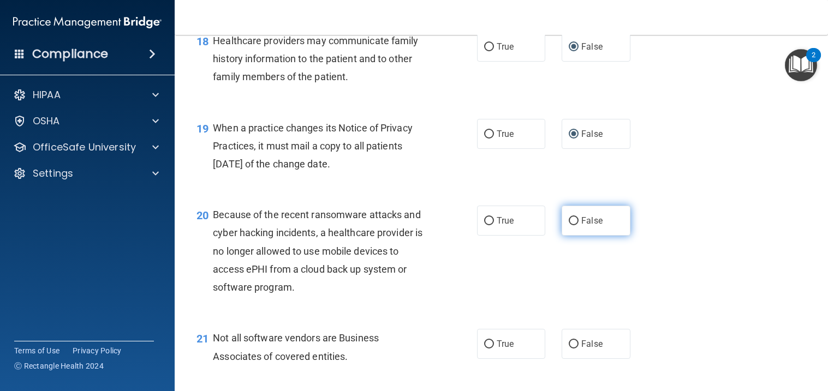
radio input "true"
click at [494, 359] on label "True" at bounding box center [511, 344] width 69 height 30
click at [494, 349] on input "True" at bounding box center [489, 344] width 10 height 8
radio input "true"
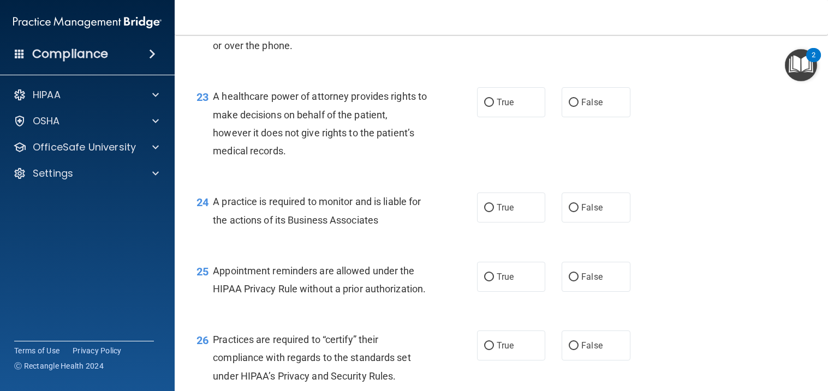
scroll to position [2137, 0]
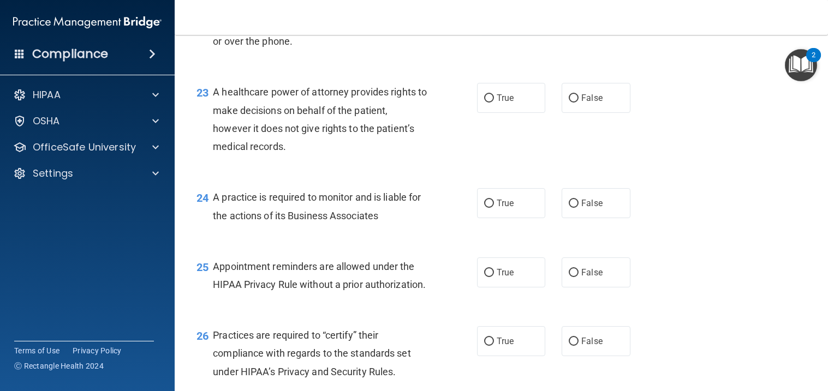
click at [503, 26] on label "True" at bounding box center [511, 11] width 69 height 30
click at [494, 16] on input "True" at bounding box center [489, 12] width 10 height 8
radio input "true"
click at [590, 103] on span "False" at bounding box center [591, 98] width 21 height 10
click at [578, 103] on input "False" at bounding box center [574, 98] width 10 height 8
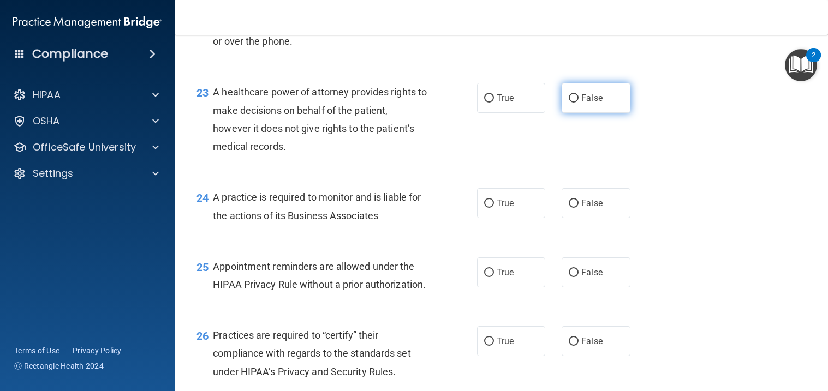
radio input "true"
click at [592, 208] on span "False" at bounding box center [591, 203] width 21 height 10
click at [578, 208] on input "False" at bounding box center [574, 204] width 10 height 8
radio input "true"
click at [511, 278] on span "True" at bounding box center [505, 272] width 17 height 10
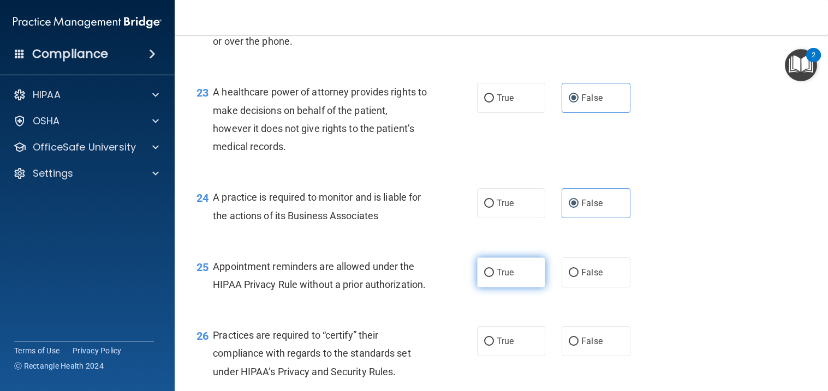
click at [494, 277] on input "True" at bounding box center [489, 273] width 10 height 8
radio input "true"
click at [578, 356] on label "False" at bounding box center [595, 341] width 69 height 30
click at [578, 346] on input "False" at bounding box center [574, 342] width 10 height 8
radio input "true"
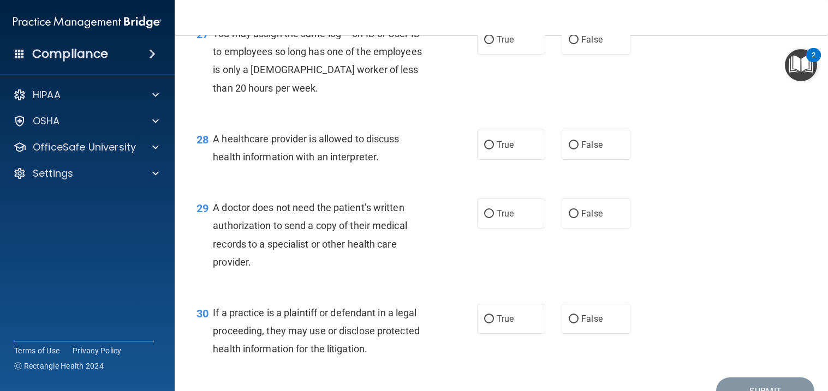
scroll to position [2536, 0]
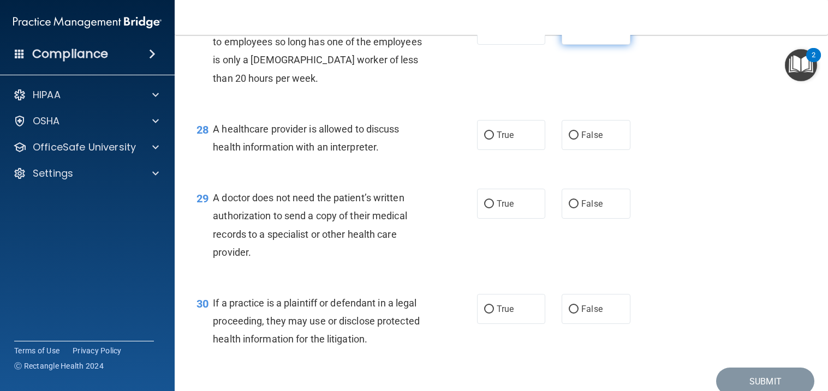
click at [594, 35] on span "False" at bounding box center [591, 30] width 21 height 10
click at [578, 34] on input "False" at bounding box center [574, 30] width 10 height 8
radio input "true"
click at [506, 140] on span "True" at bounding box center [505, 135] width 17 height 10
click at [494, 140] on input "True" at bounding box center [489, 135] width 10 height 8
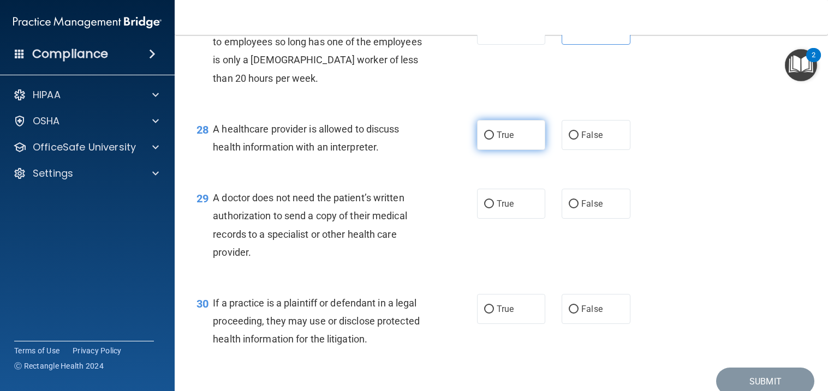
radio input "true"
click at [506, 209] on span "True" at bounding box center [505, 204] width 17 height 10
click at [494, 208] on input "True" at bounding box center [489, 204] width 10 height 8
radio input "true"
click at [504, 314] on span "True" at bounding box center [505, 309] width 17 height 10
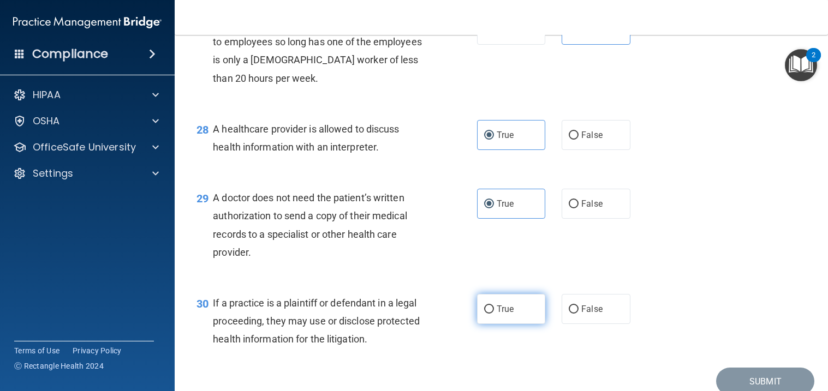
click at [494, 314] on input "True" at bounding box center [489, 310] width 10 height 8
radio input "true"
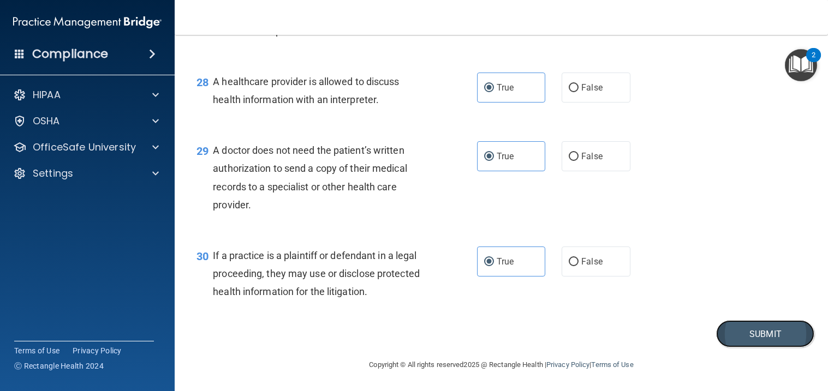
click at [739, 332] on button "Submit" at bounding box center [765, 334] width 98 height 28
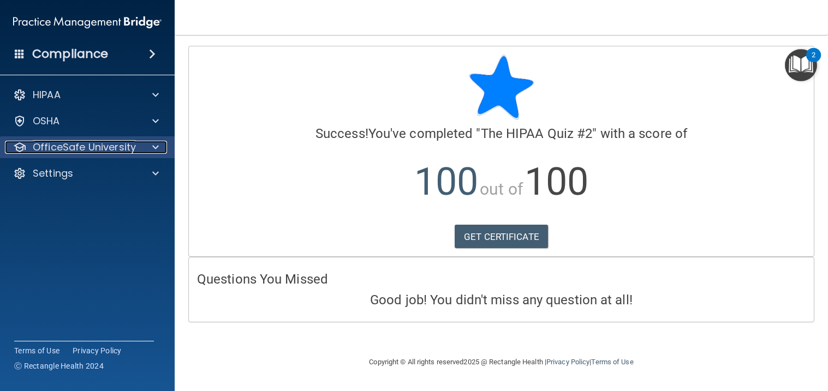
click at [156, 147] on span at bounding box center [155, 147] width 7 height 13
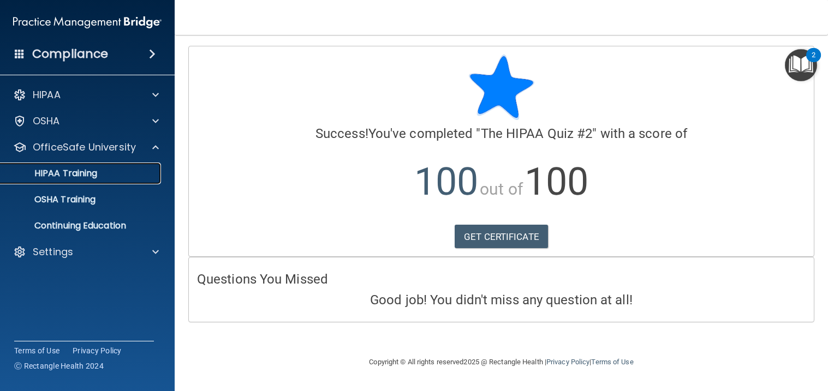
click at [125, 179] on link "HIPAA Training" at bounding box center [75, 174] width 172 height 22
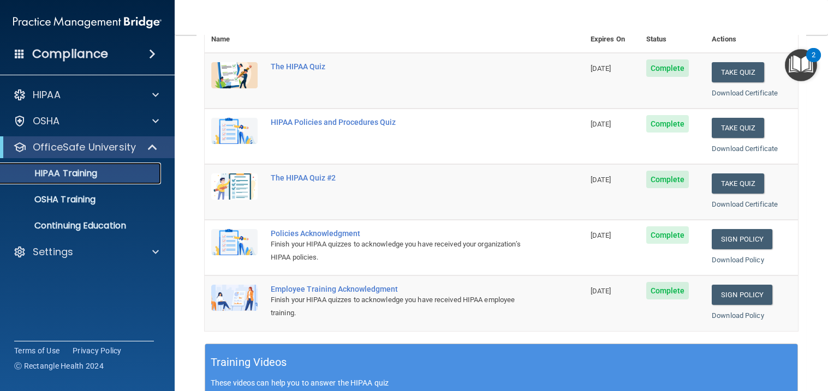
scroll to position [140, 0]
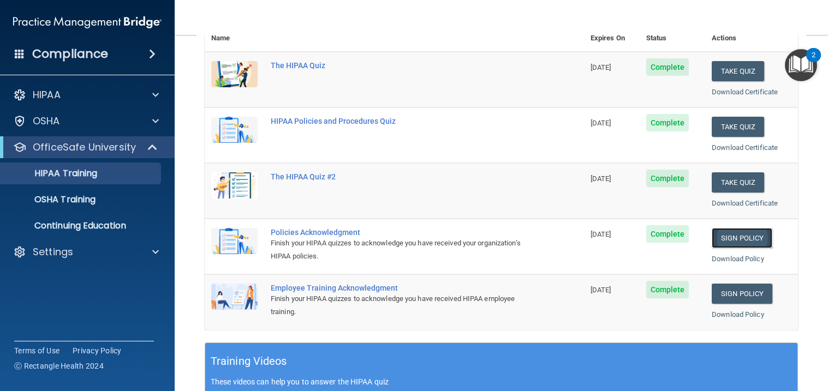
click at [738, 238] on link "Sign Policy" at bounding box center [741, 238] width 61 height 20
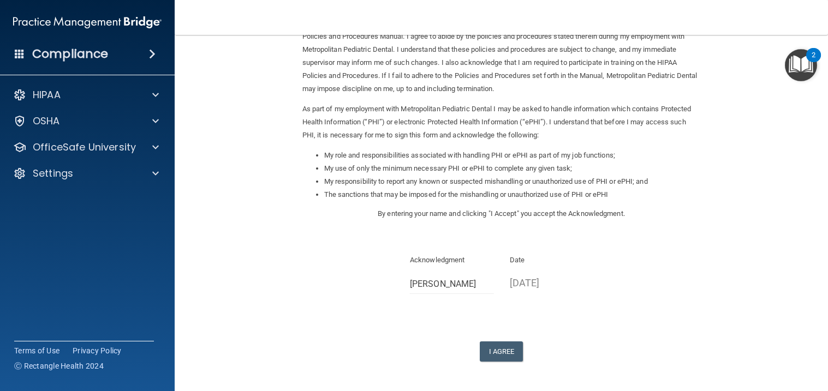
scroll to position [108, 0]
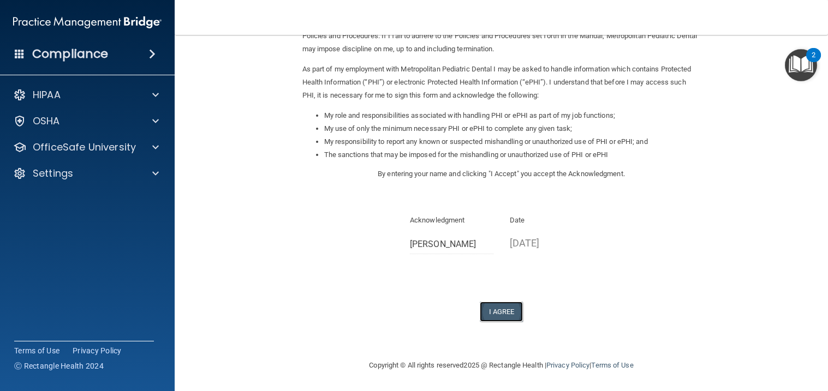
click at [502, 314] on button "I Agree" at bounding box center [502, 312] width 44 height 20
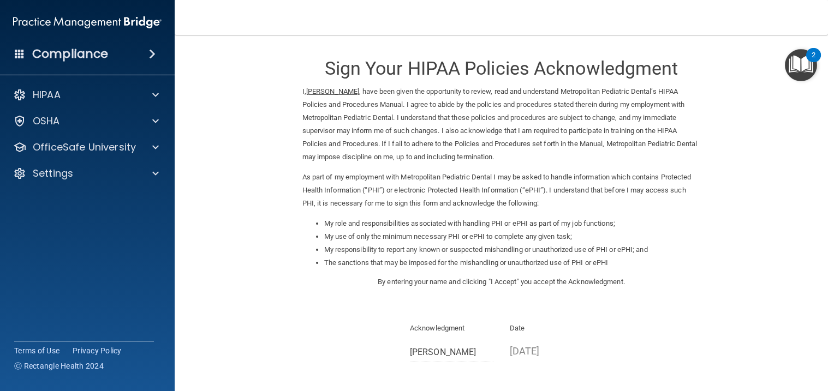
scroll to position [151, 0]
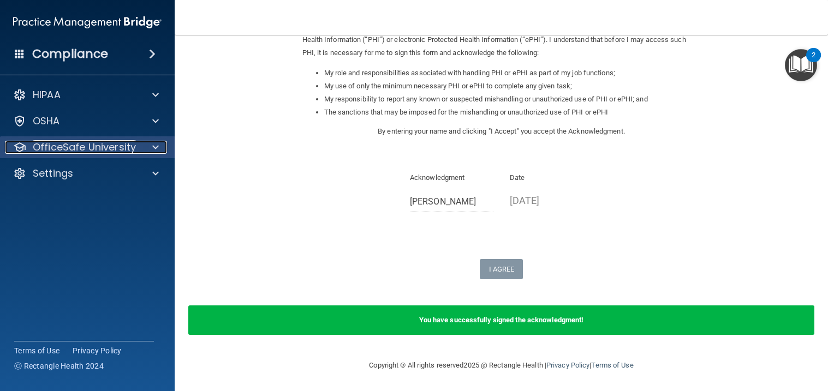
click at [132, 146] on p "OfficeSafe University" at bounding box center [84, 147] width 103 height 13
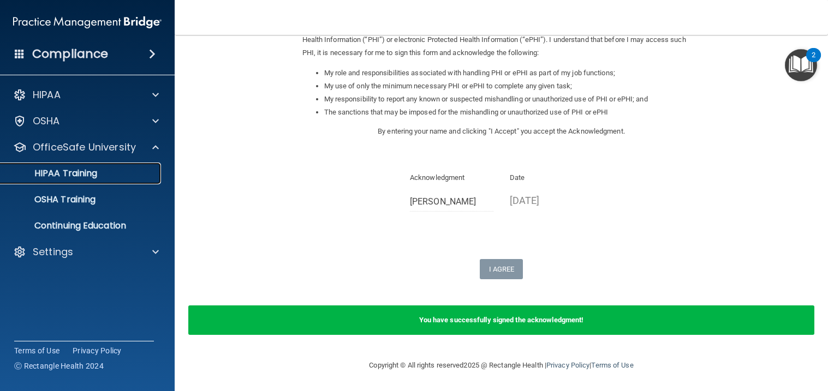
click at [117, 174] on div "HIPAA Training" at bounding box center [81, 173] width 149 height 11
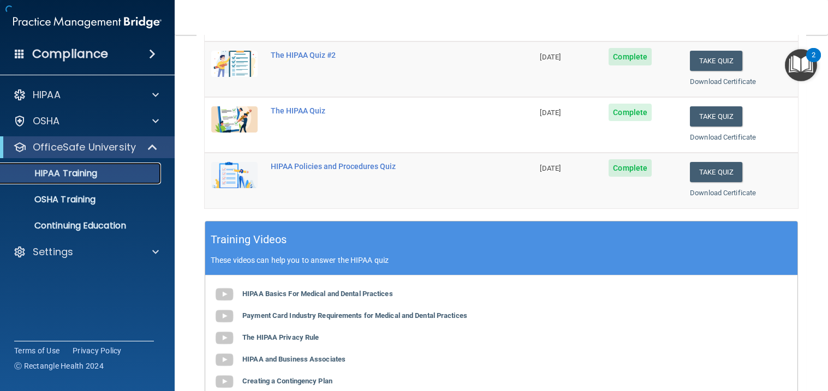
scroll to position [429, 0]
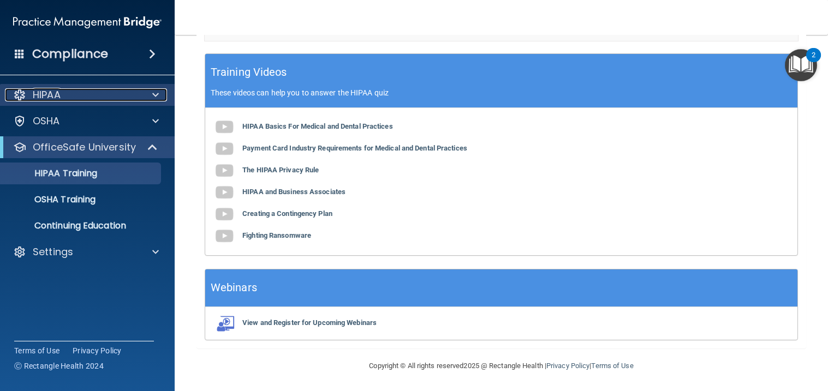
click at [95, 92] on div "HIPAA" at bounding box center [72, 94] width 135 height 13
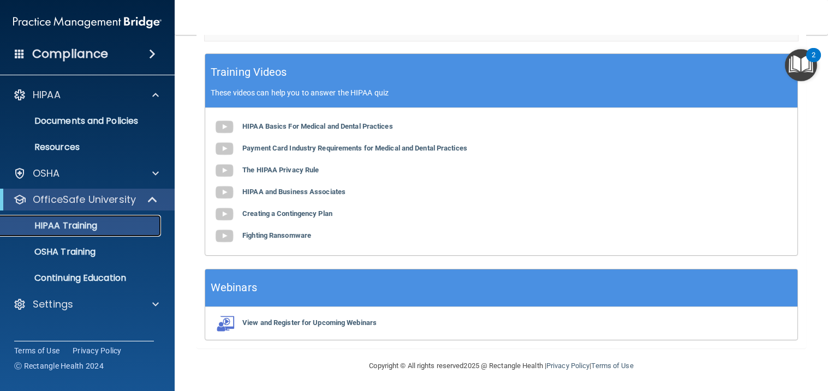
click at [67, 232] on link "HIPAA Training" at bounding box center [75, 226] width 172 height 22
click at [65, 247] on p "OSHA Training" at bounding box center [51, 252] width 88 height 11
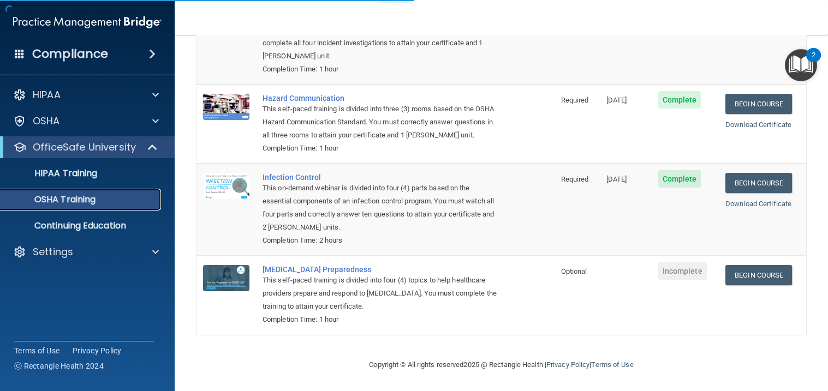
scroll to position [143, 0]
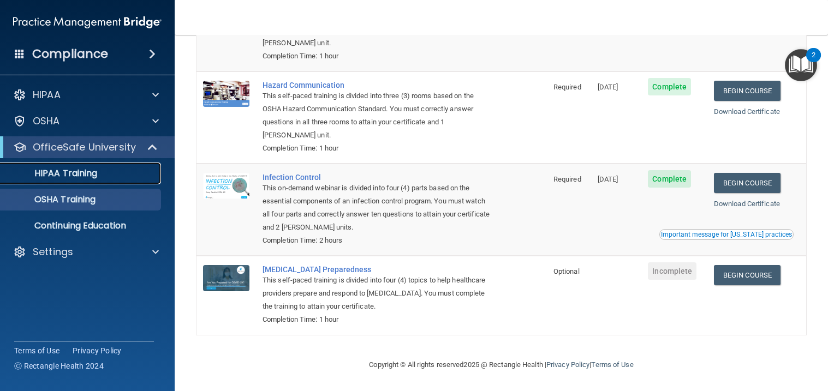
click at [72, 170] on p "HIPAA Training" at bounding box center [52, 173] width 90 height 11
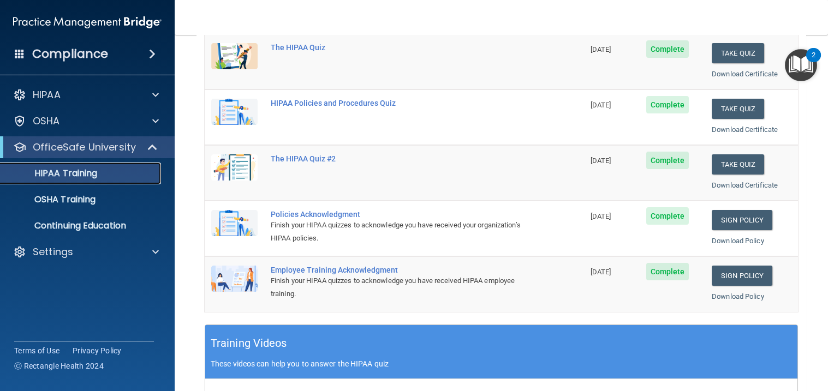
scroll to position [160, 0]
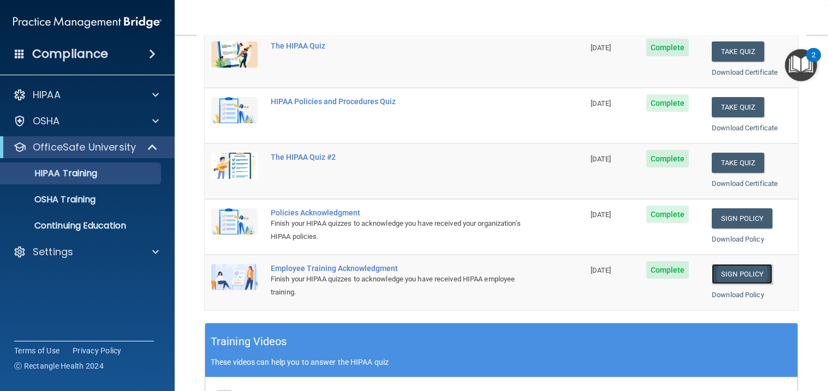
click at [731, 278] on link "Sign Policy" at bounding box center [741, 274] width 61 height 20
click at [110, 180] on link "HIPAA Training" at bounding box center [75, 174] width 172 height 22
click at [62, 176] on p "HIPAA Training" at bounding box center [52, 173] width 90 height 11
click at [742, 273] on link "Sign Policy" at bounding box center [741, 274] width 61 height 20
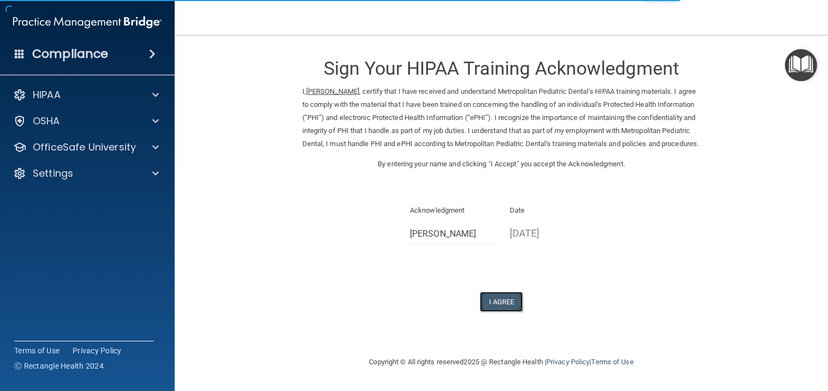
click at [504, 312] on button "I Agree" at bounding box center [502, 302] width 44 height 20
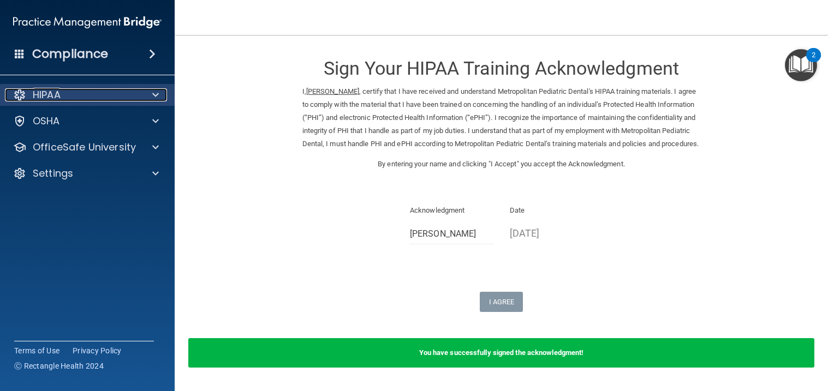
click at [50, 95] on p "HIPAA" at bounding box center [47, 94] width 28 height 13
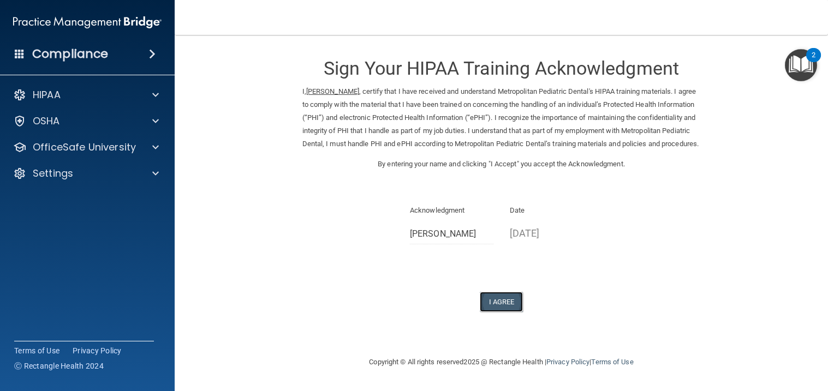
click at [504, 312] on button "I Agree" at bounding box center [502, 302] width 44 height 20
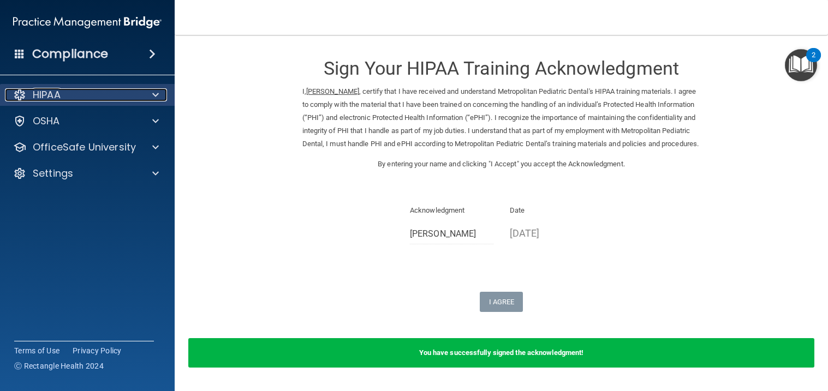
click at [40, 89] on p "HIPAA" at bounding box center [47, 94] width 28 height 13
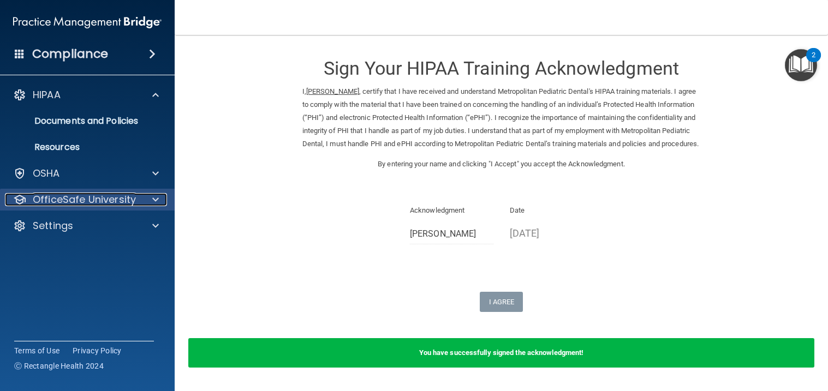
click at [56, 202] on p "OfficeSafe University" at bounding box center [84, 199] width 103 height 13
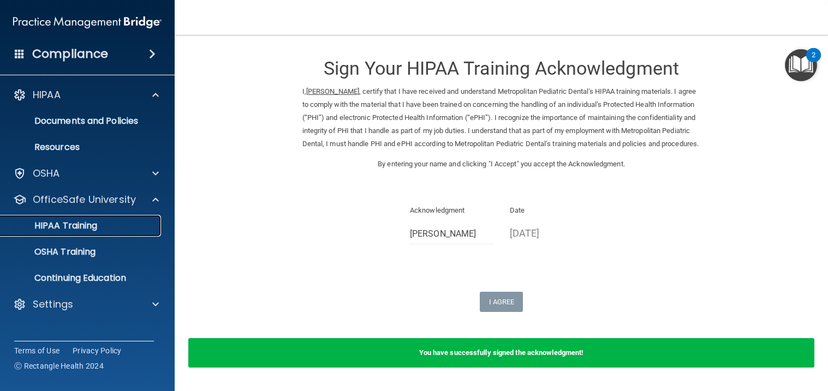
click at [58, 228] on p "HIPAA Training" at bounding box center [52, 225] width 90 height 11
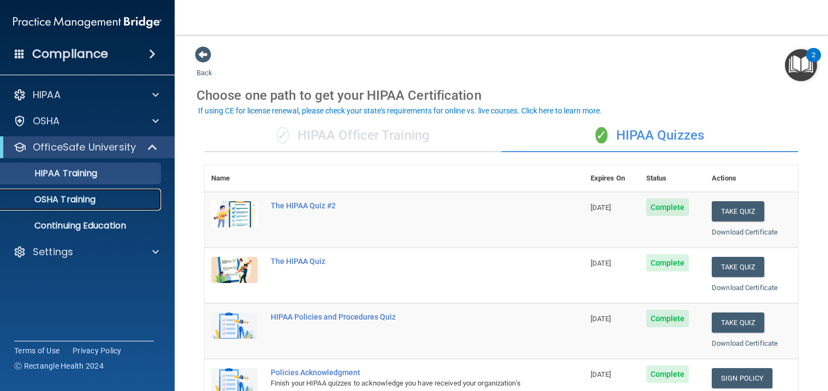
click at [92, 201] on p "OSHA Training" at bounding box center [51, 199] width 88 height 11
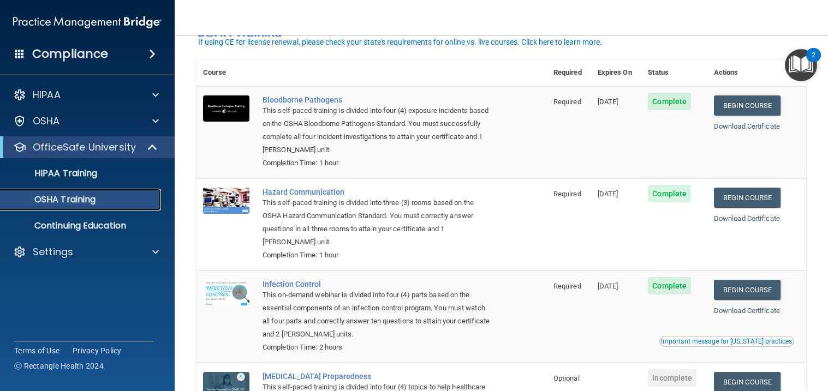
scroll to position [44, 0]
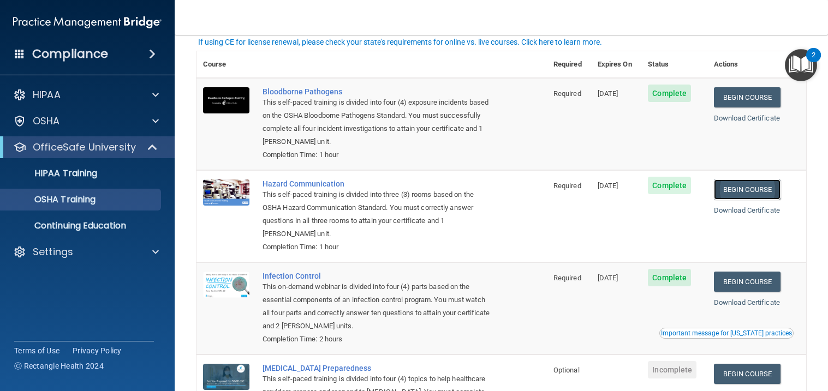
click at [760, 187] on link "Begin Course" at bounding box center [747, 190] width 67 height 20
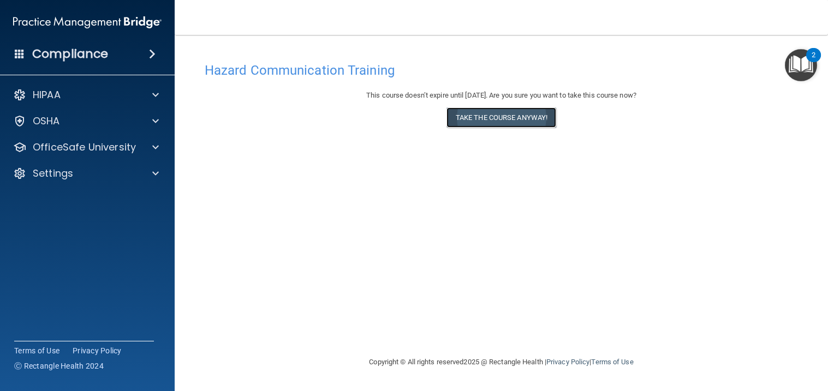
click at [518, 122] on button "Take the course anyway!" at bounding box center [501, 117] width 110 height 20
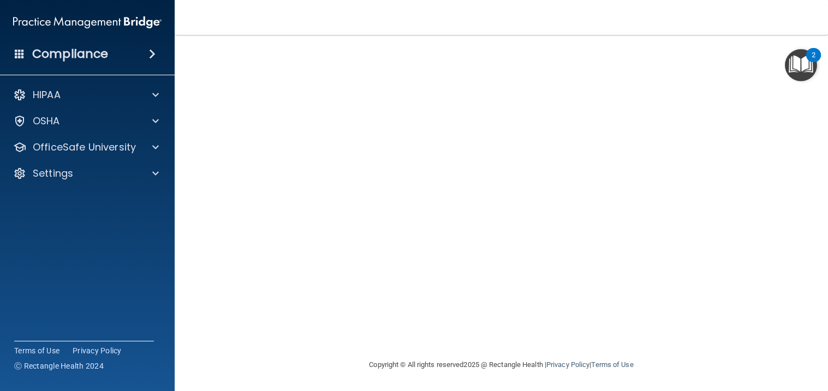
scroll to position [19, 0]
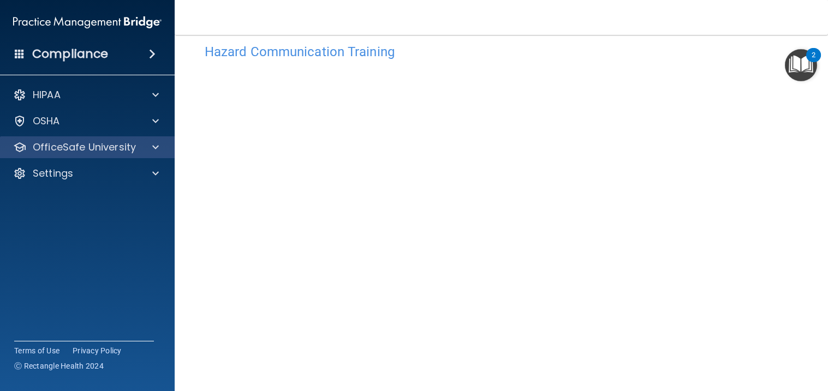
click at [125, 158] on div "OfficeSafe University" at bounding box center [87, 147] width 175 height 22
click at [159, 151] on div at bounding box center [153, 147] width 27 height 13
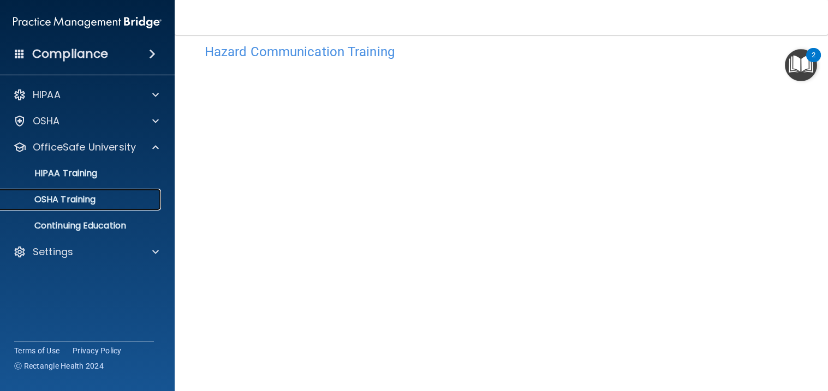
click at [103, 201] on div "OSHA Training" at bounding box center [81, 199] width 149 height 11
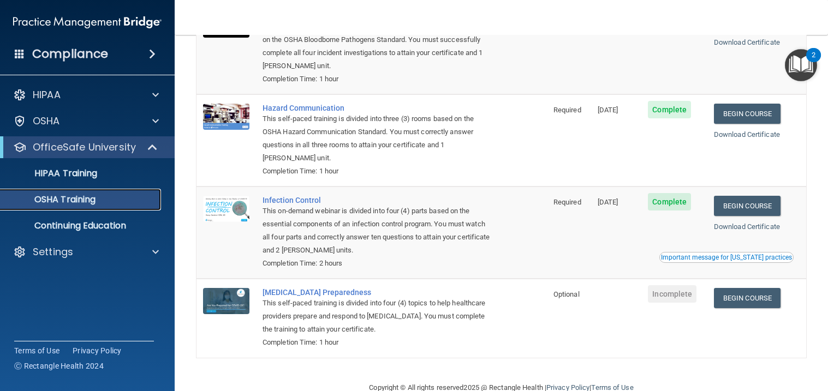
scroll to position [125, 0]
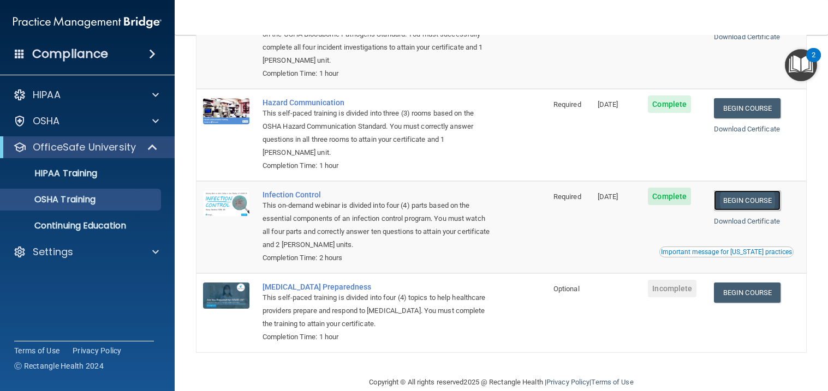
click at [755, 194] on link "Begin Course" at bounding box center [747, 200] width 67 height 20
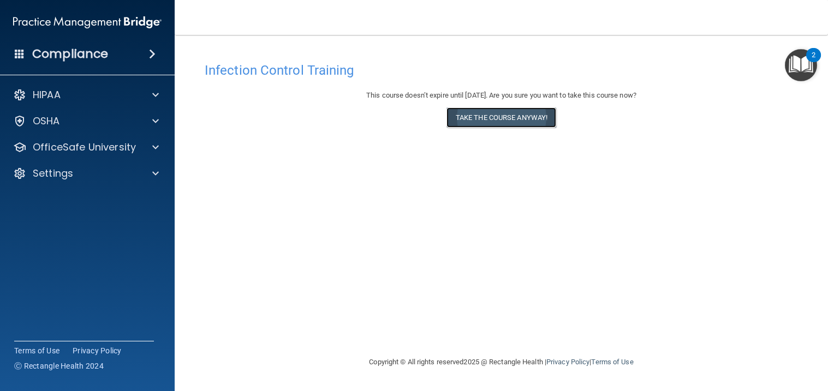
click at [512, 117] on button "Take the course anyway!" at bounding box center [501, 117] width 110 height 20
